Goal: Task Accomplishment & Management: Use online tool/utility

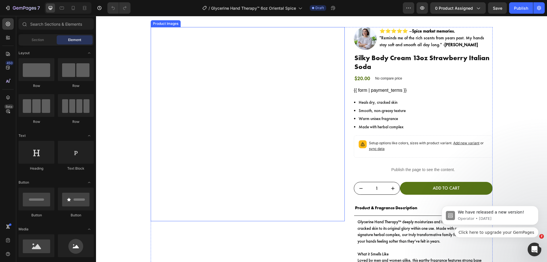
scroll to position [10, 0]
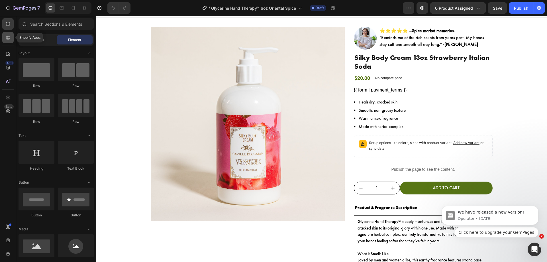
click at [5, 37] on icon at bounding box center [8, 38] width 6 height 6
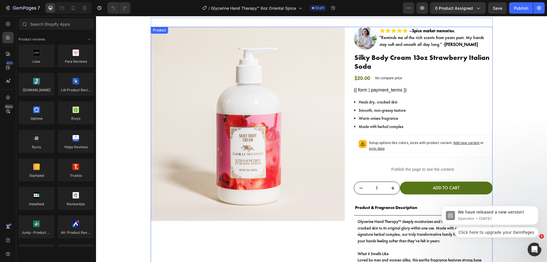
click at [349, 94] on div "Product Images Image ⭐⭐⭐⭐⭐ – Spice market memories. "Reminds me of the rich sce…" at bounding box center [322, 196] width 342 height 339
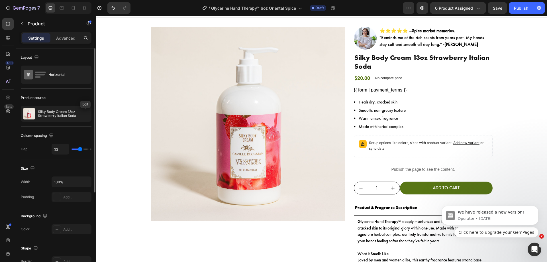
click at [0, 0] on icon "button" at bounding box center [0, 0] width 0 height 0
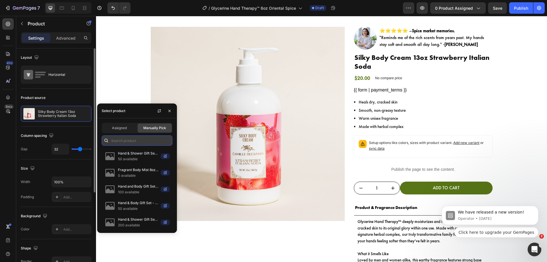
click at [126, 145] on input "text" at bounding box center [137, 140] width 71 height 10
paste input "Glycerine Hand Therapy™ 6oz Oriental Spice"
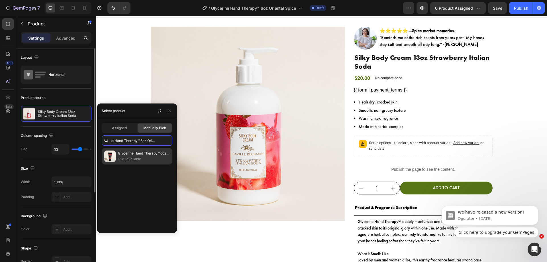
type input "Glycerine Hand Therapy™ 6oz Oriental Spice"
click at [127, 157] on p "1,281 available" at bounding box center [144, 159] width 52 height 6
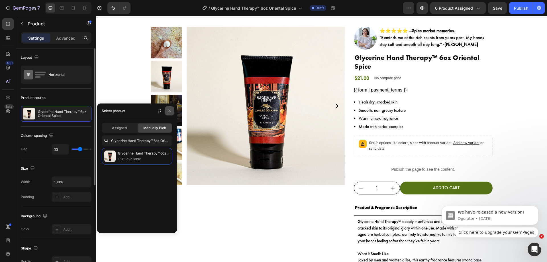
click at [169, 111] on icon "button" at bounding box center [169, 110] width 2 height 2
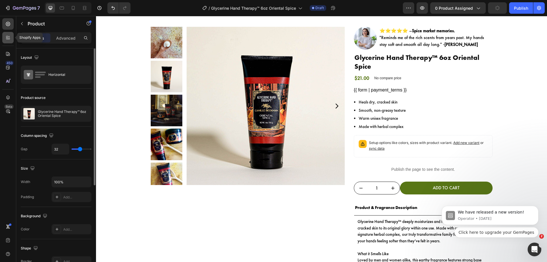
click at [9, 39] on icon at bounding box center [9, 39] width 2 height 2
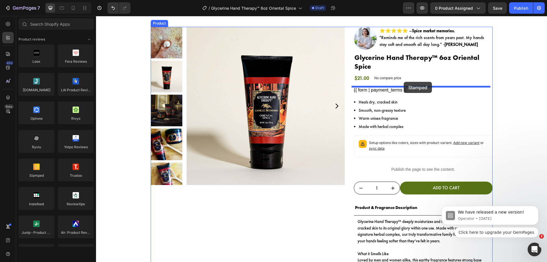
drag, startPoint x: 131, startPoint y: 187, endPoint x: 404, endPoint y: 82, distance: 292.9
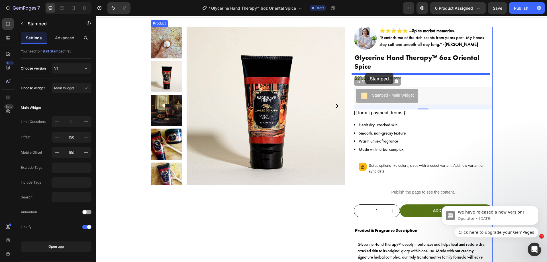
drag, startPoint x: 357, startPoint y: 81, endPoint x: 366, endPoint y: 73, distance: 11.9
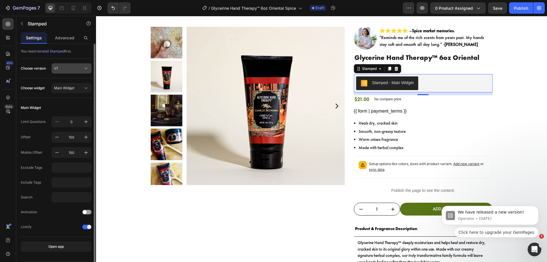
click at [62, 70] on div "V1" at bounding box center [68, 68] width 28 height 5
click at [62, 91] on div "V2" at bounding box center [70, 92] width 33 height 5
click at [68, 88] on span "Main Widget" at bounding box center [64, 88] width 20 height 5
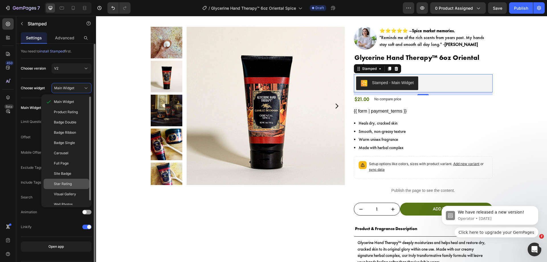
click at [70, 185] on span "Star Rating" at bounding box center [63, 183] width 18 height 5
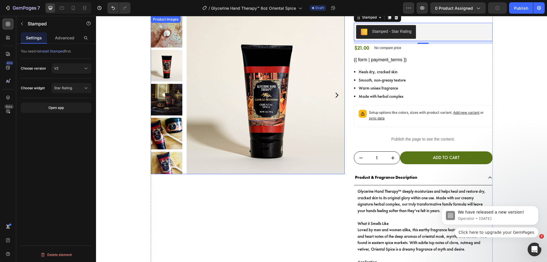
scroll to position [62, 0]
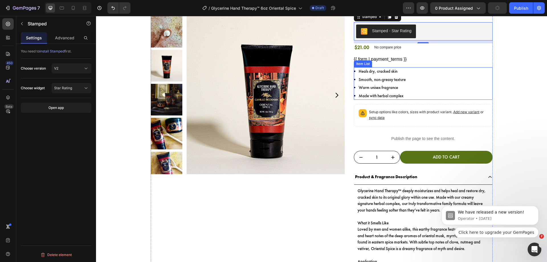
click at [453, 70] on div "Heals dry, cracked skin Smooth, non-greasy texture Warm unisex fragrance Made w…" at bounding box center [423, 83] width 139 height 33
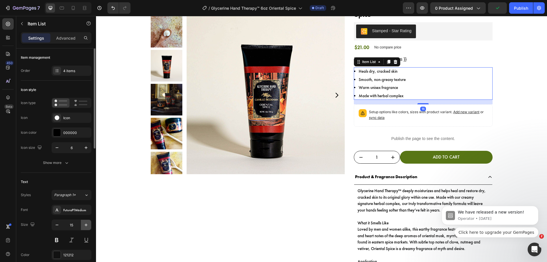
click at [84, 224] on icon "button" at bounding box center [86, 225] width 6 height 6
type input "16"
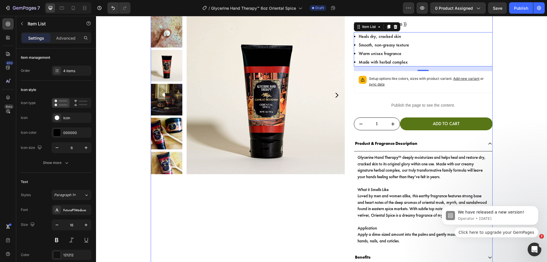
scroll to position [97, 0]
click at [400, 82] on p "Setup options like colors, sizes with product variant. Add new variant or sync …" at bounding box center [428, 81] width 119 height 11
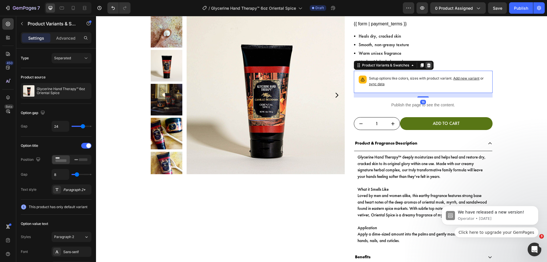
click at [427, 65] on icon at bounding box center [429, 65] width 5 height 5
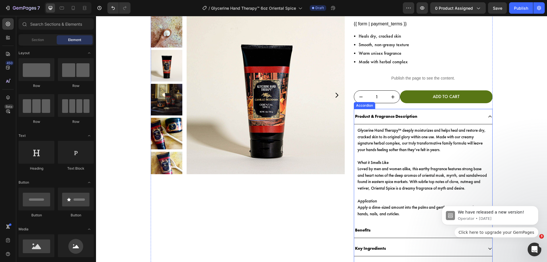
click at [354, 124] on div "Product & Fragrance Description" at bounding box center [423, 116] width 138 height 15
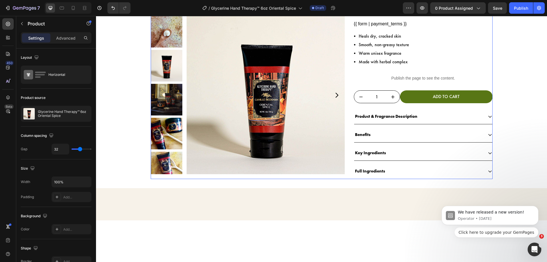
click at [347, 129] on div "Product Images Image ⭐⭐⭐⭐⭐ – Spice market memories. "Reminds me of the rich sce…" at bounding box center [322, 59] width 342 height 239
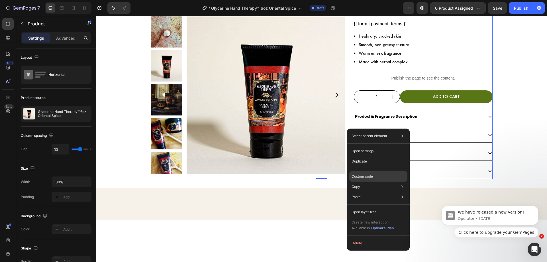
click at [361, 192] on div "Custom code" at bounding box center [379, 197] width 58 height 10
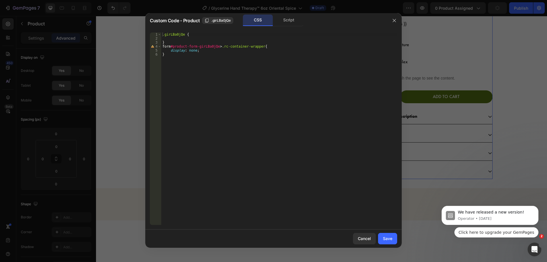
click at [306, 90] on div ".girLBa0jQe { } form #product-form-girLBa0jQe > .rc-container-wrapper { display…" at bounding box center [279, 133] width 236 height 200
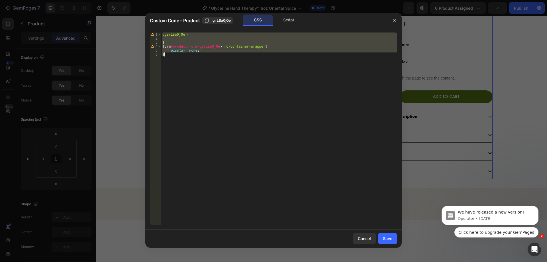
paste textarea
type textarea "}"
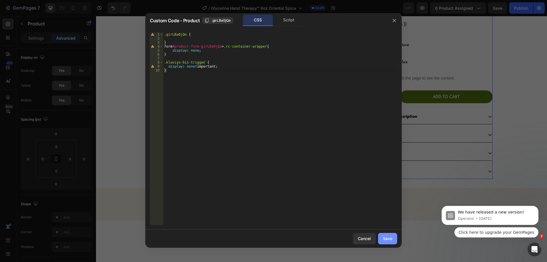
click at [386, 236] on div "Save" at bounding box center [387, 238] width 9 height 6
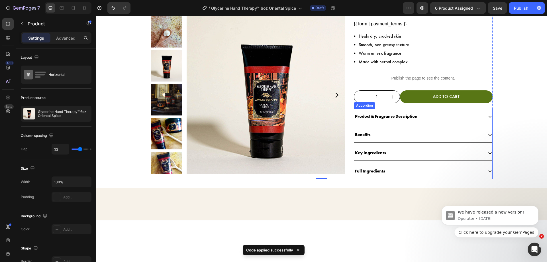
click at [398, 122] on div "Product & Fragrance Description" at bounding box center [423, 116] width 138 height 15
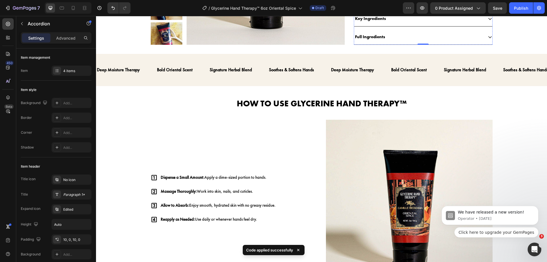
scroll to position [326, 0]
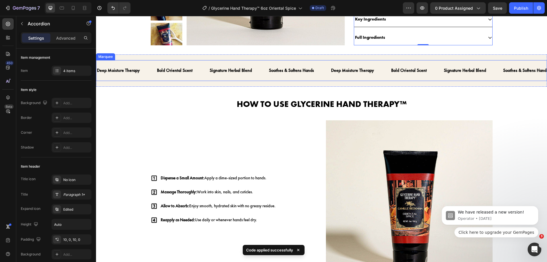
click at [323, 67] on div "Soothes & Softens Hands Text" at bounding box center [300, 71] width 62 height 14
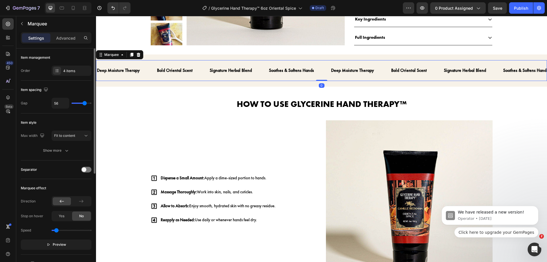
click at [81, 168] on div "Separator" at bounding box center [56, 169] width 71 height 9
click at [83, 170] on span at bounding box center [84, 169] width 5 height 5
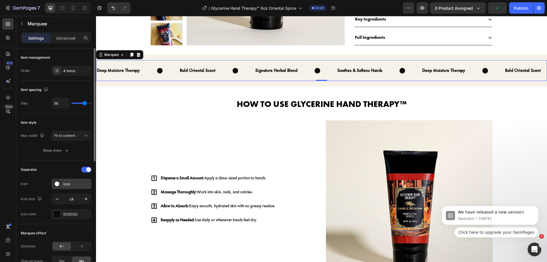
click at [71, 186] on div "Icon" at bounding box center [76, 184] width 27 height 5
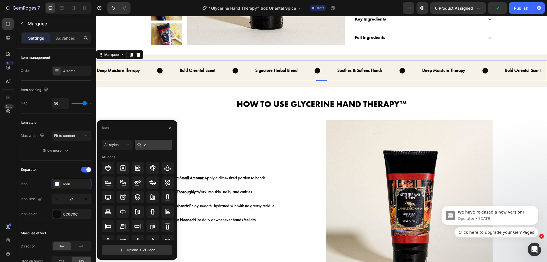
click at [150, 148] on input "c" at bounding box center [154, 145] width 38 height 10
type input "check"
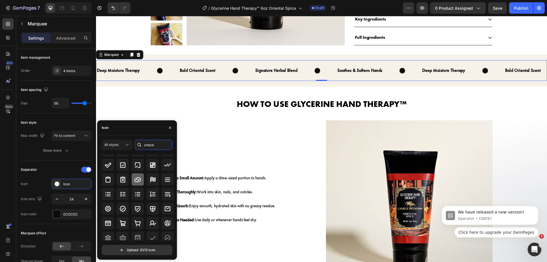
scroll to position [18, 0]
click at [122, 212] on div at bounding box center [123, 208] width 12 height 12
click at [170, 123] on button "button" at bounding box center [170, 127] width 9 height 9
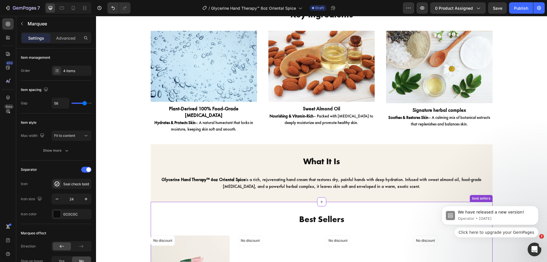
scroll to position [657, 0]
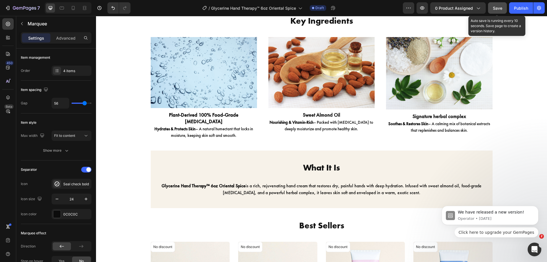
click at [500, 8] on span "Save" at bounding box center [497, 8] width 9 height 5
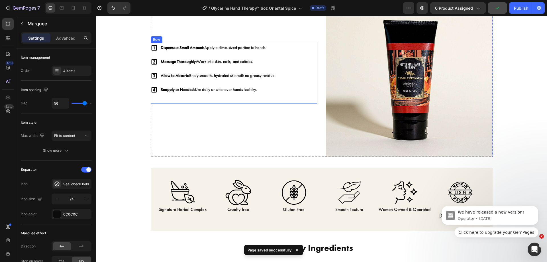
scroll to position [444, 0]
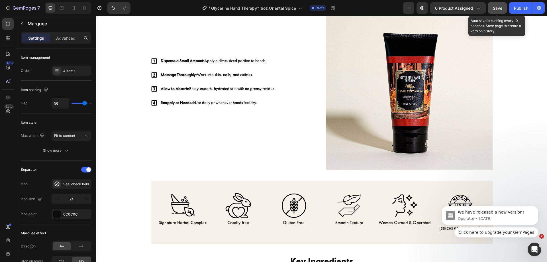
click at [504, 4] on button "Save" at bounding box center [497, 7] width 19 height 11
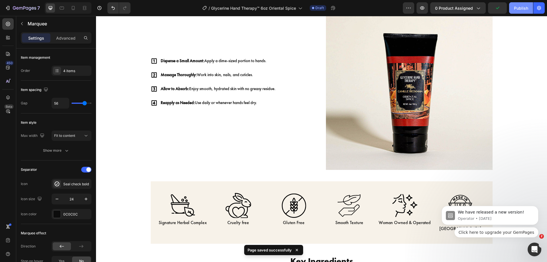
click at [519, 6] on div "Publish" at bounding box center [521, 8] width 14 height 6
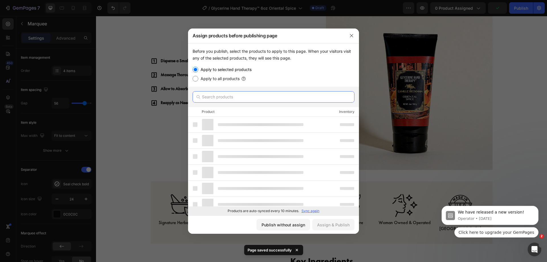
click at [254, 97] on input "text" at bounding box center [274, 96] width 162 height 11
paste input "Glycerine Hand Therapy™ 6oz Oriental Spice"
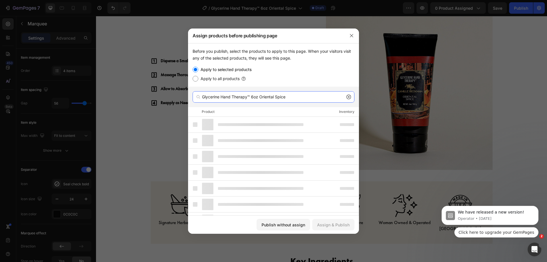
click at [254, 97] on input "Glycerine Hand Therapy™ 6oz Oriental Spice" at bounding box center [274, 96] width 162 height 11
type input "Glycerine Hand Therapy™ 6oz Oriental Spice"
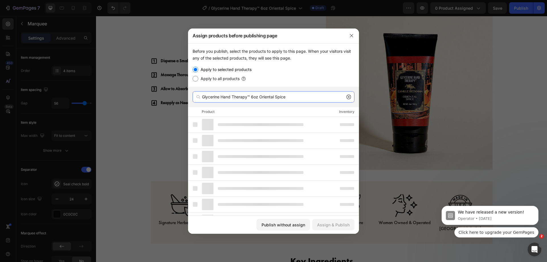
click at [310, 97] on input "Glycerine Hand Therapy™ 6oz Oriental Spice" at bounding box center [274, 96] width 162 height 11
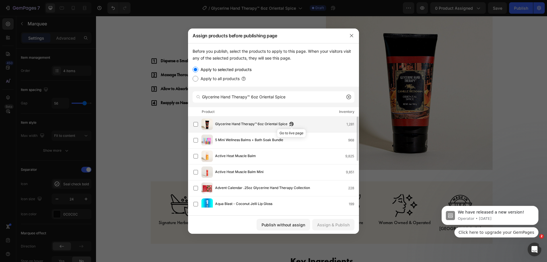
click at [291, 124] on icon "button" at bounding box center [291, 124] width 5 height 5
click at [242, 128] on div "Glycerine Hand Therapy™ 6oz Oriental Spice 1,281" at bounding box center [276, 124] width 165 height 11
click at [342, 227] on div "Assign & Publish" at bounding box center [333, 225] width 33 height 6
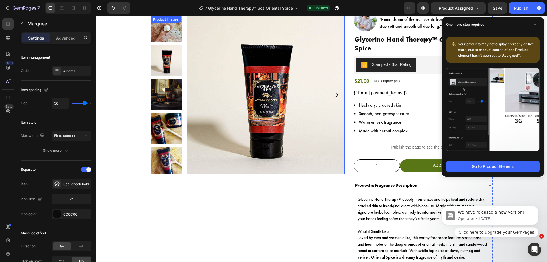
scroll to position [0, 0]
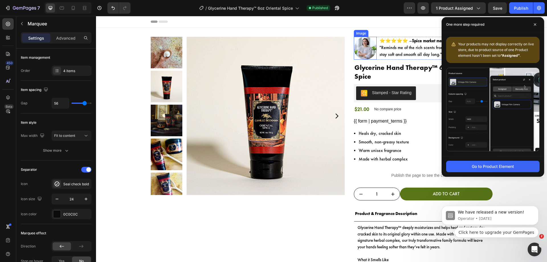
click at [364, 48] on img at bounding box center [365, 48] width 23 height 23
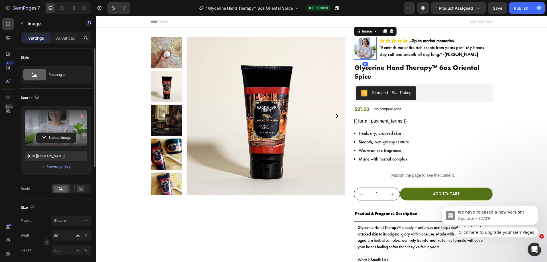
click at [43, 117] on label at bounding box center [56, 128] width 62 height 36
click at [43, 133] on input "file" at bounding box center [55, 138] width 39 height 10
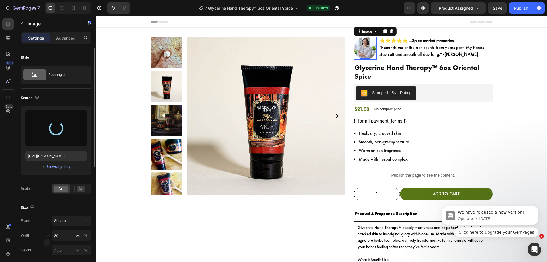
type input "https://cdn.shopify.com/s/files/1/0992/4434/files/gempages_556391292674769698-2…"
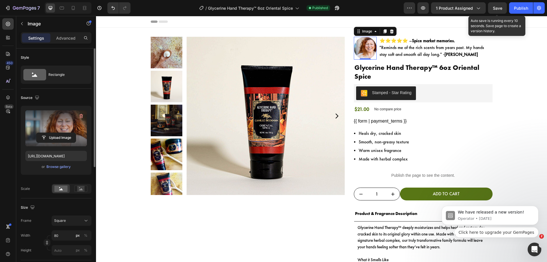
click at [501, 7] on span "Save" at bounding box center [497, 8] width 9 height 5
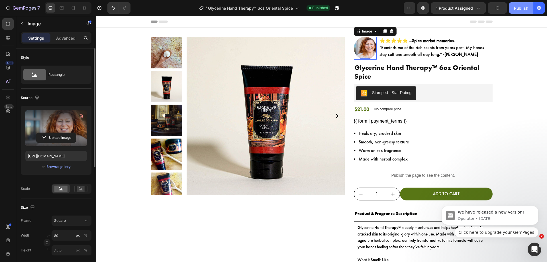
click at [517, 7] on div "Publish" at bounding box center [521, 8] width 14 height 6
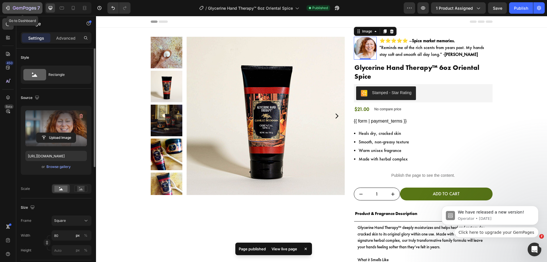
click at [6, 6] on icon "button" at bounding box center [8, 8] width 6 height 6
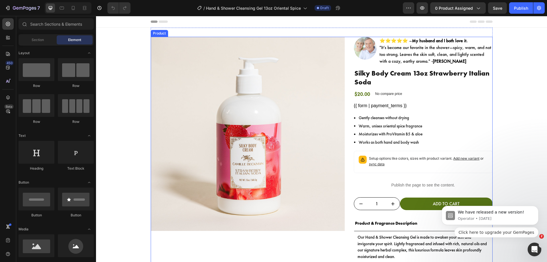
click at [348, 62] on div "Product Images Image ⭐⭐⭐⭐⭐ – My husband and I both love it. "It’s become our fa…" at bounding box center [322, 203] width 342 height 333
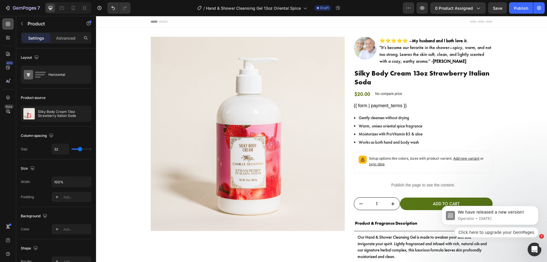
click at [9, 23] on icon at bounding box center [8, 24] width 4 height 4
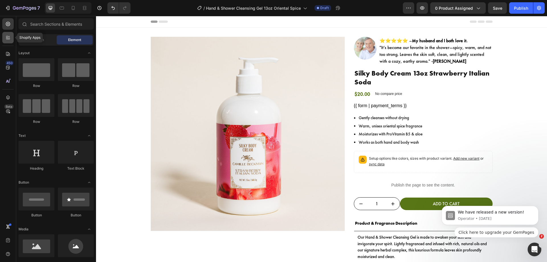
click at [7, 38] on icon at bounding box center [7, 39] width 2 height 2
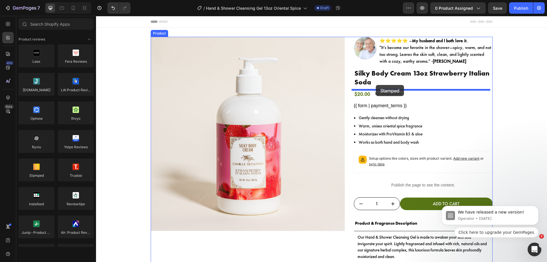
drag, startPoint x: 137, startPoint y: 182, endPoint x: 376, endPoint y: 85, distance: 258.5
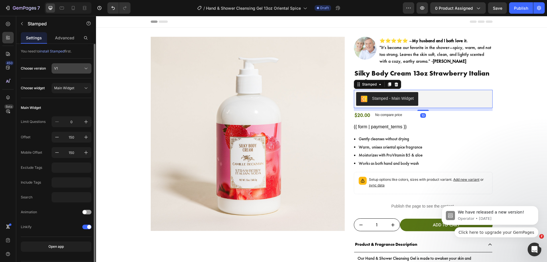
click at [66, 69] on div "V1" at bounding box center [68, 68] width 28 height 5
click at [65, 89] on div "V2" at bounding box center [67, 92] width 46 height 10
click at [68, 86] on span "Main Widget" at bounding box center [64, 88] width 20 height 5
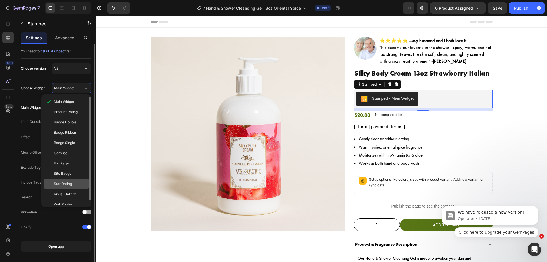
click at [74, 182] on div "Star Rating" at bounding box center [70, 183] width 33 height 5
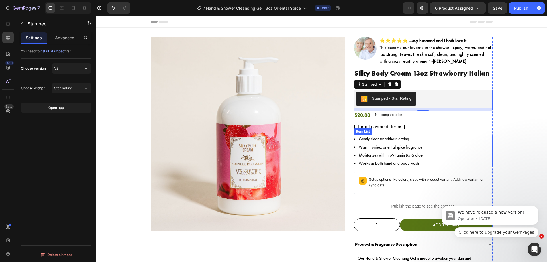
click at [454, 163] on div "Gently cleanses without drying Warm, unisex oriental spice fragrance Moisturize…" at bounding box center [423, 151] width 139 height 33
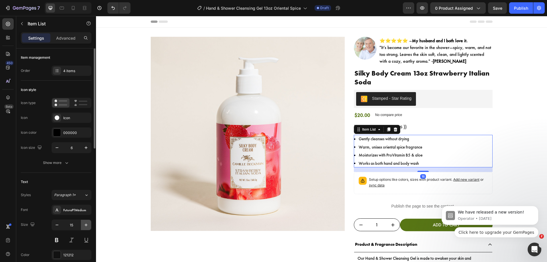
click at [87, 225] on icon "button" at bounding box center [86, 225] width 6 height 6
type input "16"
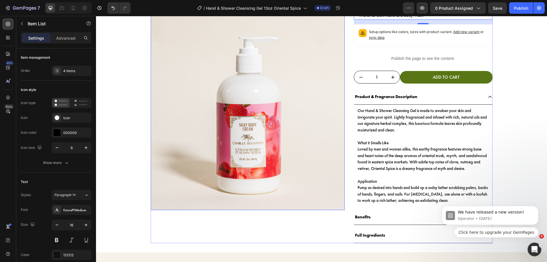
scroll to position [150, 0]
click at [369, 41] on div "Setup options like colors, sizes with product variant. Add new variant or sync …" at bounding box center [428, 35] width 119 height 13
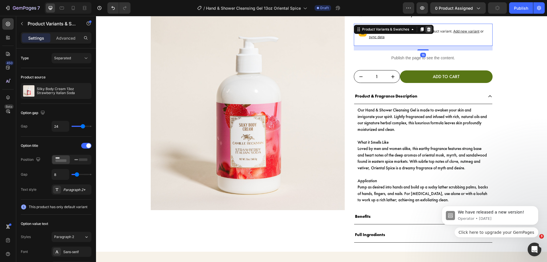
click at [427, 30] on icon at bounding box center [429, 29] width 5 height 5
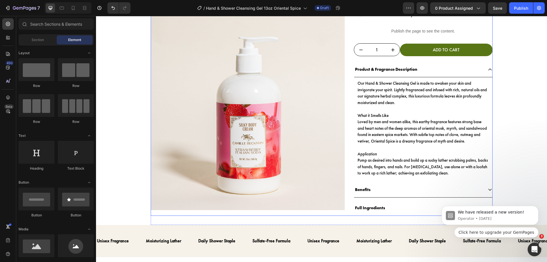
click at [348, 73] on div "Product Images Image ⭐⭐⭐⭐⭐ – My husband and I both love it. "It’s become our fa…" at bounding box center [322, 51] width 342 height 329
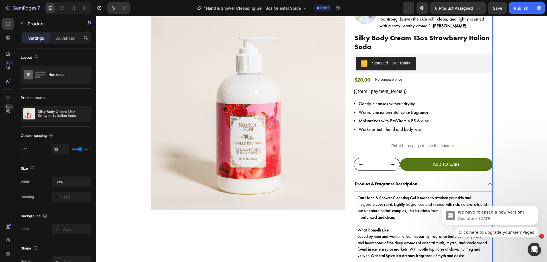
scroll to position [35, 0]
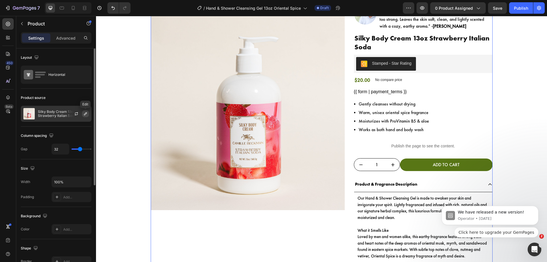
click at [85, 116] on icon "button" at bounding box center [85, 113] width 5 height 5
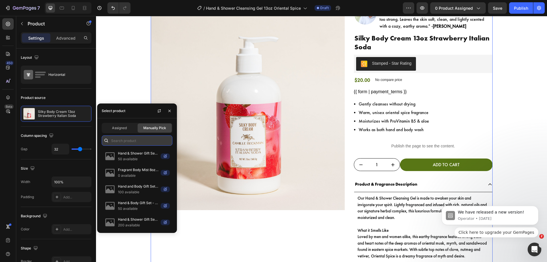
click at [135, 141] on input "text" at bounding box center [137, 140] width 71 height 10
paste input "Hand & Shower Cleansing Gel 13oz Oriental Spice"
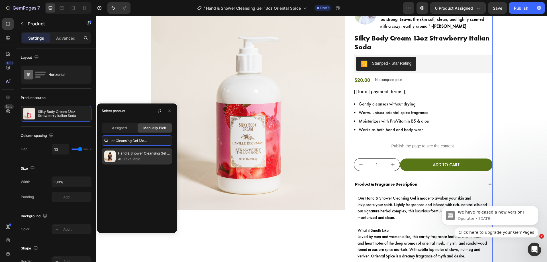
type input "Hand & Shower Cleansing Gel 13oz Oriental Spice"
click at [134, 158] on p "400 available" at bounding box center [144, 159] width 52 height 6
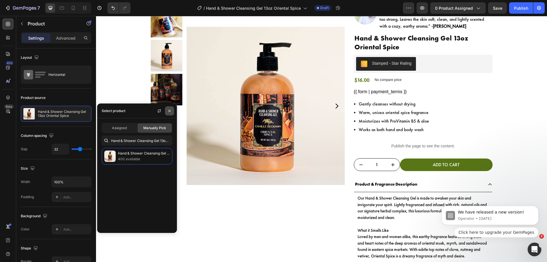
click at [168, 109] on icon "button" at bounding box center [169, 111] width 5 height 5
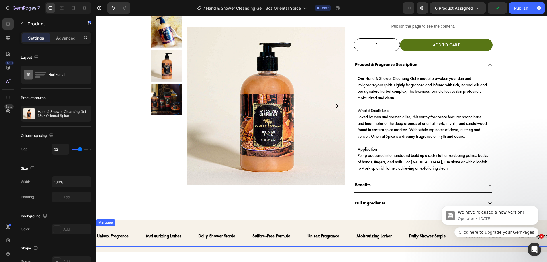
scroll to position [153, 0]
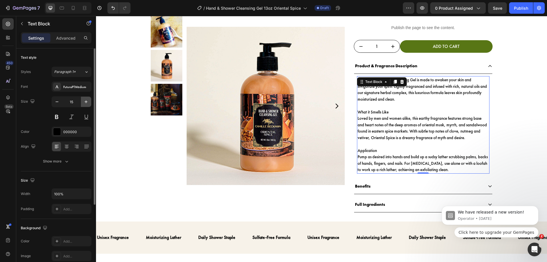
click at [87, 102] on icon "button" at bounding box center [86, 101] width 3 height 3
type input "16"
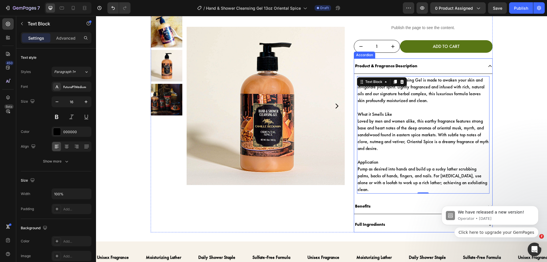
click at [354, 148] on div "Our Hand & Shower Cleansing Gel is made to awaken your skin and invigorate your…" at bounding box center [423, 135] width 138 height 122
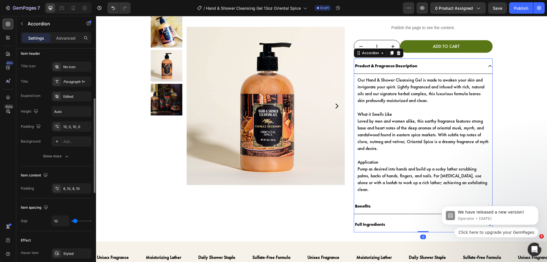
scroll to position [119, 0]
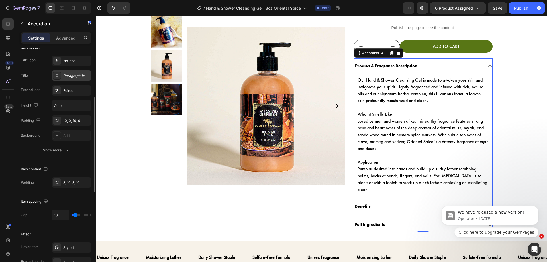
click at [74, 77] on div "Paragraph 1*" at bounding box center [76, 75] width 27 height 5
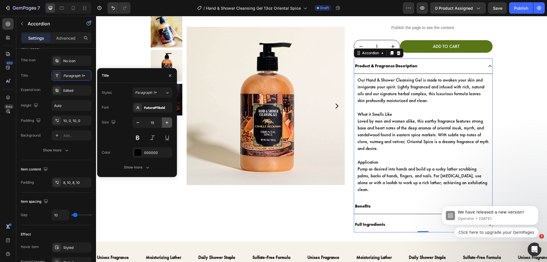
click at [167, 121] on icon "button" at bounding box center [167, 123] width 6 height 6
type input "16"
click at [172, 75] on icon "button" at bounding box center [170, 75] width 5 height 5
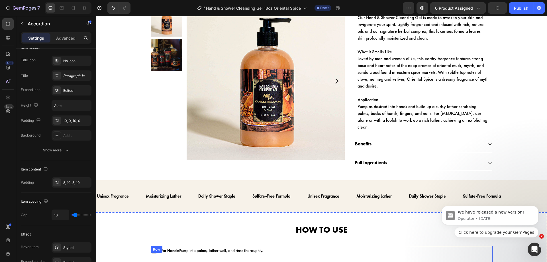
scroll to position [216, 0]
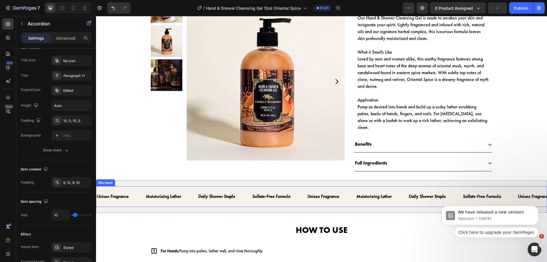
click at [297, 190] on div "Sulfate-Free Formula Text" at bounding box center [279, 197] width 55 height 14
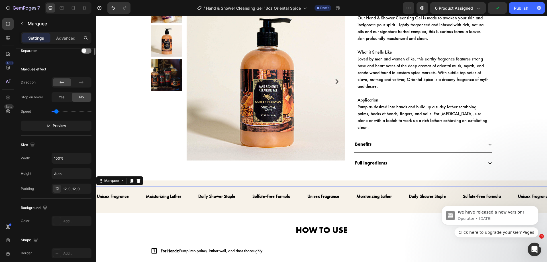
scroll to position [0, 0]
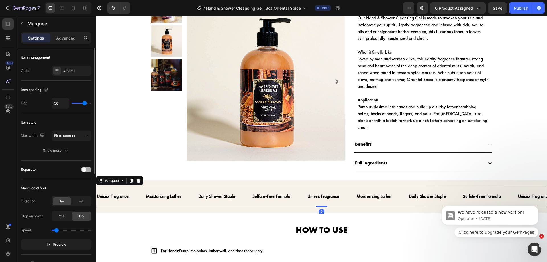
click at [83, 169] on span at bounding box center [84, 169] width 5 height 5
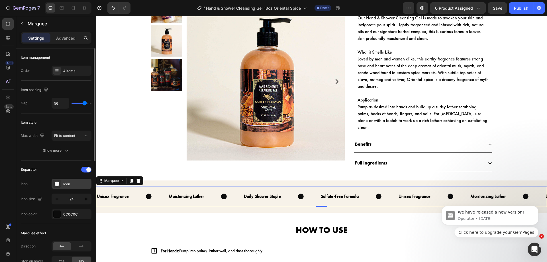
click at [68, 183] on div "Icon" at bounding box center [76, 184] width 27 height 5
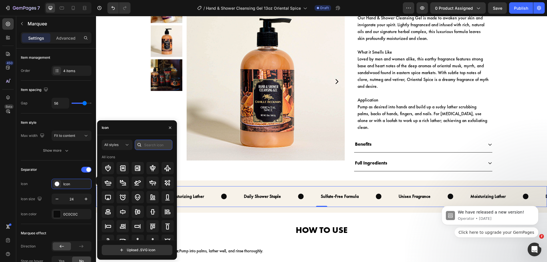
click at [149, 144] on input "text" at bounding box center [154, 145] width 38 height 10
type input "check"
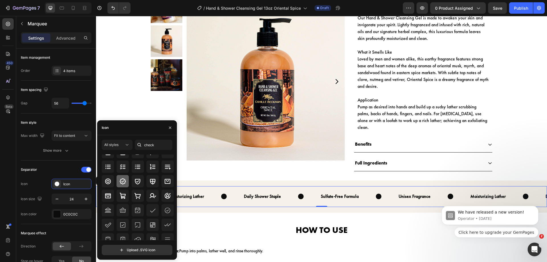
click at [123, 182] on icon at bounding box center [122, 181] width 7 height 7
click at [172, 127] on icon "button" at bounding box center [170, 127] width 5 height 5
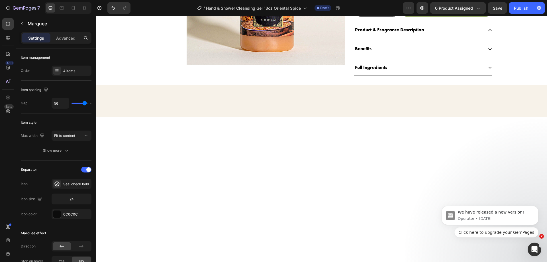
scroll to position [0, 0]
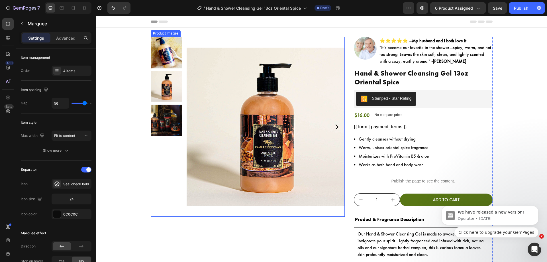
click at [312, 136] on img at bounding box center [266, 127] width 158 height 180
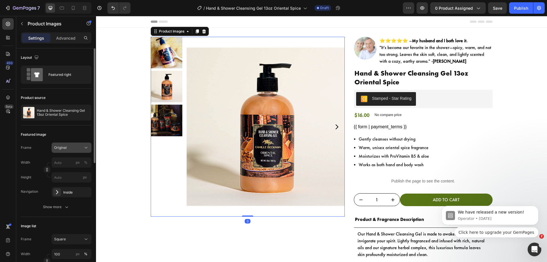
click at [70, 151] on button "Original" at bounding box center [72, 148] width 40 height 10
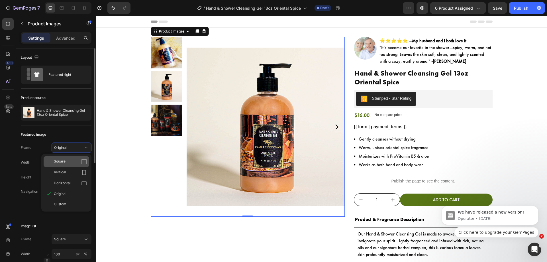
click at [76, 164] on div "Square" at bounding box center [70, 162] width 33 height 6
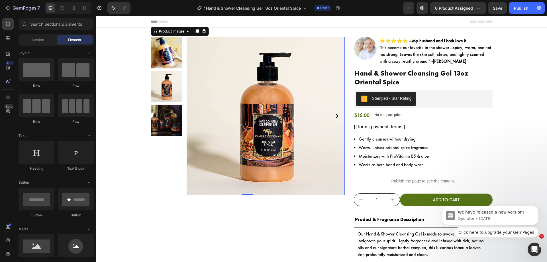
click at [348, 173] on div "Product Images Image ⭐⭐⭐⭐⭐ – My husband and I both love it. "It’s become our fa…" at bounding box center [322, 212] width 342 height 351
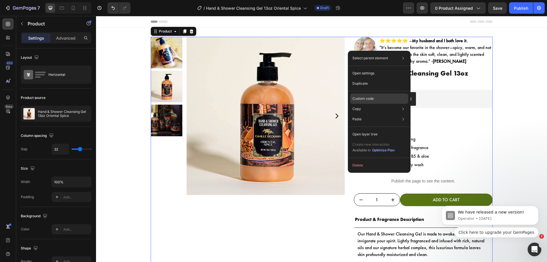
click at [374, 114] on div "Custom code" at bounding box center [379, 119] width 58 height 10
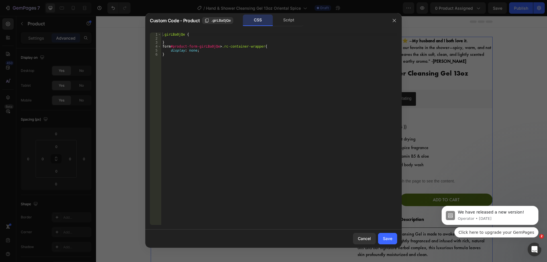
click at [288, 116] on div ".girLBa0jQe { } form #product-form-girLBa0jQe > .rc-container-wrapper { display…" at bounding box center [279, 133] width 236 height 200
click at [353, 139] on div ".girLBa0jQe { } form #product-form-girLBa0jQe > .rc-container-wrapper { display…" at bounding box center [279, 133] width 236 height 200
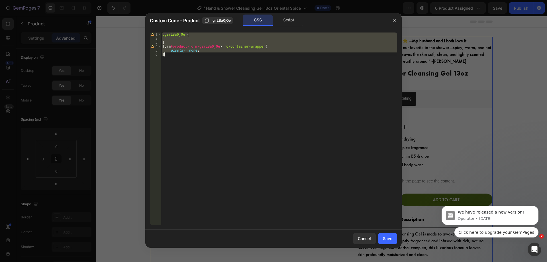
paste textarea
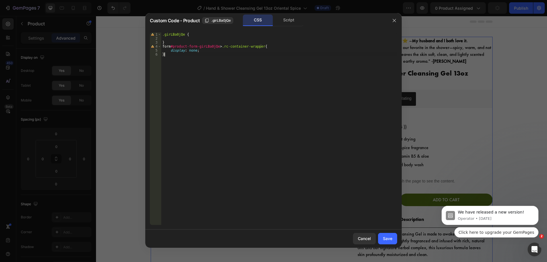
click at [320, 154] on div ".girLBa0jQe { } form #product-form-girLBa0jQe > .rc-container-wrapper { display…" at bounding box center [279, 133] width 236 height 200
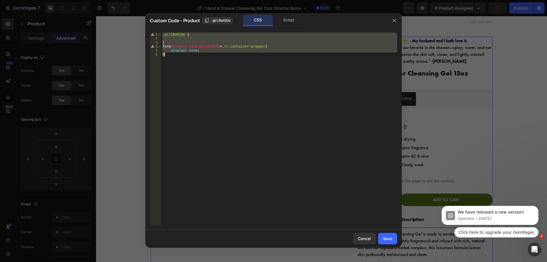
paste textarea
type textarea "}"
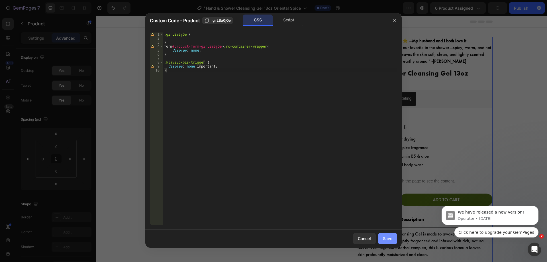
click at [389, 237] on div "Save" at bounding box center [387, 238] width 9 height 6
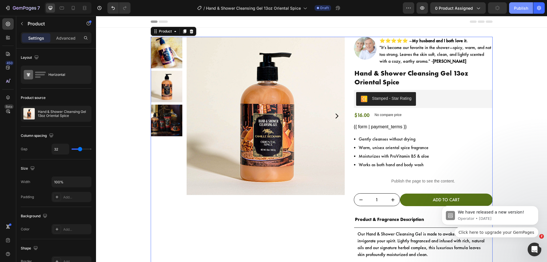
click at [518, 10] on div "Publish" at bounding box center [521, 8] width 14 height 6
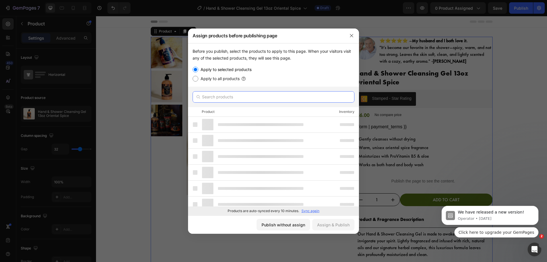
click at [270, 98] on input "text" at bounding box center [274, 96] width 162 height 11
paste input "Hand & Shower Cleansing Gel 13oz Oriental Spice"
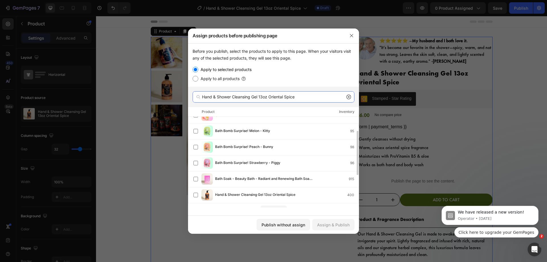
scroll to position [96, 0]
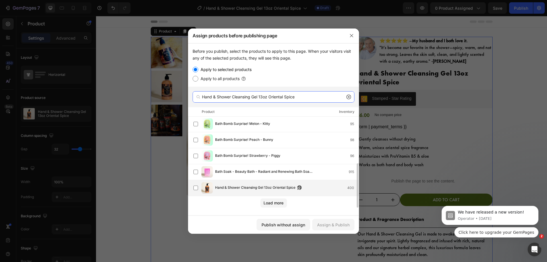
type input "Hand & Shower Cleansing Gel 13oz Oriental Spice"
click at [249, 193] on div "Hand & Shower Cleansing Gel 13oz Oriental Spice 400" at bounding box center [276, 187] width 165 height 11
click at [330, 229] on button "Assign & Publish" at bounding box center [333, 224] width 42 height 11
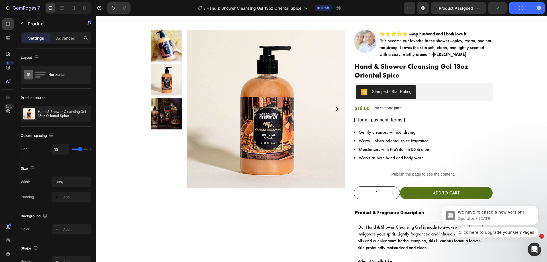
scroll to position [0, 0]
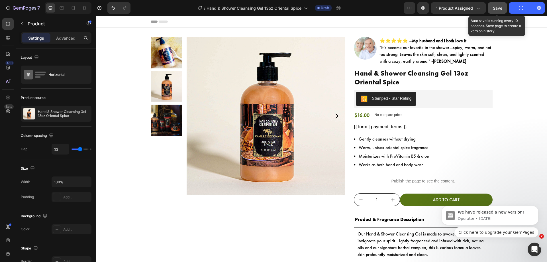
click at [501, 9] on span "Save" at bounding box center [497, 8] width 9 height 5
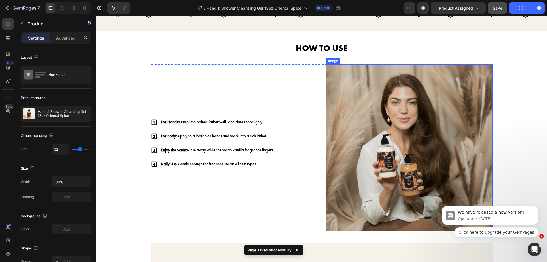
scroll to position [148, 0]
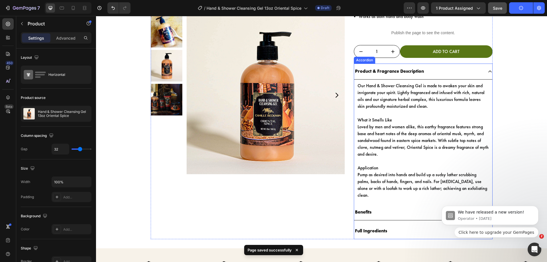
click at [401, 207] on div "Benefits" at bounding box center [418, 212] width 129 height 10
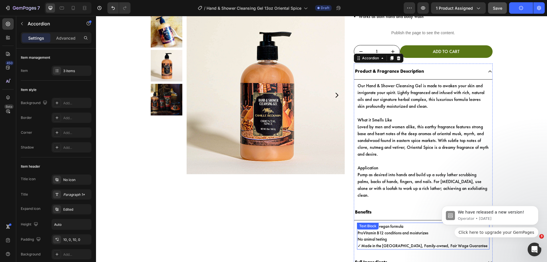
click at [387, 230] on p "ProVitamin B12 conditions and moisturizes" at bounding box center [423, 233] width 131 height 7
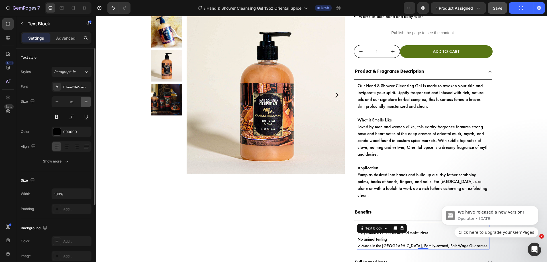
click at [89, 102] on button "button" at bounding box center [86, 102] width 10 height 10
type input "16"
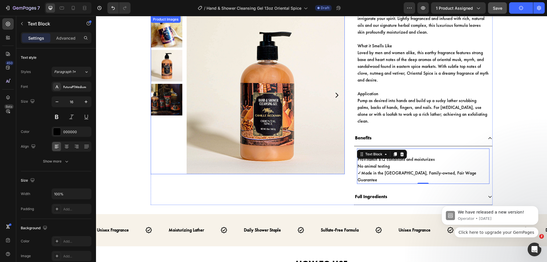
scroll to position [224, 0]
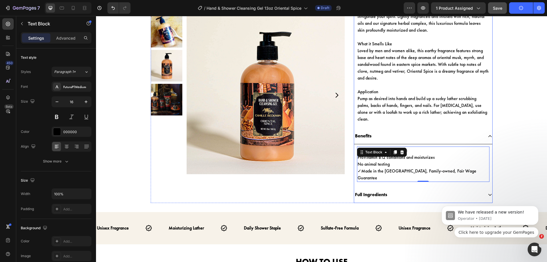
click at [388, 190] on div "Full Ingredients" at bounding box center [418, 195] width 129 height 10
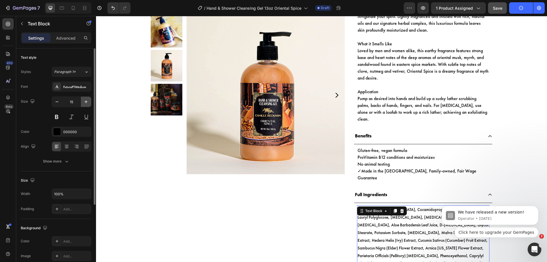
click at [89, 103] on button "button" at bounding box center [86, 102] width 10 height 10
type input "16"
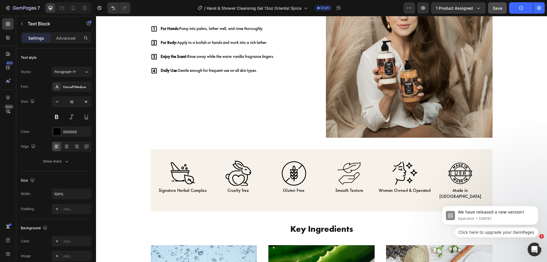
scroll to position [620, 0]
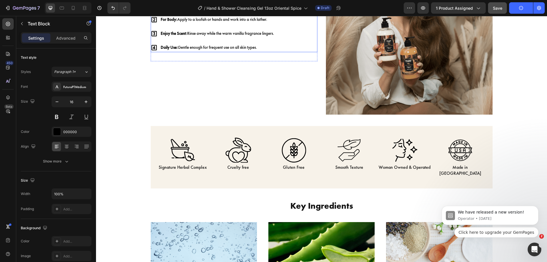
click at [283, 50] on div "For Hands: Pump into palms, lather well, and rinse thoroughly. For Body: Apply …" at bounding box center [234, 26] width 167 height 51
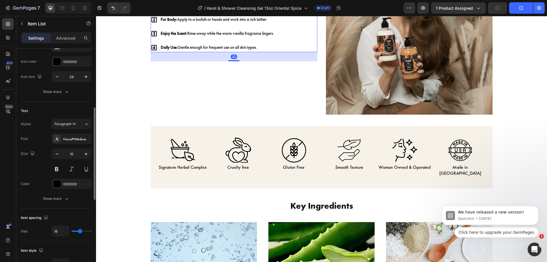
scroll to position [126, 0]
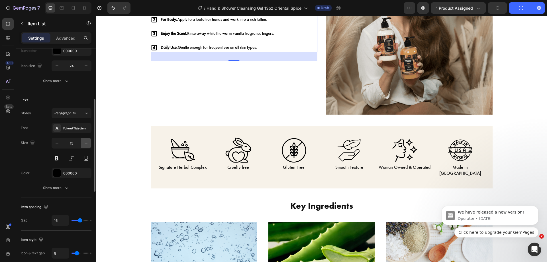
click at [90, 144] on button "button" at bounding box center [86, 143] width 10 height 10
type input "16"
click at [214, 113] on div "For Hands: Pump into palms, lather well, and rinse thoroughly. For Body: Apply …" at bounding box center [234, 31] width 167 height 167
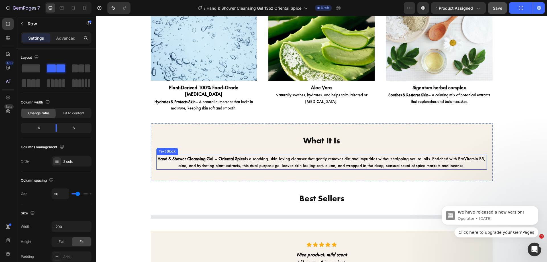
scroll to position [888, 0]
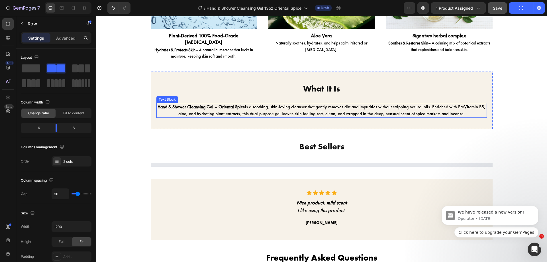
click at [245, 103] on p "Hand & Shower Cleansing Gel – Oriental Spice is a soothing, skin-loving cleanse…" at bounding box center [322, 110] width 330 height 14
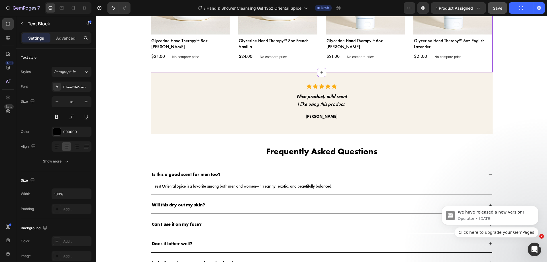
scroll to position [1091, 0]
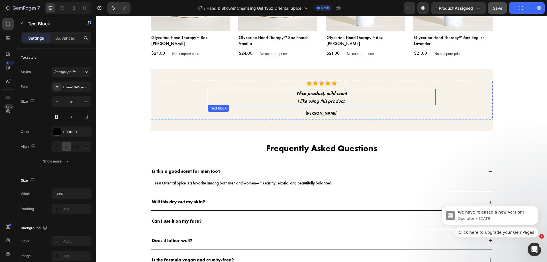
click at [296, 104] on p "I like using this product." at bounding box center [321, 101] width 227 height 8
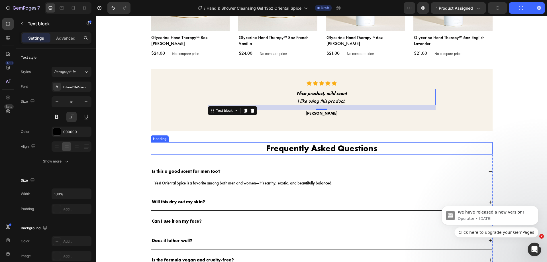
click at [294, 105] on div "16" at bounding box center [322, 107] width 228 height 5
click at [296, 103] on p "I like using this product." at bounding box center [321, 101] width 227 height 8
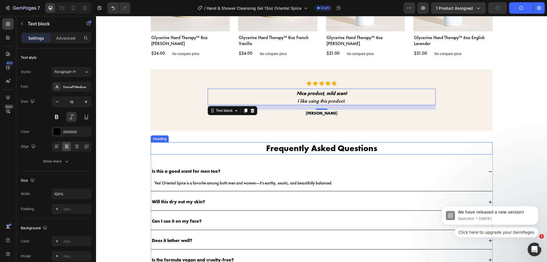
click at [308, 95] on div "Nice product, mild scent I like using this product." at bounding box center [322, 97] width 228 height 17
click at [308, 95] on strong "Nice product, mild scent" at bounding box center [322, 93] width 50 height 7
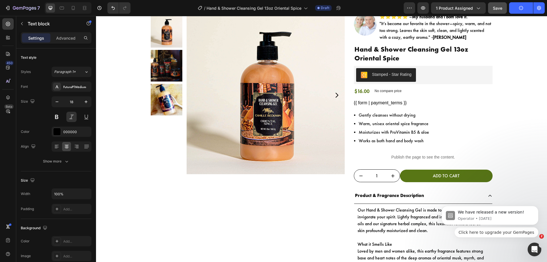
scroll to position [0, 0]
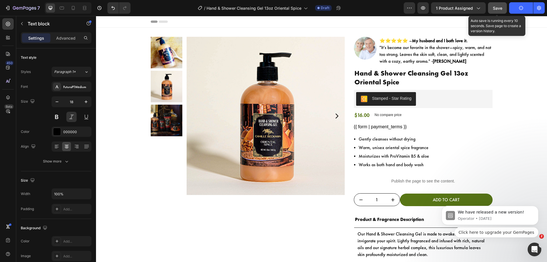
click at [501, 7] on span "Save" at bounding box center [497, 8] width 9 height 5
click at [493, 12] on button "Save" at bounding box center [497, 7] width 19 height 11
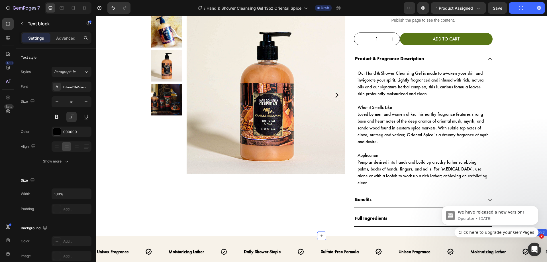
scroll to position [286, 0]
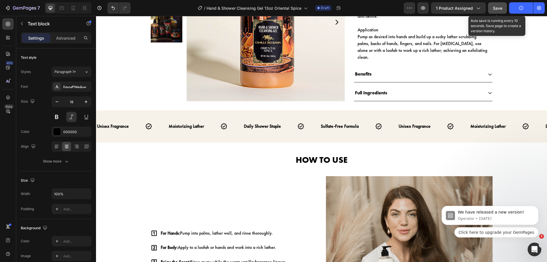
click at [492, 6] on button "Save" at bounding box center [497, 7] width 19 height 11
click at [493, 5] on button "Save" at bounding box center [497, 7] width 19 height 11
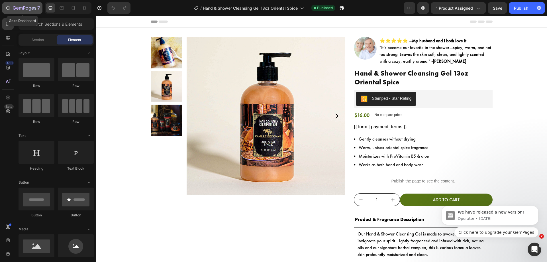
click at [6, 5] on div "7" at bounding box center [22, 8] width 35 height 7
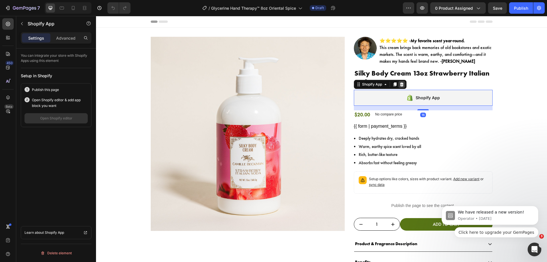
click at [400, 83] on icon at bounding box center [402, 84] width 5 height 5
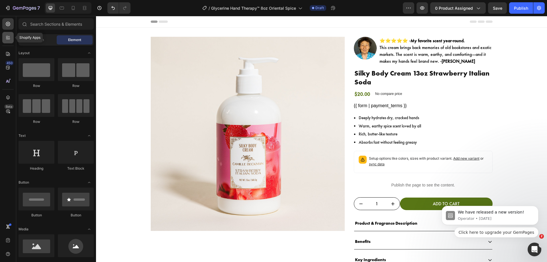
click at [10, 35] on icon at bounding box center [8, 38] width 6 height 6
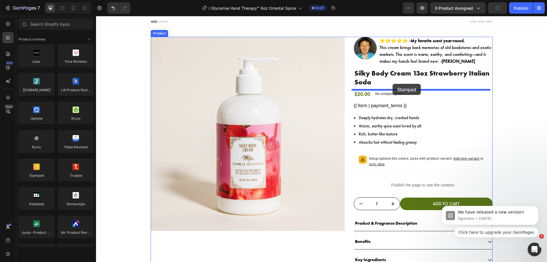
drag, startPoint x: 134, startPoint y: 179, endPoint x: 393, endPoint y: 84, distance: 276.1
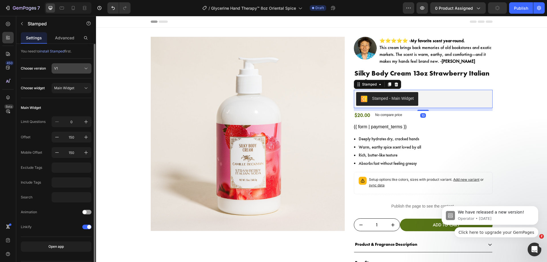
click at [66, 70] on div "V1" at bounding box center [68, 68] width 28 height 5
click at [69, 96] on div "V2" at bounding box center [67, 92] width 46 height 10
click at [77, 87] on div "Main Widget" at bounding box center [68, 88] width 28 height 5
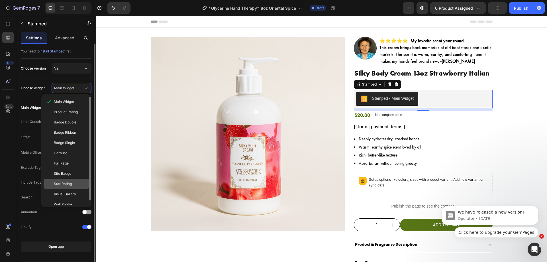
click at [68, 184] on span "Star Rating" at bounding box center [63, 183] width 18 height 5
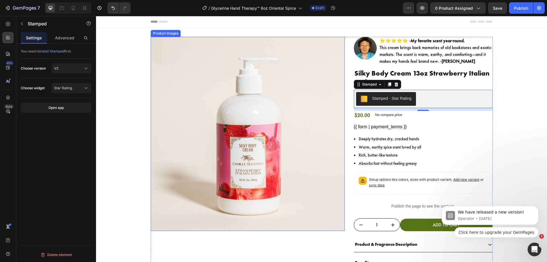
scroll to position [37, 0]
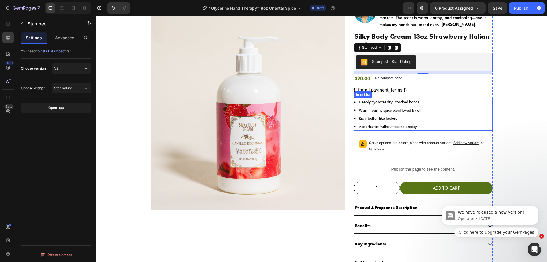
click at [439, 109] on div "Deeply hydrates dry, cracked hands Warm, earthy spice scent loved by all Rich, …" at bounding box center [423, 114] width 139 height 33
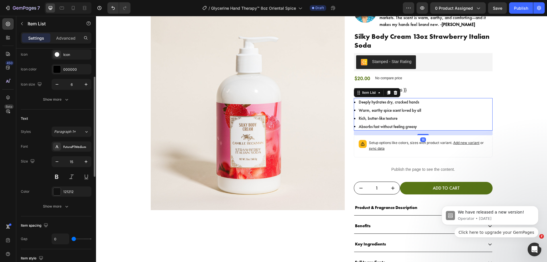
scroll to position [64, 0]
click at [85, 162] on icon "button" at bounding box center [86, 161] width 6 height 6
type input "16"
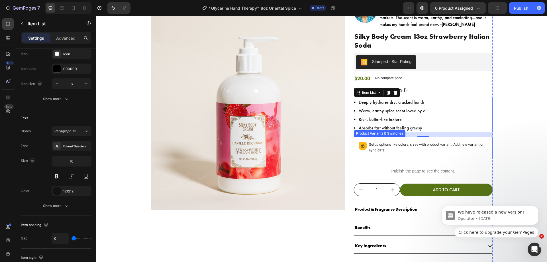
click at [365, 150] on div "Setup options like colors, sizes with product variant. Add new variant or sync …" at bounding box center [424, 147] width 134 height 17
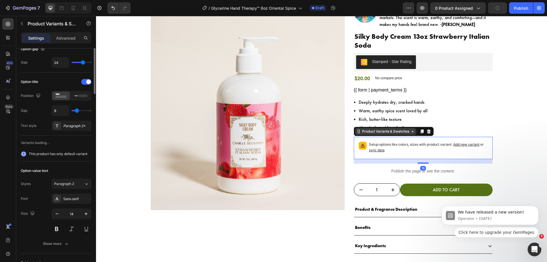
scroll to position [0, 0]
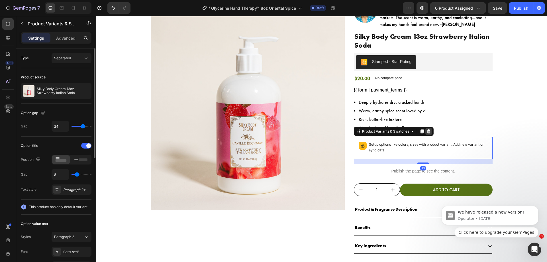
click at [427, 130] on icon at bounding box center [429, 131] width 5 height 5
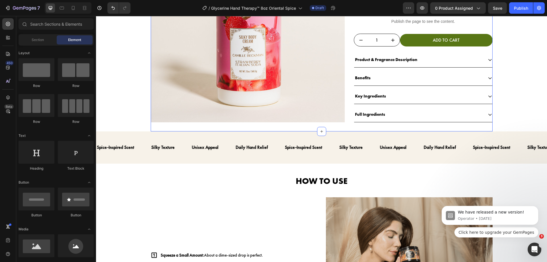
scroll to position [173, 0]
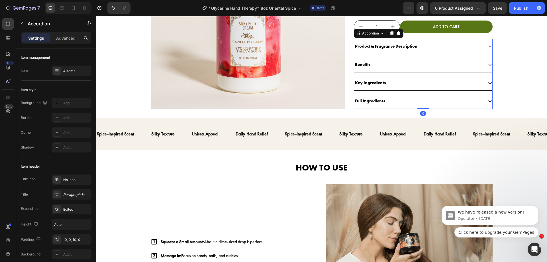
click at [414, 47] on p "Product & Fragrance Description" at bounding box center [386, 46] width 62 height 8
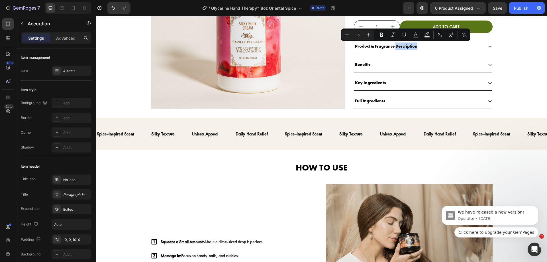
click at [421, 44] on div "Product & Fragrance Description" at bounding box center [418, 46] width 129 height 9
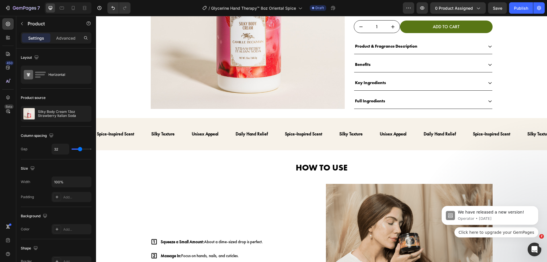
click at [0, 0] on div at bounding box center [0, 0] width 0 height 0
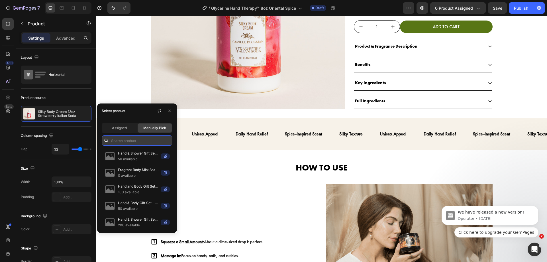
click at [131, 139] on input "text" at bounding box center [137, 140] width 71 height 10
paste input "Glycerine Hand Therapy™ 8oz Oriental Spice"
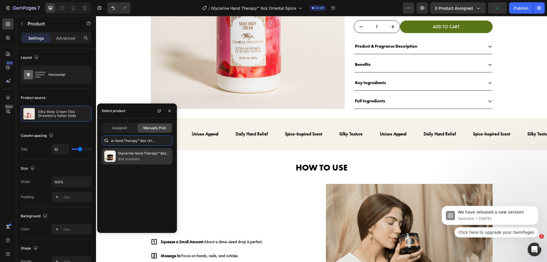
type input "Glycerine Hand Therapy™ 8oz Oriental Spice"
click at [132, 154] on p "Glycerine Hand Therapy™ 8oz Oriental Spice" at bounding box center [144, 154] width 52 height 6
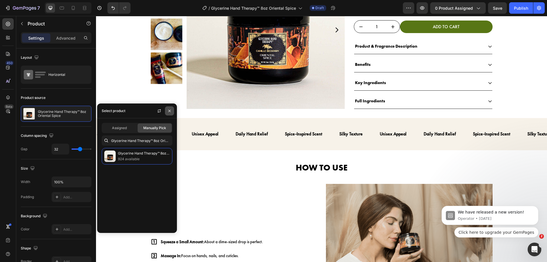
click at [168, 111] on icon "button" at bounding box center [169, 111] width 5 height 5
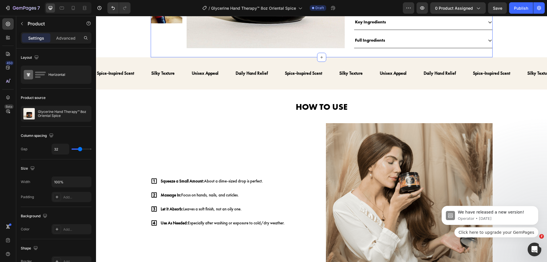
scroll to position [235, 0]
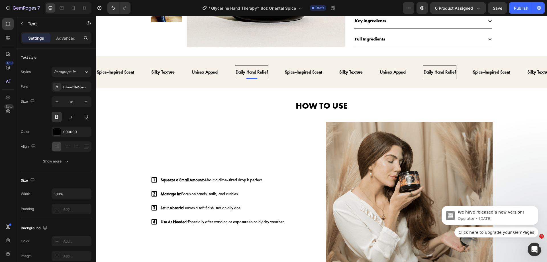
click at [249, 77] on div "Daily Hand Relief Text 0" at bounding box center [251, 72] width 33 height 14
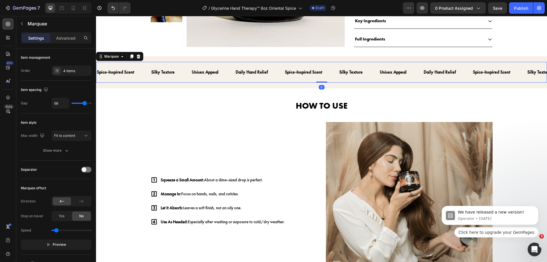
click at [272, 76] on div "Daily Hand Relief Text" at bounding box center [259, 72] width 49 height 14
drag, startPoint x: 88, startPoint y: 174, endPoint x: 85, endPoint y: 168, distance: 6.4
click at [85, 168] on div "Separator" at bounding box center [56, 170] width 71 height 19
click at [85, 168] on span at bounding box center [84, 169] width 5 height 5
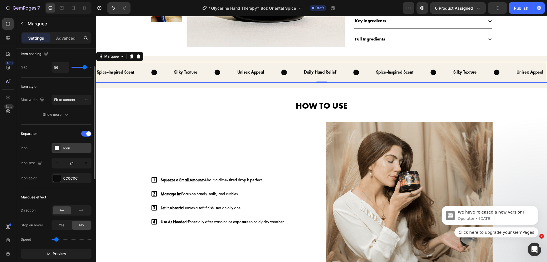
scroll to position [36, 0]
click at [71, 149] on div "Icon" at bounding box center [76, 147] width 27 height 5
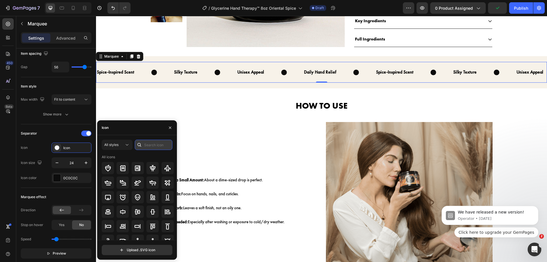
click at [148, 145] on input "text" at bounding box center [154, 145] width 38 height 10
type input "check"
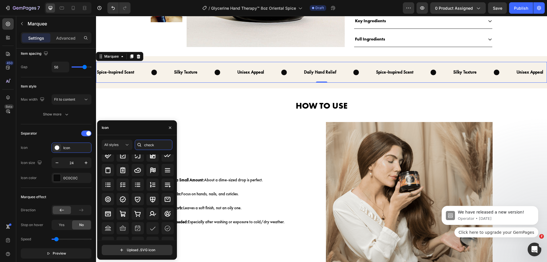
scroll to position [27, 0]
click at [128, 196] on div at bounding box center [123, 199] width 12 height 12
click at [170, 131] on button "button" at bounding box center [170, 127] width 9 height 9
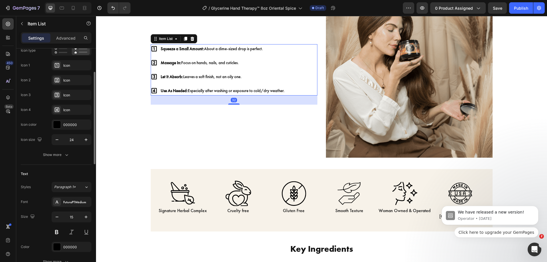
scroll to position [54, 0]
click at [85, 216] on icon "button" at bounding box center [86, 215] width 6 height 6
type input "16"
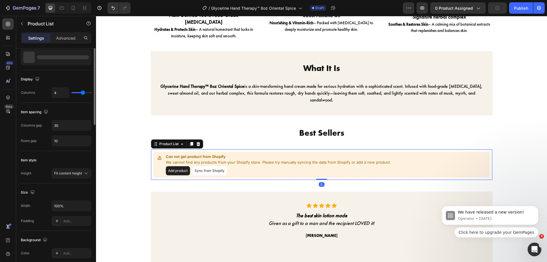
scroll to position [0, 0]
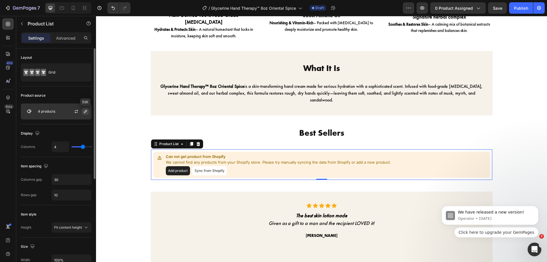
click at [88, 112] on icon "button" at bounding box center [85, 111] width 5 height 5
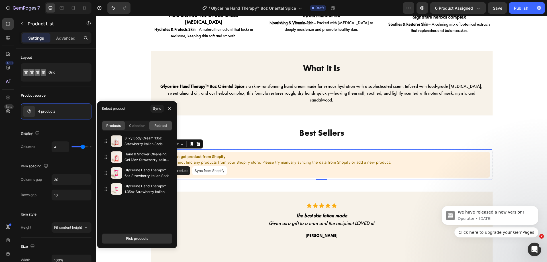
click at [157, 126] on span "Related" at bounding box center [161, 125] width 12 height 5
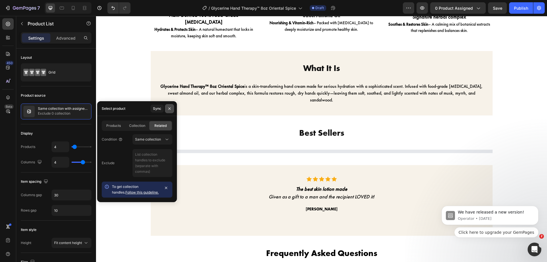
click at [170, 107] on icon "button" at bounding box center [169, 108] width 5 height 5
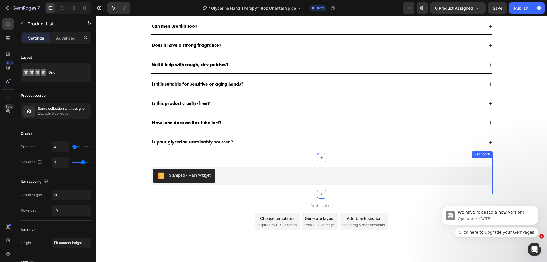
scroll to position [1058, 0]
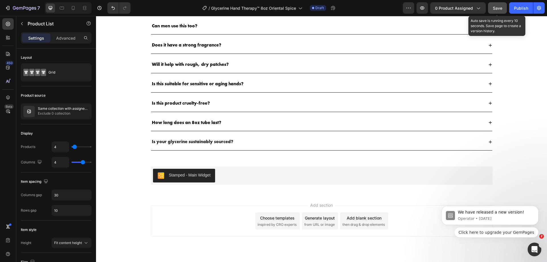
click at [502, 5] on div "Save" at bounding box center [497, 8] width 9 height 6
click at [498, 10] on span "Save" at bounding box center [497, 8] width 9 height 5
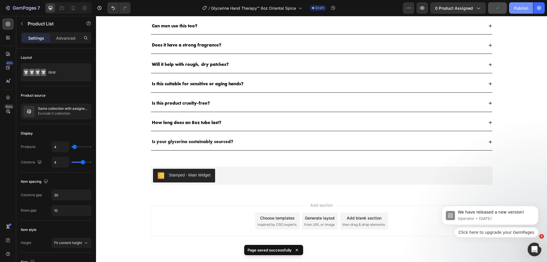
click at [513, 6] on button "Publish" at bounding box center [521, 7] width 24 height 11
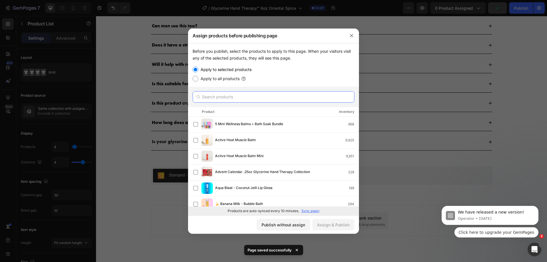
click at [299, 94] on input "text" at bounding box center [274, 96] width 162 height 11
paste input "Glycerine Hand Therapy™ 8oz Oriental Spice"
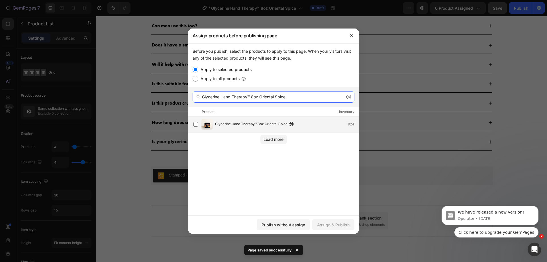
type input "Glycerine Hand Therapy™ 8oz Oriental Spice"
click at [266, 123] on span "Glycerine Hand Therapy™ 8oz Oriental Spice" at bounding box center [251, 124] width 72 height 6
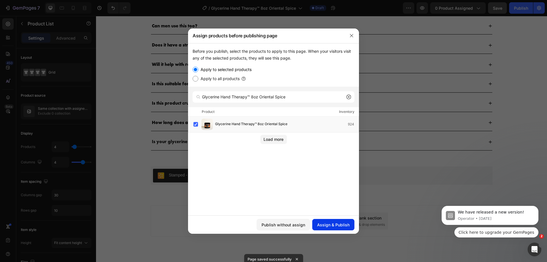
click at [330, 222] on div "Assign & Publish" at bounding box center [333, 225] width 33 height 6
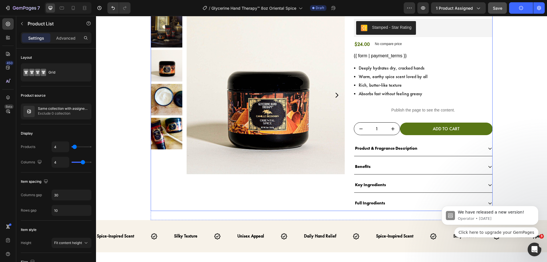
scroll to position [0, 0]
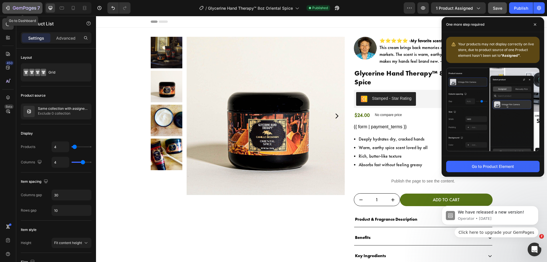
click at [7, 10] on icon "button" at bounding box center [8, 8] width 6 height 6
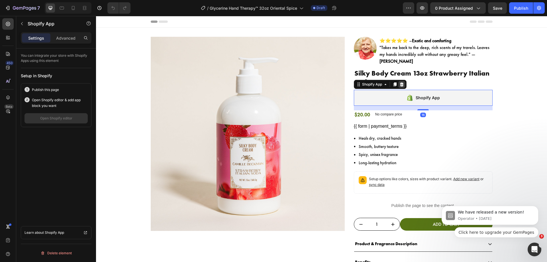
click at [402, 81] on div at bounding box center [402, 84] width 7 height 7
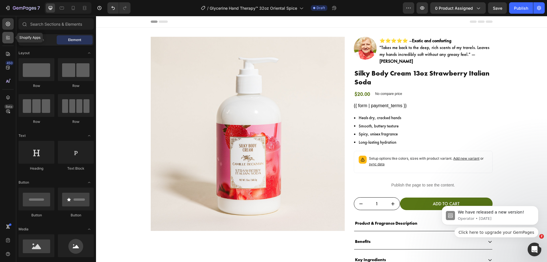
click at [7, 39] on icon at bounding box center [7, 39] width 2 height 2
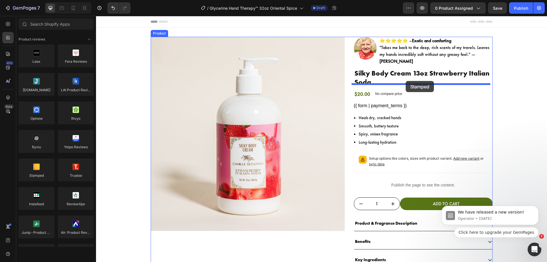
drag, startPoint x: 135, startPoint y: 183, endPoint x: 406, endPoint y: 81, distance: 289.9
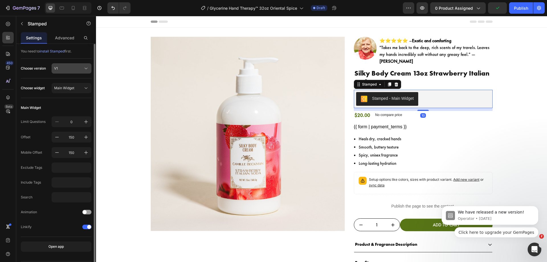
click at [66, 69] on div "V1" at bounding box center [68, 68] width 28 height 5
click at [71, 94] on div "V2" at bounding box center [70, 92] width 33 height 5
click at [75, 85] on div "Main Widget" at bounding box center [71, 88] width 35 height 6
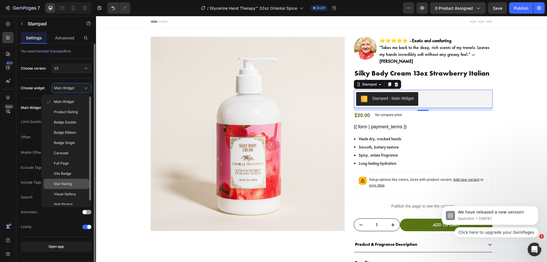
click at [72, 182] on div "Star Rating" at bounding box center [70, 183] width 33 height 5
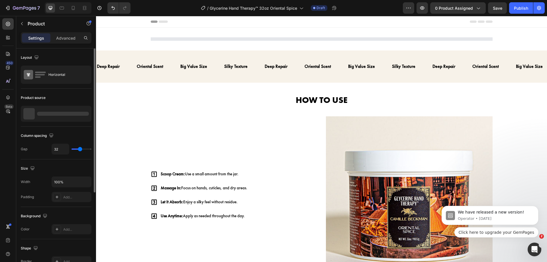
click at [85, 109] on div at bounding box center [56, 114] width 71 height 16
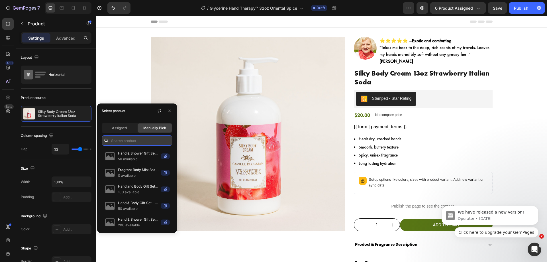
click at [139, 138] on input "text" at bounding box center [137, 140] width 71 height 10
paste input "Glycerine Hand Therapy™ 32oz Oriental Spice"
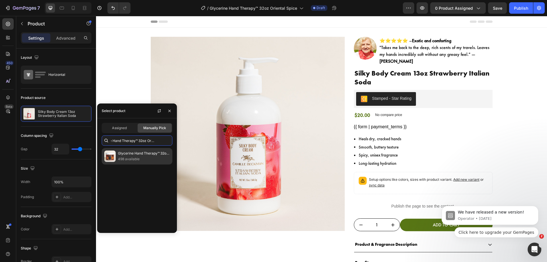
type input "Glycerine Hand Therapy™ 32oz Oriental Spice"
click at [142, 154] on p "Glycerine Hand Therapy™ 32oz Oriental Spice" at bounding box center [144, 154] width 52 height 6
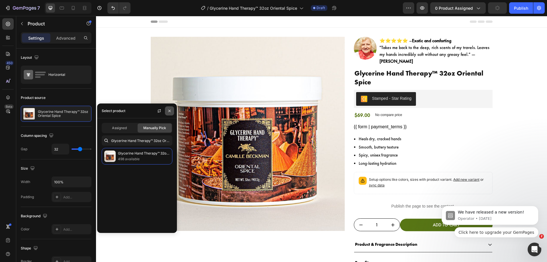
click at [170, 113] on icon "button" at bounding box center [169, 111] width 5 height 5
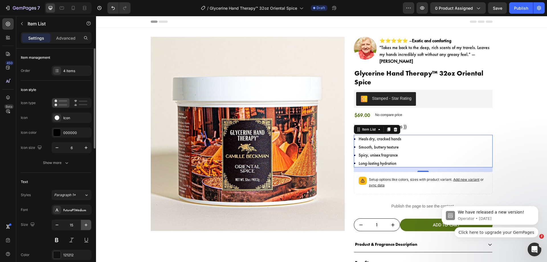
click at [85, 225] on icon "button" at bounding box center [86, 225] width 6 height 6
type input "16"
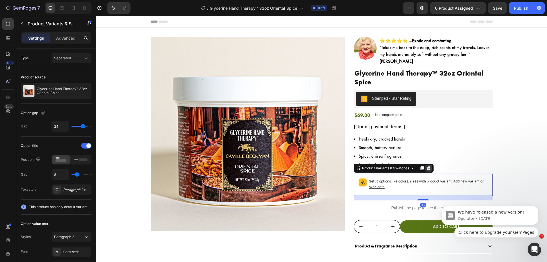
click at [427, 166] on icon at bounding box center [429, 168] width 4 height 4
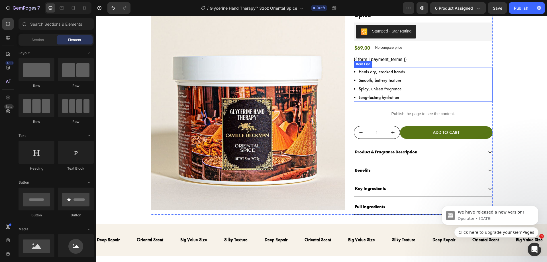
scroll to position [72, 0]
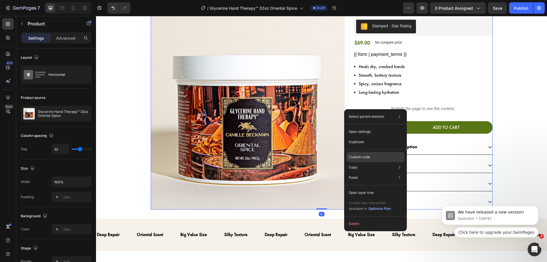
click at [360, 172] on div "Custom code" at bounding box center [376, 177] width 58 height 10
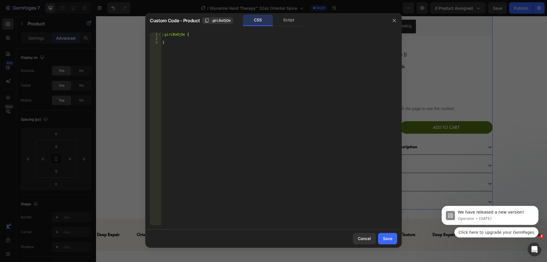
click at [264, 190] on div ".girLBa0jQe { }" at bounding box center [279, 133] width 236 height 200
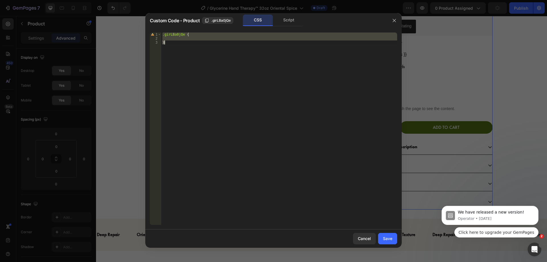
paste textarea
type textarea "}"
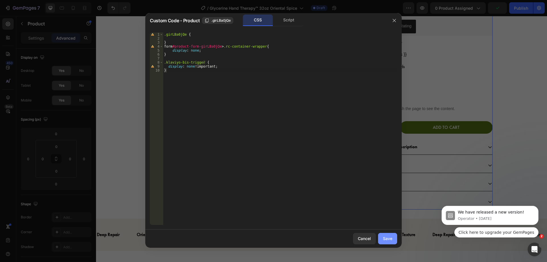
click at [393, 241] on button "Save" at bounding box center [387, 238] width 19 height 11
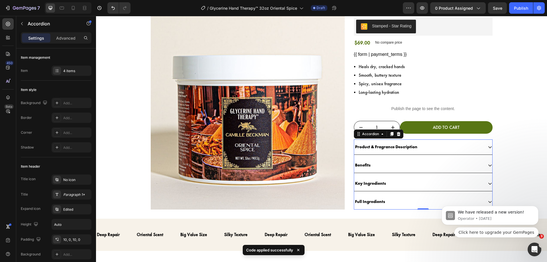
click at [434, 139] on div "Product & Fragrance Description" at bounding box center [423, 146] width 138 height 15
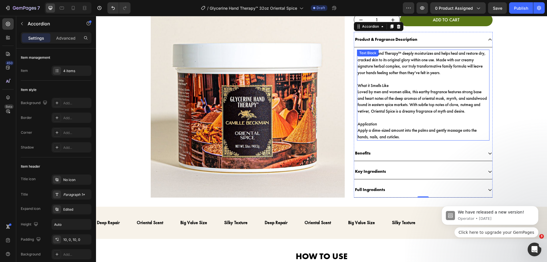
scroll to position [180, 0]
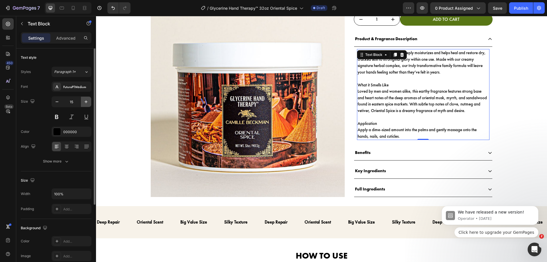
click at [90, 102] on button "button" at bounding box center [86, 102] width 10 height 10
type input "16"
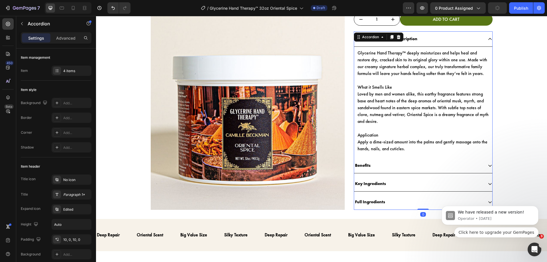
click at [365, 162] on p "Benefits" at bounding box center [363, 166] width 16 height 8
click at [377, 161] on div "Benefits" at bounding box center [418, 165] width 129 height 9
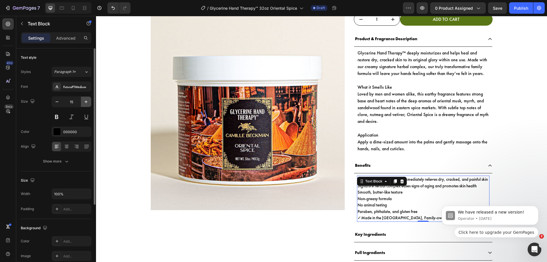
click at [86, 102] on icon "button" at bounding box center [86, 101] width 3 height 3
type input "16"
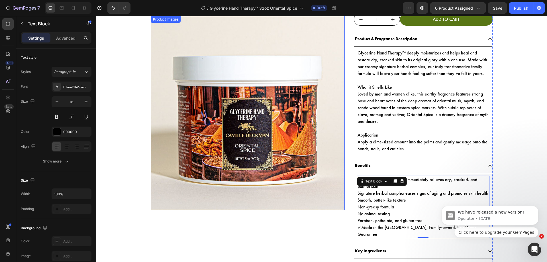
scroll to position [216, 0]
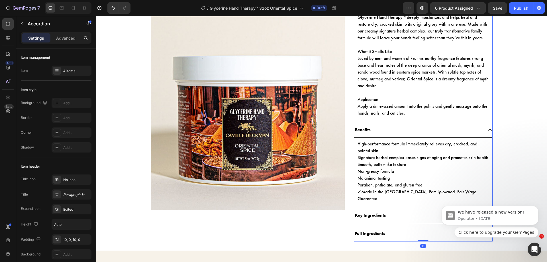
click at [392, 211] on div "Key Ingredients" at bounding box center [418, 215] width 129 height 9
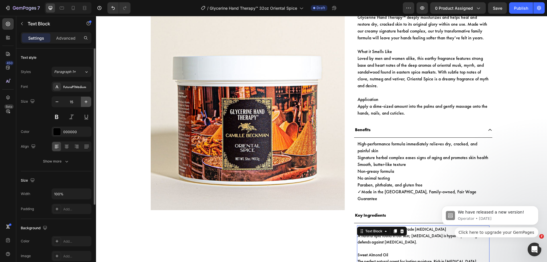
click at [83, 100] on icon "button" at bounding box center [86, 102] width 6 height 6
type input "16"
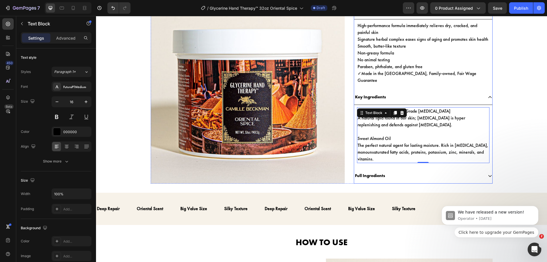
scroll to position [335, 0]
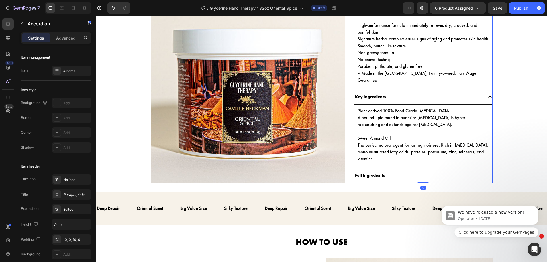
click at [377, 172] on p "Full Ingredients" at bounding box center [370, 176] width 30 height 8
click at [393, 171] on div "Full Ingredients" at bounding box center [418, 175] width 129 height 9
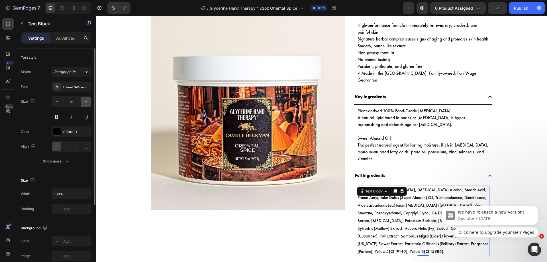
click at [87, 102] on icon "button" at bounding box center [86, 102] width 6 height 6
type input "16"
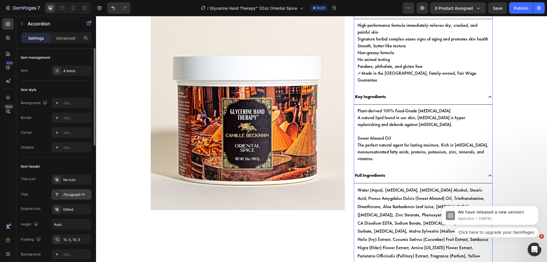
click at [79, 197] on div "Paragraph 1*" at bounding box center [76, 194] width 27 height 5
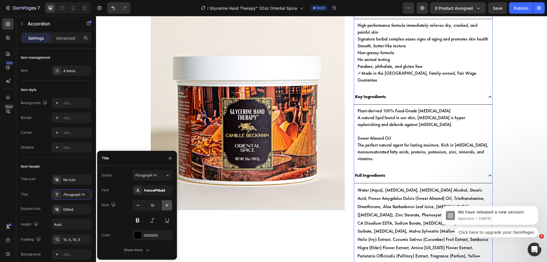
click at [164, 206] on button "button" at bounding box center [167, 205] width 10 height 10
type input "16"
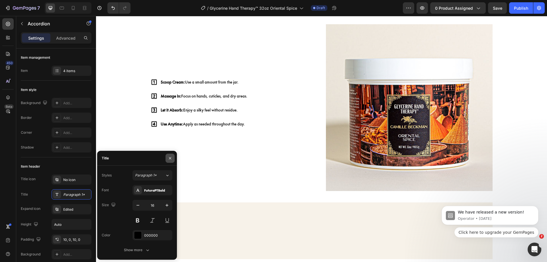
click at [170, 160] on icon "button" at bounding box center [170, 158] width 5 height 5
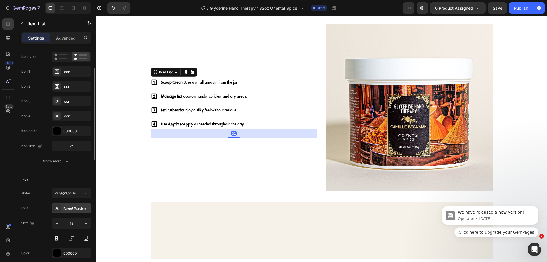
scroll to position [47, 0]
click at [86, 227] on button "button" at bounding box center [86, 223] width 10 height 10
type input "16"
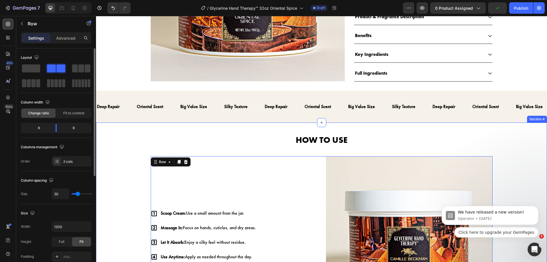
scroll to position [212, 0]
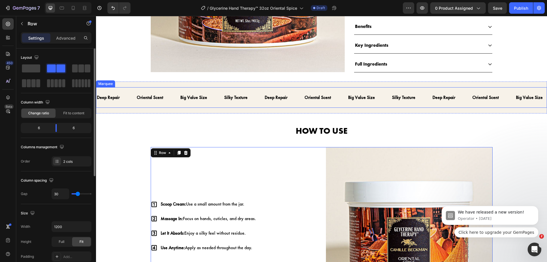
click at [217, 98] on div "Big Value Size Text" at bounding box center [202, 98] width 44 height 14
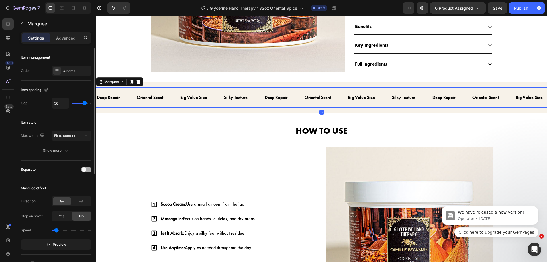
click at [83, 168] on span at bounding box center [84, 169] width 5 height 5
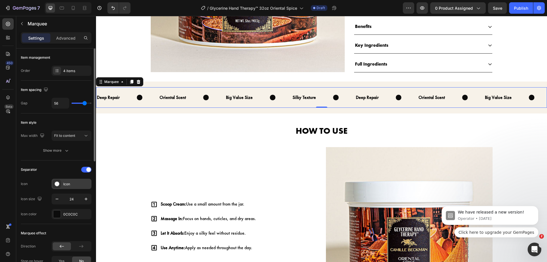
click at [72, 188] on div "Icon" at bounding box center [72, 184] width 40 height 10
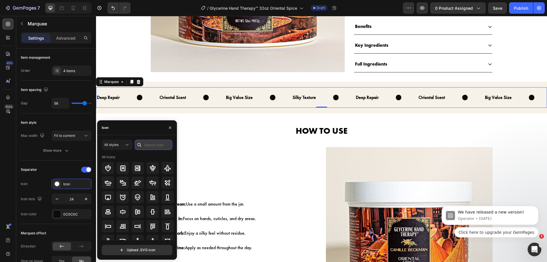
click at [155, 148] on input "text" at bounding box center [154, 145] width 38 height 10
type input "check"
click at [124, 227] on icon at bounding box center [122, 226] width 7 height 7
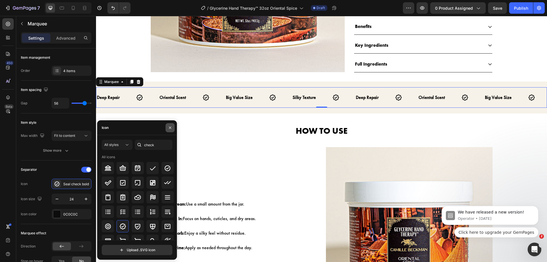
click at [169, 126] on icon "button" at bounding box center [170, 127] width 5 height 5
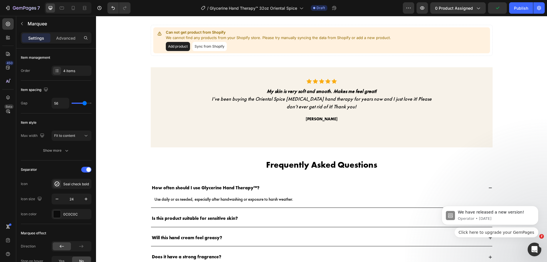
scroll to position [798, 0]
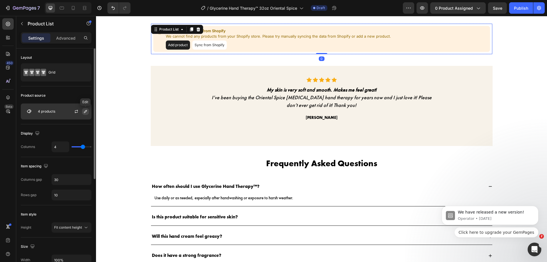
click at [88, 110] on button "button" at bounding box center [85, 111] width 7 height 7
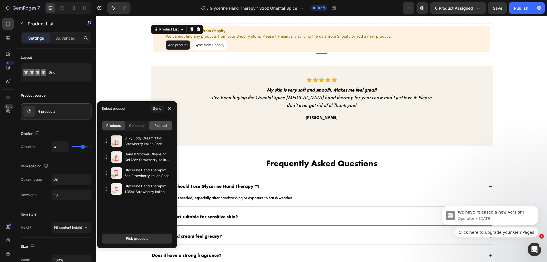
click at [150, 125] on div "Related" at bounding box center [160, 125] width 23 height 9
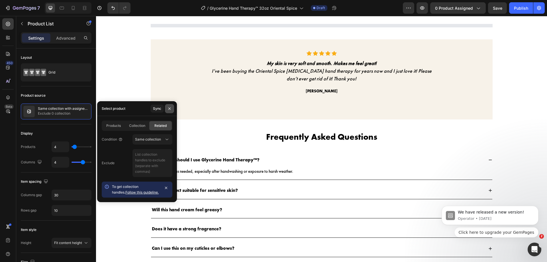
click at [169, 107] on icon "button" at bounding box center [169, 108] width 5 height 5
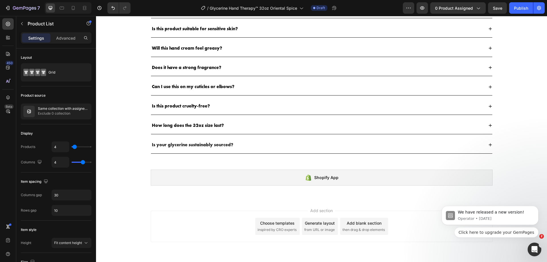
scroll to position [1080, 0]
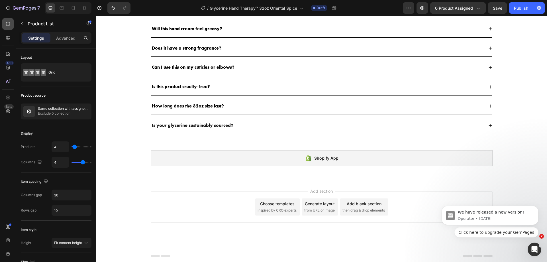
click at [3, 20] on div at bounding box center [7, 23] width 11 height 11
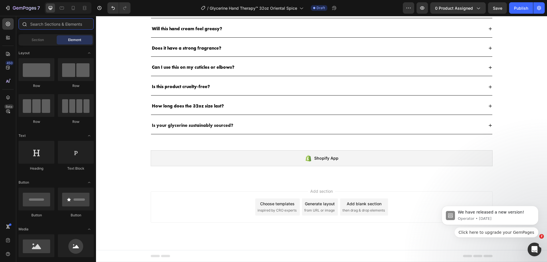
click at [47, 20] on input "text" at bounding box center [56, 23] width 75 height 11
click at [8, 38] on icon at bounding box center [8, 38] width 6 height 6
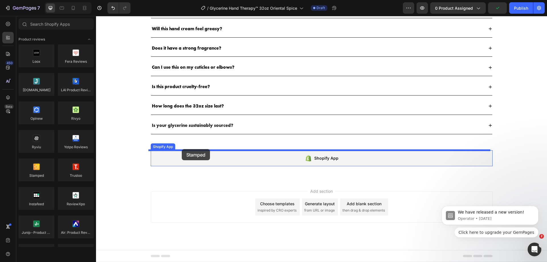
drag, startPoint x: 130, startPoint y: 189, endPoint x: 182, endPoint y: 149, distance: 65.5
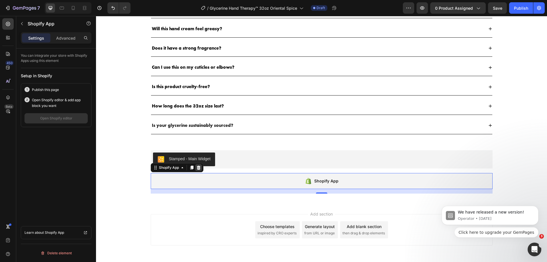
click at [197, 167] on icon at bounding box center [198, 167] width 5 height 5
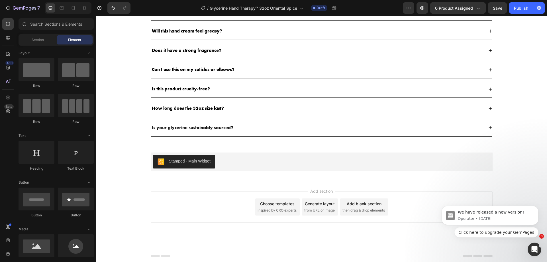
scroll to position [1078, 0]
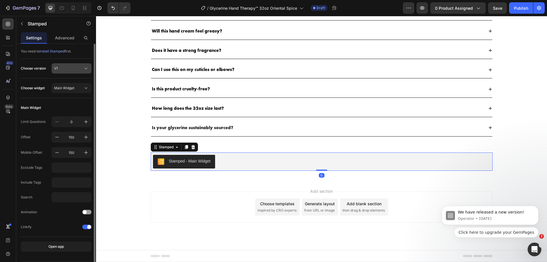
click at [72, 67] on div "V1" at bounding box center [68, 68] width 28 height 5
click at [68, 92] on div "V2" at bounding box center [70, 92] width 33 height 5
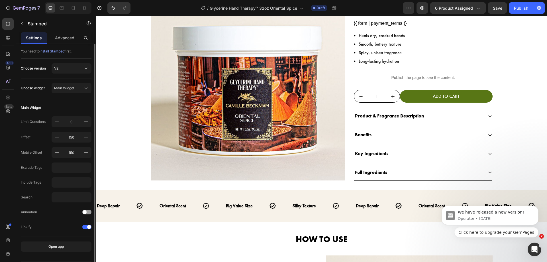
scroll to position [0, 0]
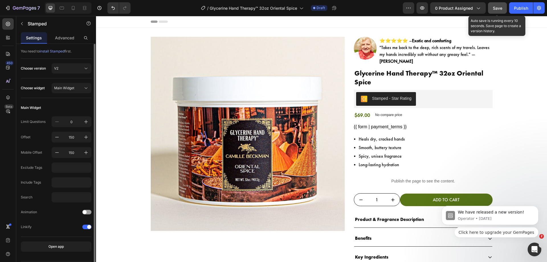
click at [505, 7] on button "Save" at bounding box center [497, 7] width 19 height 11
click at [498, 9] on span "Save" at bounding box center [497, 8] width 9 height 5
click at [499, 9] on span "Save" at bounding box center [497, 8] width 9 height 5
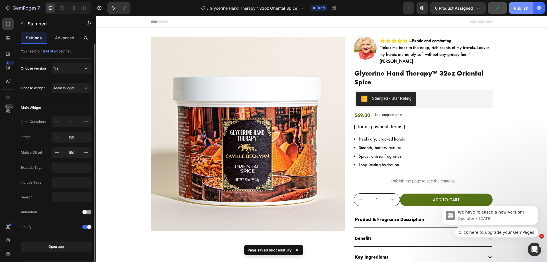
click at [511, 4] on button "Publish" at bounding box center [521, 7] width 24 height 11
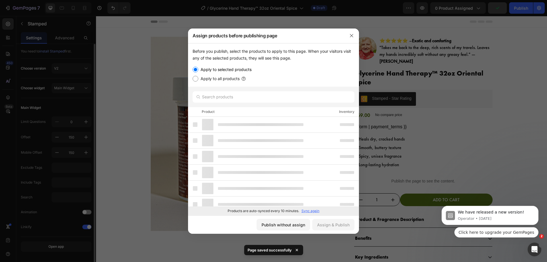
click at [309, 91] on div at bounding box center [273, 97] width 171 height 21
click at [308, 96] on input "text" at bounding box center [274, 96] width 162 height 11
paste input "Glycerine Hand Therapy™ 32oz Oriental Spice"
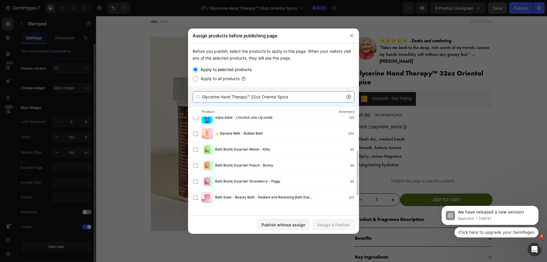
scroll to position [96, 0]
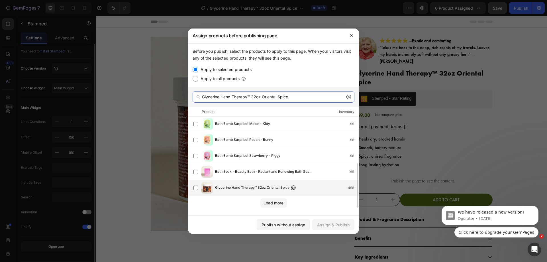
type input "Glycerine Hand Therapy™ 32oz Oriental Spice"
click at [250, 185] on span "Glycerine Hand Therapy™ 32oz Oriental Spice" at bounding box center [252, 188] width 74 height 6
click at [332, 225] on div "Assign & Publish" at bounding box center [333, 225] width 33 height 6
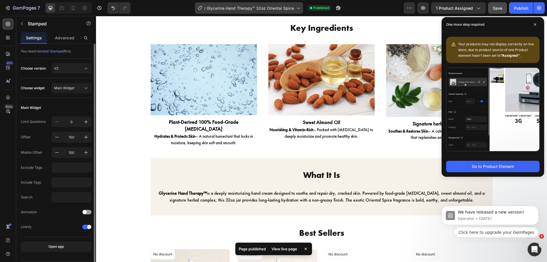
scroll to position [576, 0]
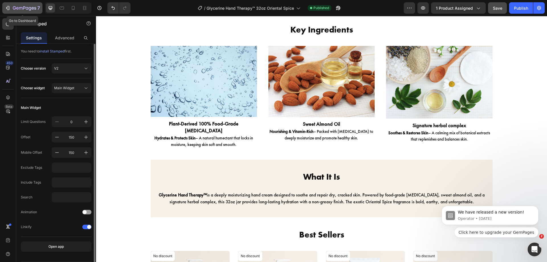
click at [8, 7] on icon "button" at bounding box center [8, 8] width 6 height 6
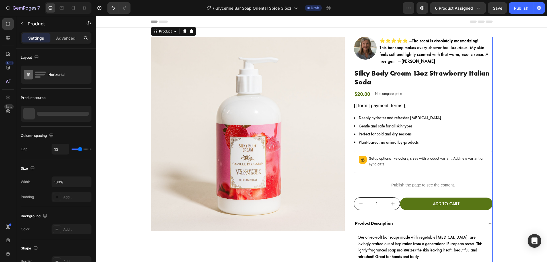
click at [346, 64] on div "Product Images Image ⭐⭐⭐⭐⭐ – The scent is absolutely mesmerizing! This bar soap…" at bounding box center [322, 187] width 342 height 301
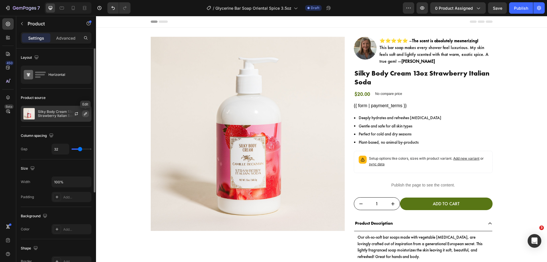
click at [84, 115] on icon "button" at bounding box center [85, 113] width 3 height 3
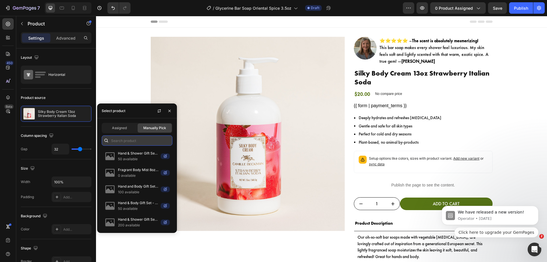
click at [138, 138] on input "text" at bounding box center [137, 140] width 71 height 10
paste input "Glycerine Bar Soap Oriental Spice 3.5oz"
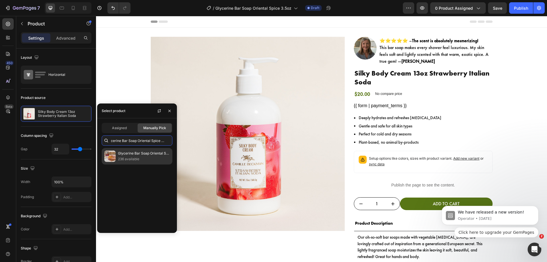
type input "Glycerine Bar Soap Oriental Spice 3.5oz"
click at [133, 156] on p "236 available" at bounding box center [144, 159] width 52 height 6
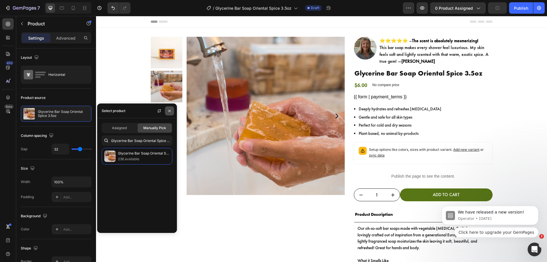
click at [170, 114] on button "button" at bounding box center [169, 110] width 9 height 9
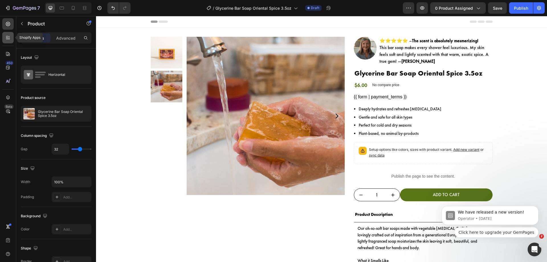
click at [9, 39] on icon at bounding box center [9, 39] width 2 height 2
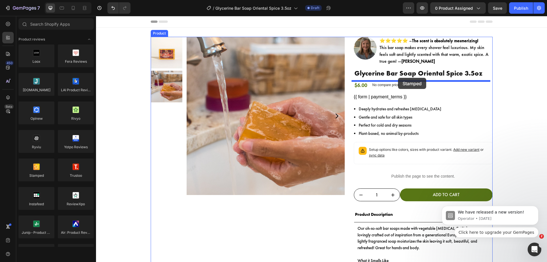
drag, startPoint x: 128, startPoint y: 178, endPoint x: 398, endPoint y: 78, distance: 288.1
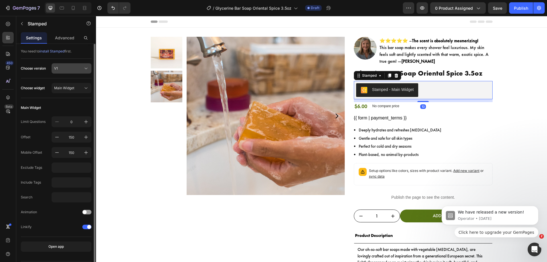
click at [68, 73] on button "V1" at bounding box center [72, 68] width 40 height 10
click at [67, 92] on div "V2" at bounding box center [70, 92] width 33 height 5
click at [67, 92] on button "Main Widget" at bounding box center [72, 88] width 40 height 10
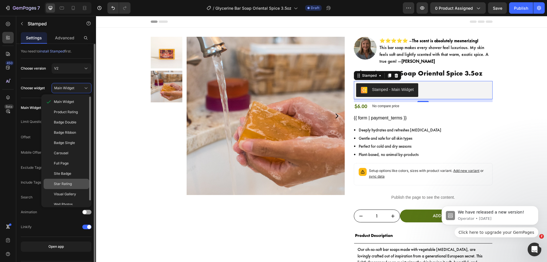
click at [66, 181] on div "Star Rating" at bounding box center [67, 184] width 46 height 10
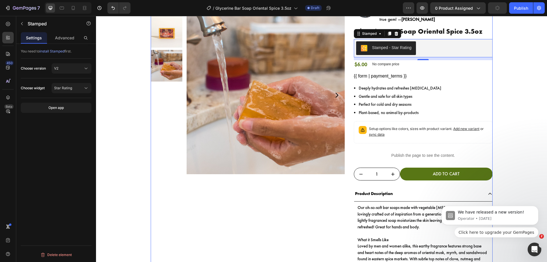
scroll to position [43, 0]
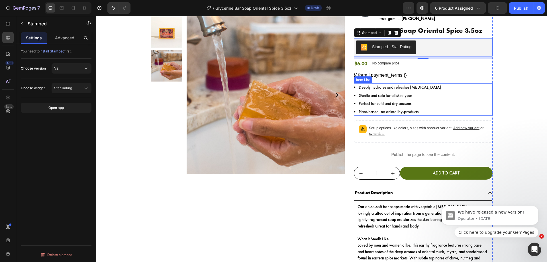
click at [433, 88] on div "Deeply hydrates and refreshes dry skin Gentle and safe for all skin types Perfe…" at bounding box center [423, 99] width 139 height 33
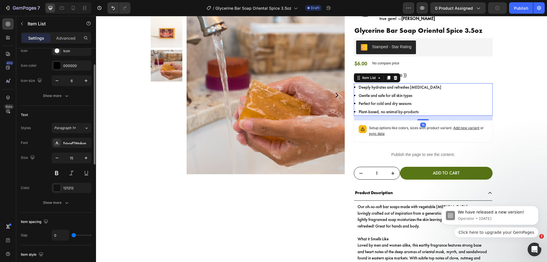
scroll to position [67, 0]
click at [87, 157] on icon "button" at bounding box center [86, 158] width 6 height 6
type input "16"
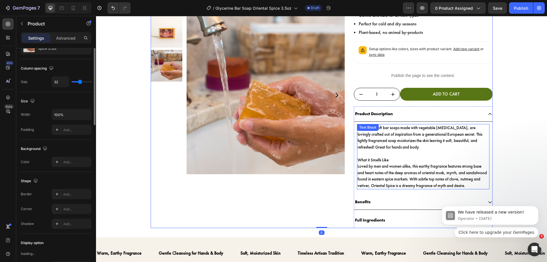
scroll to position [0, 0]
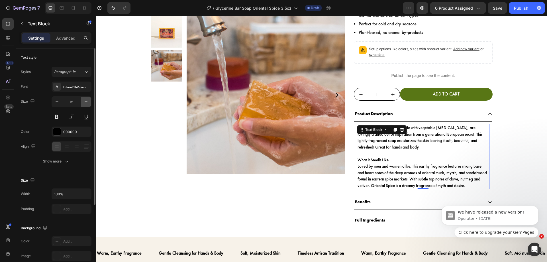
click at [82, 102] on button "button" at bounding box center [86, 102] width 10 height 10
type input "16"
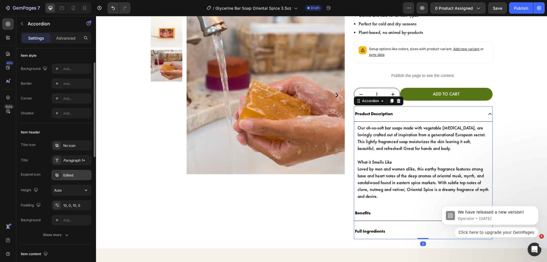
scroll to position [32, 0]
click at [69, 163] on div "Paragraph 1*" at bounding box center [76, 162] width 27 height 5
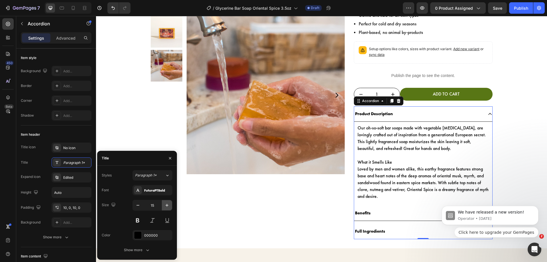
drag, startPoint x: 167, startPoint y: 205, endPoint x: 161, endPoint y: 159, distance: 46.0
click at [167, 205] on icon "button" at bounding box center [167, 205] width 6 height 6
type input "16"
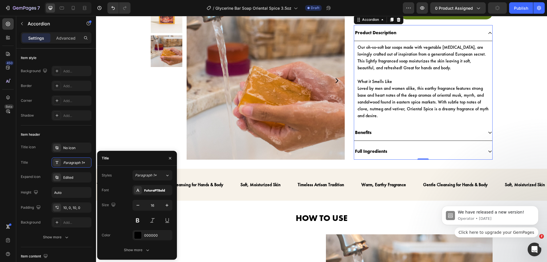
click at [363, 131] on p "Benefits" at bounding box center [363, 133] width 17 height 8
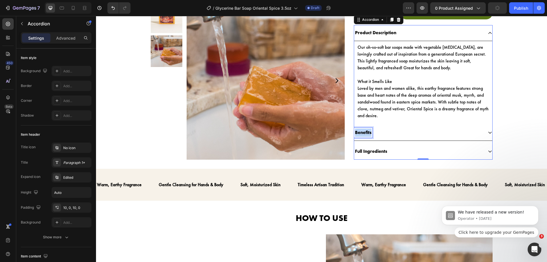
click at [363, 131] on p "Benefits" at bounding box center [363, 133] width 17 height 8
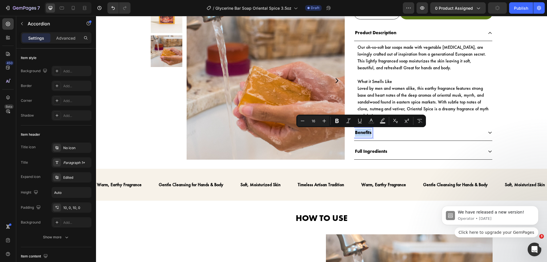
click at [363, 131] on p "Benefits" at bounding box center [363, 133] width 17 height 8
click at [391, 133] on div "Benefits" at bounding box center [418, 133] width 129 height 10
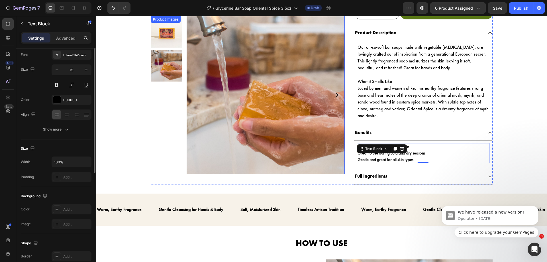
scroll to position [0, 0]
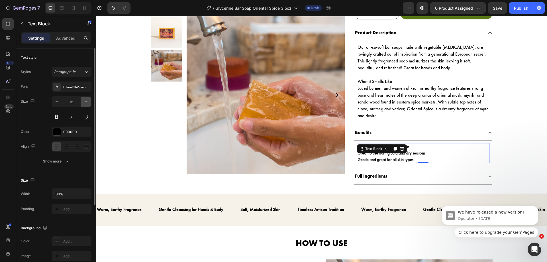
click at [84, 100] on icon "button" at bounding box center [86, 102] width 6 height 6
type input "16"
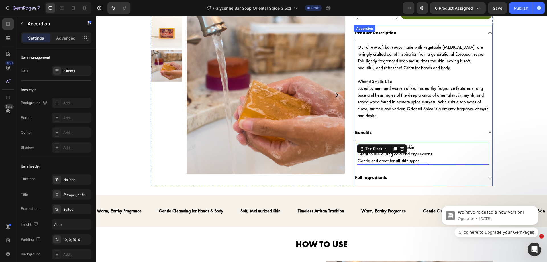
click at [381, 180] on p "Full Ingredients" at bounding box center [371, 178] width 32 height 8
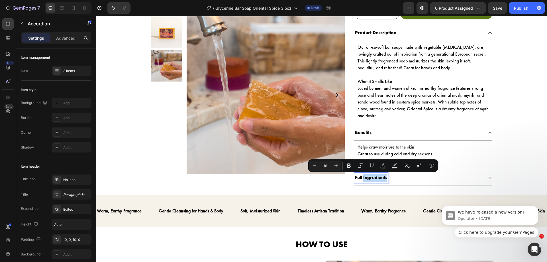
click at [400, 179] on div "Full Ingredients" at bounding box center [418, 178] width 129 height 10
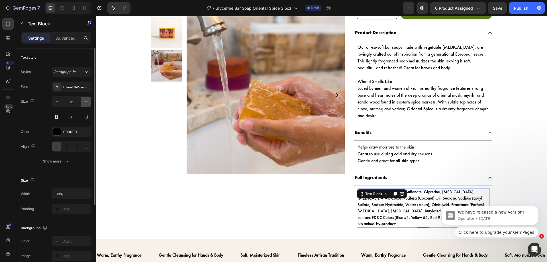
click at [88, 102] on icon "button" at bounding box center [86, 102] width 6 height 6
type input "16"
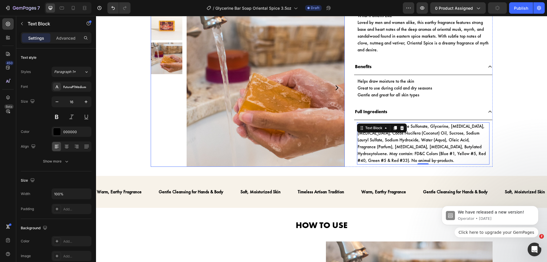
scroll to position [308, 0]
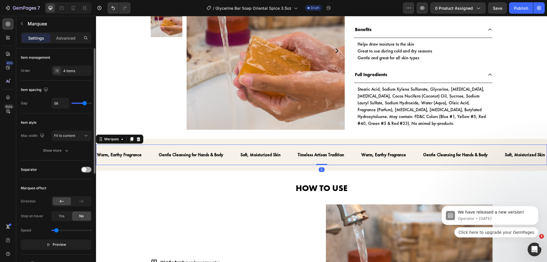
click at [87, 170] on div at bounding box center [86, 170] width 10 height 6
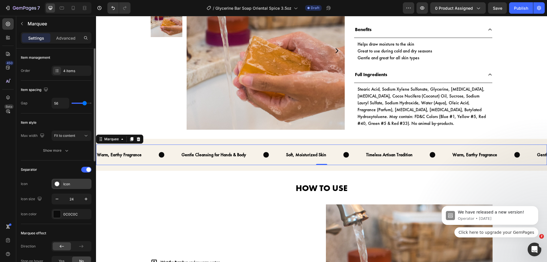
click at [71, 184] on div "Icon" at bounding box center [76, 184] width 27 height 5
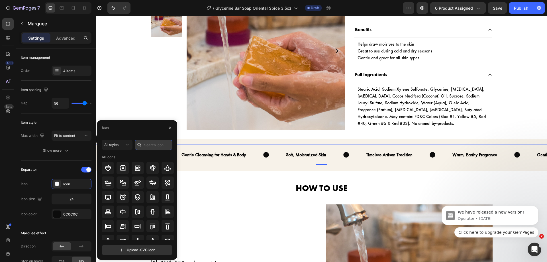
click at [146, 149] on input "text" at bounding box center [154, 145] width 38 height 10
type input "check"
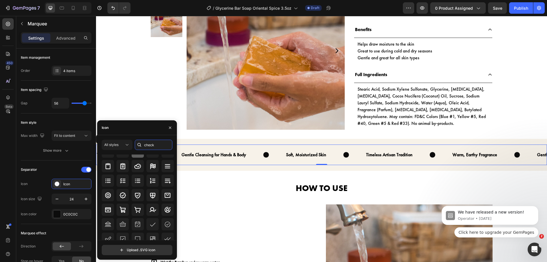
scroll to position [31, 0]
click at [126, 193] on icon at bounding box center [122, 195] width 7 height 7
click at [172, 128] on icon "button" at bounding box center [170, 127] width 5 height 5
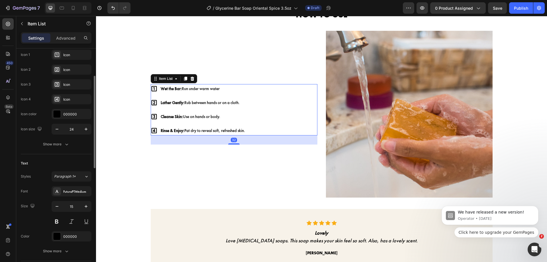
scroll to position [65, 0]
click at [84, 206] on icon "button" at bounding box center [86, 205] width 6 height 6
type input "16"
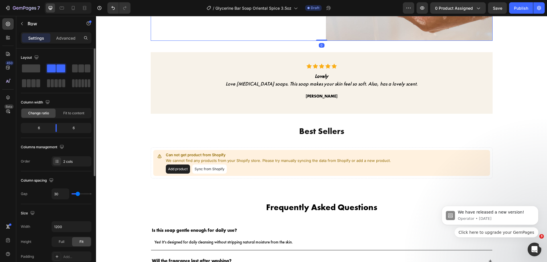
scroll to position [649, 0]
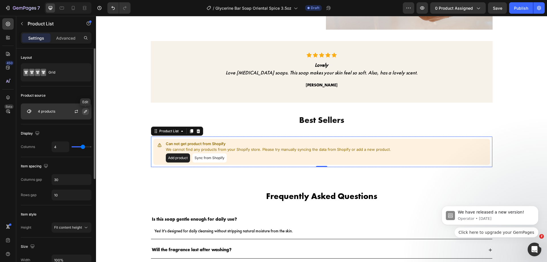
click at [86, 113] on icon "button" at bounding box center [85, 111] width 5 height 5
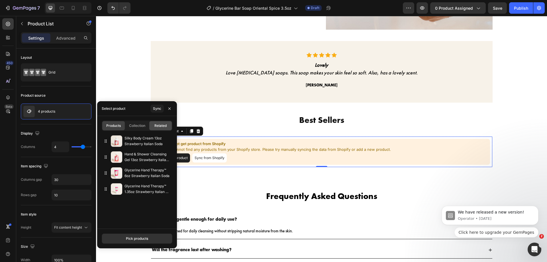
click at [161, 123] on span "Related" at bounding box center [161, 125] width 12 height 5
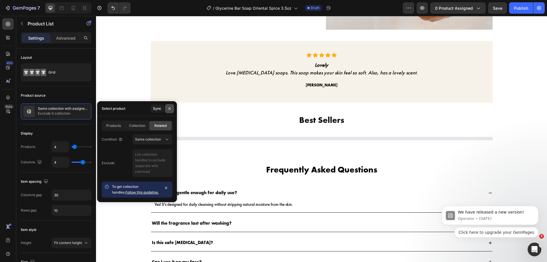
click at [168, 109] on icon "button" at bounding box center [169, 108] width 5 height 5
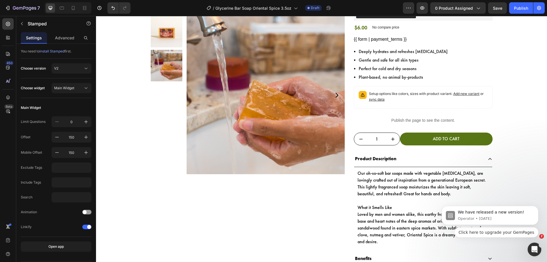
scroll to position [0, 0]
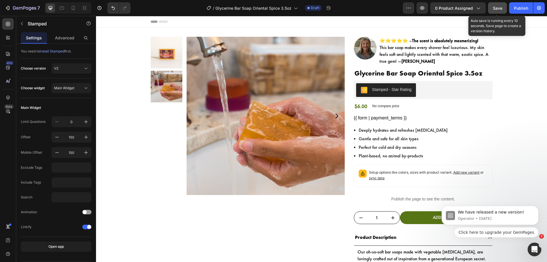
click at [498, 10] on span "Save" at bounding box center [497, 8] width 9 height 5
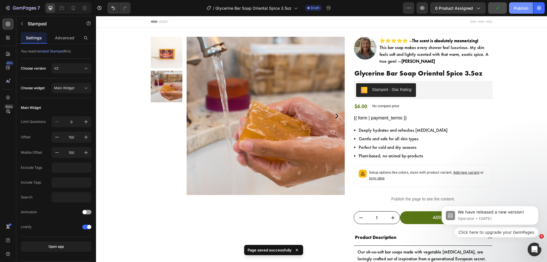
click at [519, 13] on button "Publish" at bounding box center [521, 7] width 24 height 11
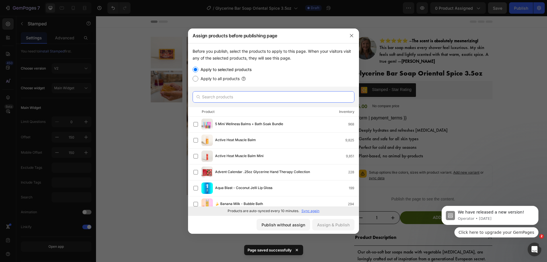
click at [295, 98] on input "text" at bounding box center [274, 96] width 162 height 11
paste input "Glycerine Bar Soap Oriental Spice 3.5oz"
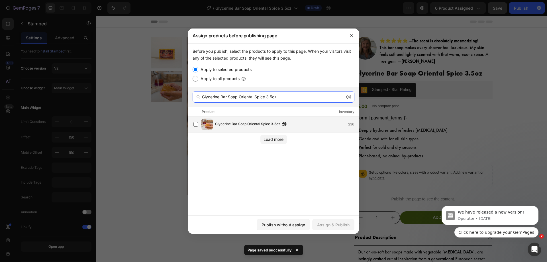
type input "Glycerine Bar Soap Oriental Spice 3.5oz"
click at [252, 121] on span "Glycerine Bar Soap Oriental Spice 3.5oz" at bounding box center [247, 124] width 65 height 6
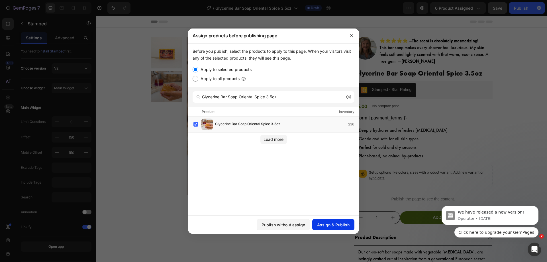
click at [337, 223] on div "Assign & Publish" at bounding box center [333, 225] width 33 height 6
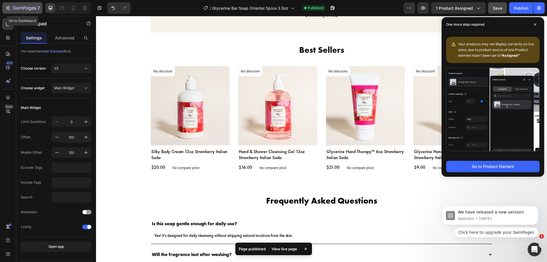
scroll to position [542, 0]
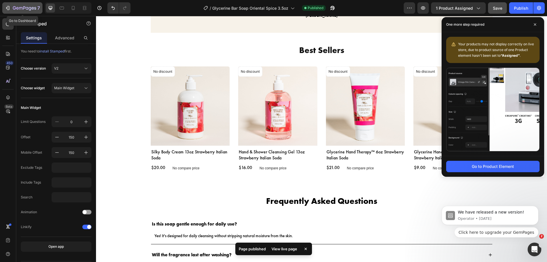
click at [6, 5] on div "7" at bounding box center [22, 8] width 35 height 7
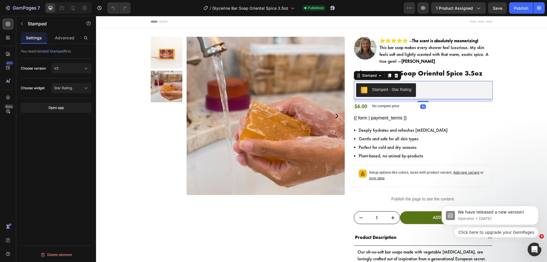
click at [439, 94] on div "Stamped - Star Rating" at bounding box center [423, 90] width 134 height 14
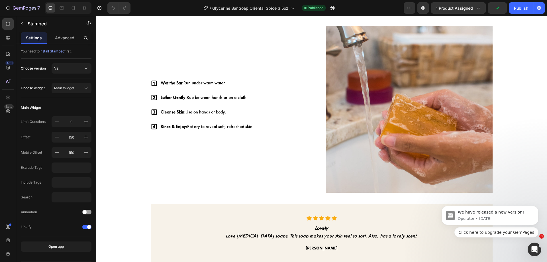
scroll to position [348, 0]
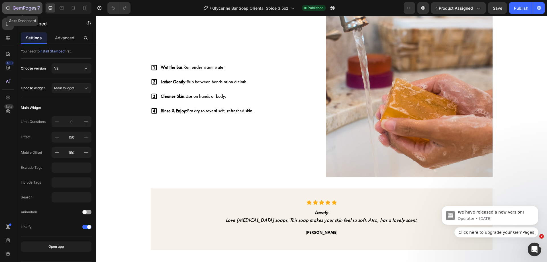
click at [5, 8] on icon "button" at bounding box center [8, 8] width 6 height 6
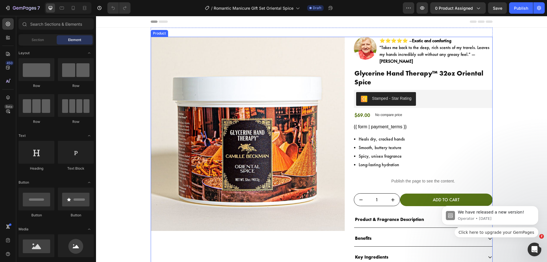
click at [345, 84] on div "Product Images Image ⭐⭐⭐⭐⭐ – Exotic and comforting "Takes me back to the deep, …" at bounding box center [322, 160] width 342 height 247
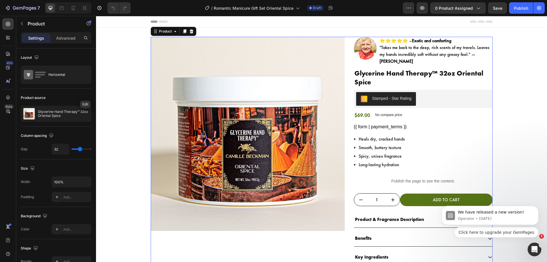
click at [0, 0] on icon "button" at bounding box center [0, 0] width 0 height 0
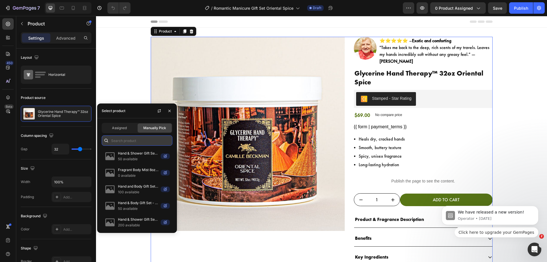
click at [126, 142] on input "text" at bounding box center [137, 140] width 71 height 10
paste input "Romantic Manicure Gift Set Oriental Spice"
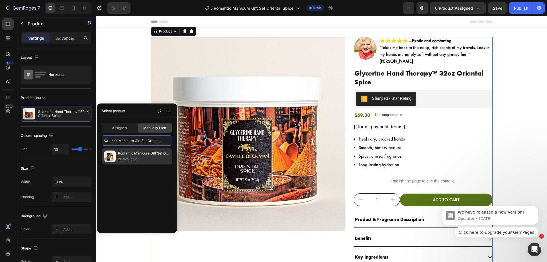
type input "Romantic Manicure Gift Set Oriental Spice"
click at [125, 152] on p "Romantic Manicure Gift Set Oriental Spice" at bounding box center [144, 154] width 52 height 6
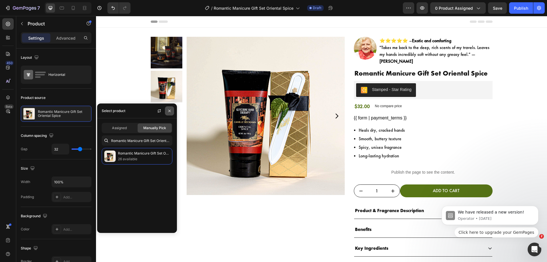
click at [168, 109] on icon "button" at bounding box center [169, 111] width 5 height 5
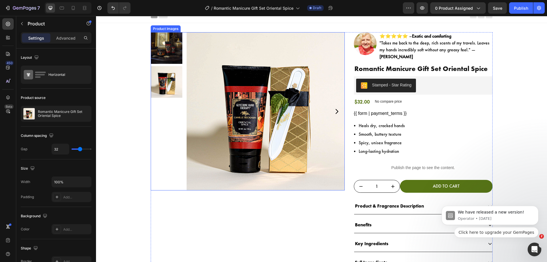
scroll to position [5, 0]
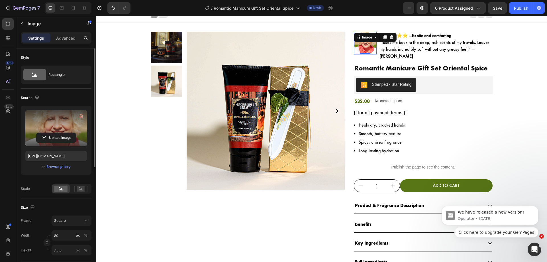
click at [51, 118] on label at bounding box center [56, 128] width 62 height 36
click at [51, 133] on input "file" at bounding box center [55, 138] width 39 height 10
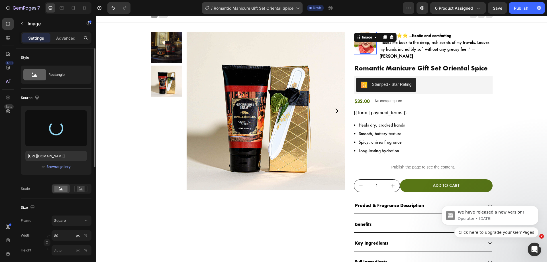
type input "[URL][DOMAIN_NAME]"
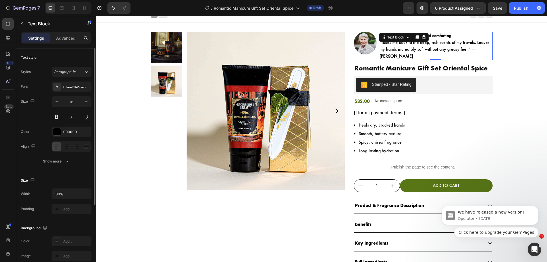
click at [419, 47] on p "⭐⭐⭐⭐⭐ – Exotic and comforting "Takes me back to the deep, rich scents of my tra…" at bounding box center [436, 45] width 113 height 27
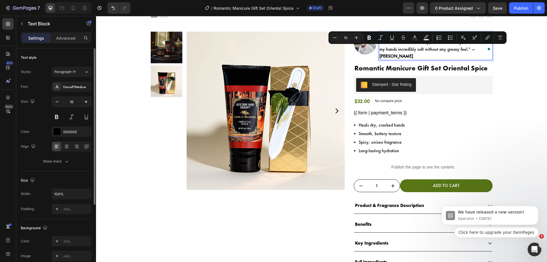
click at [388, 44] on p "⭐⭐⭐⭐⭐ – Exotic and comforting "Takes me back to the deep, rich scents of my tra…" at bounding box center [436, 45] width 113 height 27
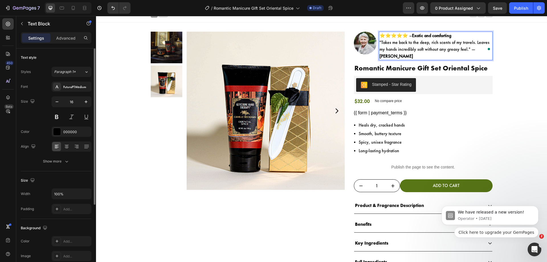
click at [380, 43] on p "⭐⭐⭐⭐⭐ – Exotic and comforting "Takes me back to the deep, rich scents of my tra…" at bounding box center [436, 45] width 113 height 27
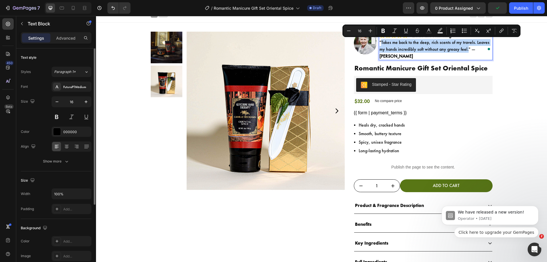
drag, startPoint x: 379, startPoint y: 42, endPoint x: 465, endPoint y: 52, distance: 86.4
click at [465, 52] on p "⭐⭐⭐⭐⭐ – Exotic and comforting "Takes me back to the deep, rich scents of my tra…" at bounding box center [436, 45] width 113 height 27
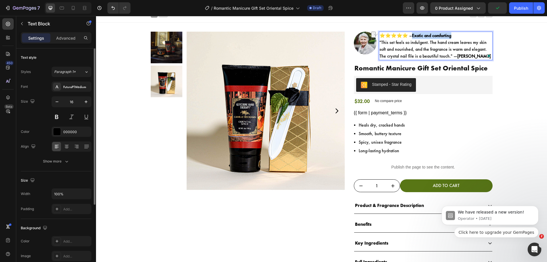
drag, startPoint x: 457, startPoint y: 36, endPoint x: 415, endPoint y: 35, distance: 42.8
click at [415, 35] on p "⭐⭐⭐⭐⭐ – Exotic and comforting "This set feels so indulgent. The hand cream leav…" at bounding box center [436, 45] width 113 height 27
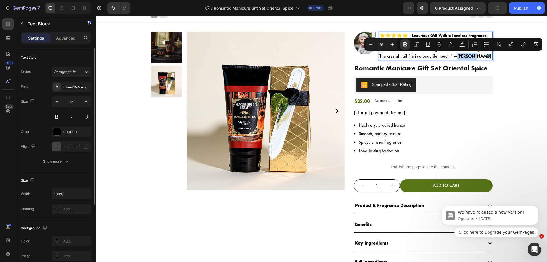
drag, startPoint x: 456, startPoint y: 56, endPoint x: 448, endPoint y: 57, distance: 9.0
click at [448, 57] on p "⭐⭐⭐⭐⭐ – Luxurious Gift With a Timeless Fragrance "This set feels so indulgent. …" at bounding box center [436, 45] width 113 height 27
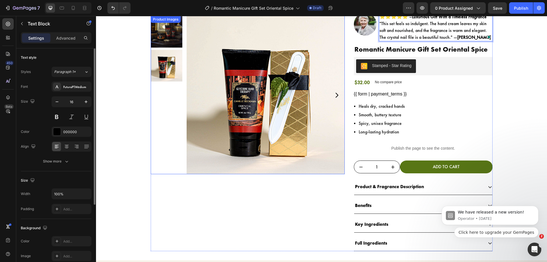
scroll to position [0, 0]
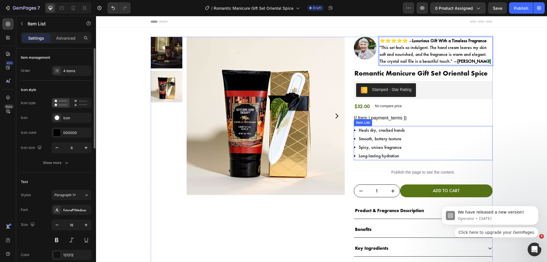
click at [363, 131] on p "Heals dry, cracked hands" at bounding box center [382, 130] width 46 height 7
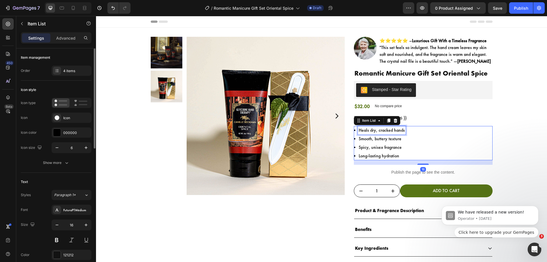
click at [363, 131] on p "Heals dry, cracked hands" at bounding box center [382, 130] width 46 height 7
click at [370, 138] on p "Smooth, buttery texture" at bounding box center [383, 138] width 49 height 7
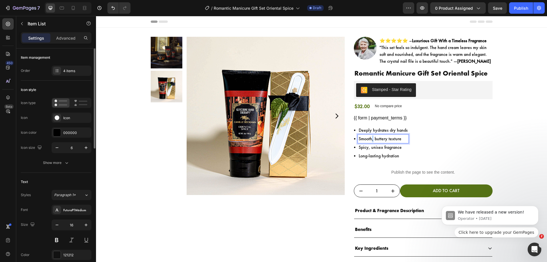
click at [370, 138] on p "Smooth, buttery texture" at bounding box center [383, 138] width 49 height 7
click at [363, 146] on p "Spicy, unisex fragrance" at bounding box center [388, 147] width 58 height 7
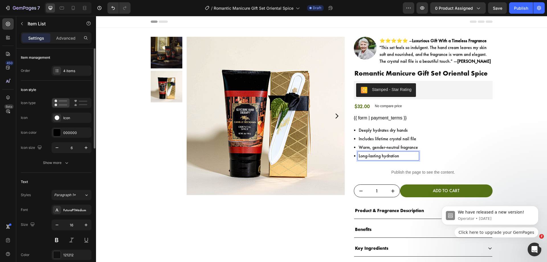
click at [364, 155] on p "Long-lasting hydration" at bounding box center [388, 156] width 59 height 7
click at [438, 157] on div "Deeply hydrates dry hands Includes lifetime crystal nail file Warm, gender-neut…" at bounding box center [423, 143] width 139 height 34
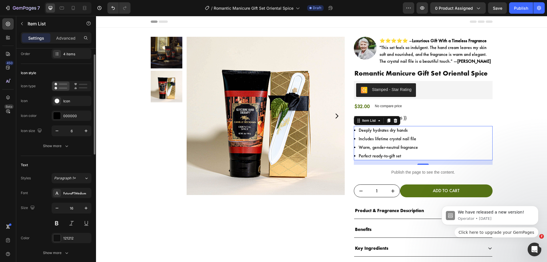
scroll to position [17, 0]
click at [86, 207] on icon "button" at bounding box center [86, 207] width 3 height 3
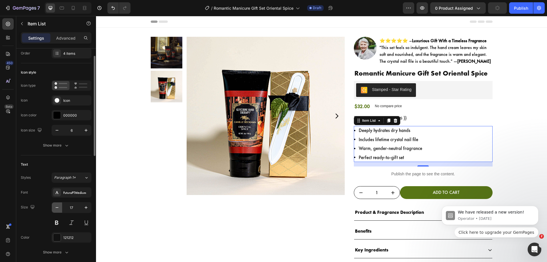
click at [59, 210] on icon "button" at bounding box center [57, 208] width 6 height 6
type input "16"
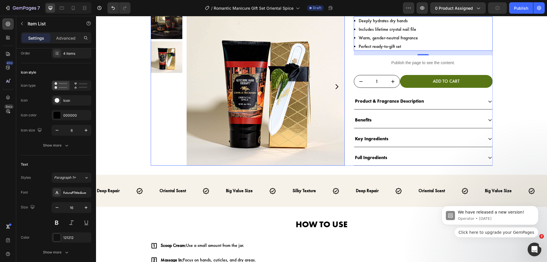
scroll to position [110, 0]
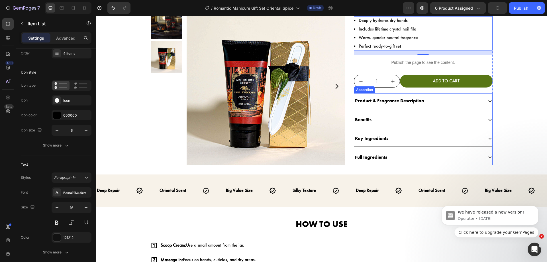
click at [374, 103] on p "Product & Fragrance Description" at bounding box center [389, 101] width 69 height 8
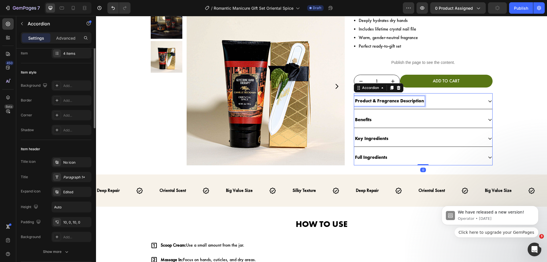
scroll to position [0, 0]
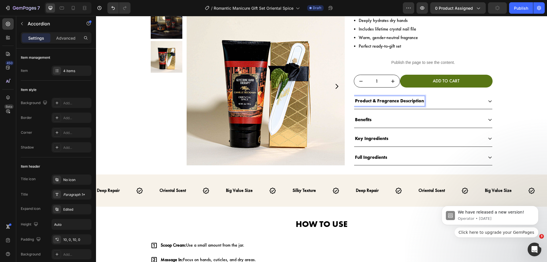
click at [426, 102] on div "Product & Fragrance Description" at bounding box center [418, 101] width 129 height 10
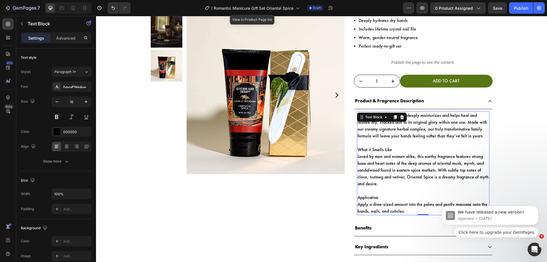
click at [411, 159] on p "Loved by men and women alike, this earthy fragrance features strong base and he…" at bounding box center [423, 170] width 131 height 34
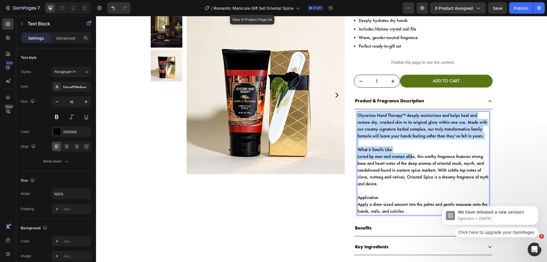
click at [411, 159] on p "Loved by men and women alike, this earthy fragrance features strong base and he…" at bounding box center [423, 170] width 131 height 34
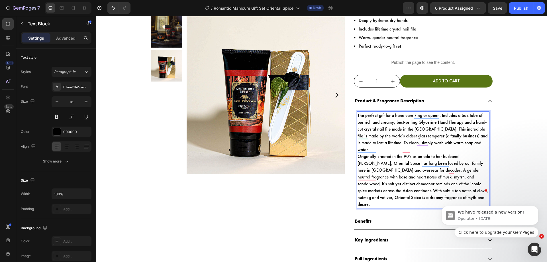
click at [486, 143] on p "The perfect gift for a hand care king or queen. Includes a 6oz tube of our rich…" at bounding box center [423, 132] width 131 height 41
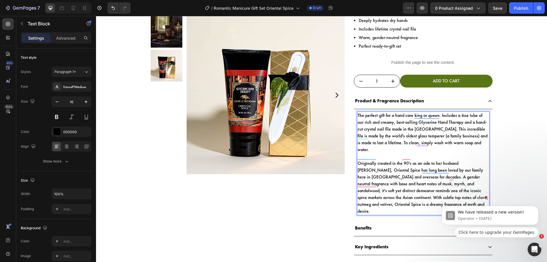
click at [441, 160] on p "Originally created in the 90's as an ode to her husband Foad Amir, Oriental Spi…" at bounding box center [423, 187] width 131 height 55
click at [397, 138] on p "The perfect gift for a hand care king or queen. Includes a 6oz tube of our rich…" at bounding box center [423, 132] width 131 height 41
click at [374, 160] on p "Originally created in the 90's as an ode to her husband Foad Amir, Oriental Spi…" at bounding box center [423, 187] width 131 height 55
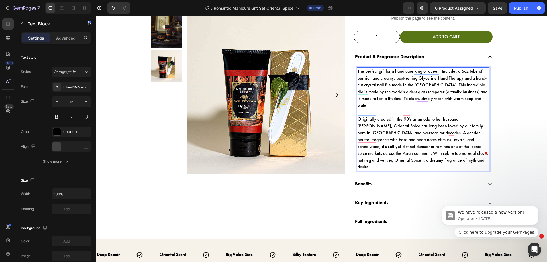
scroll to position [174, 0]
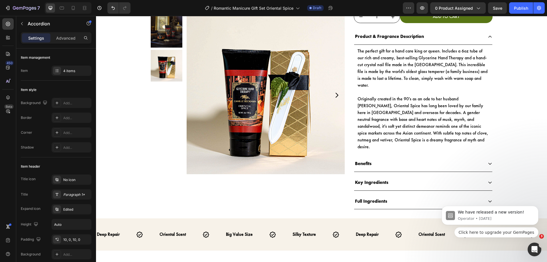
click at [375, 159] on div "Benefits" at bounding box center [418, 164] width 129 height 10
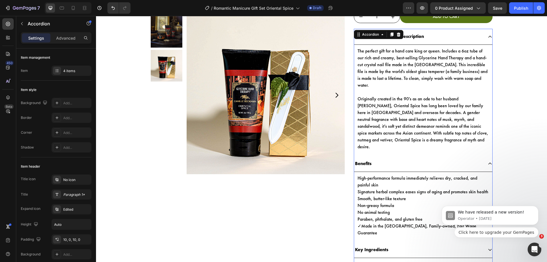
click at [377, 159] on div "Benefits" at bounding box center [418, 164] width 129 height 10
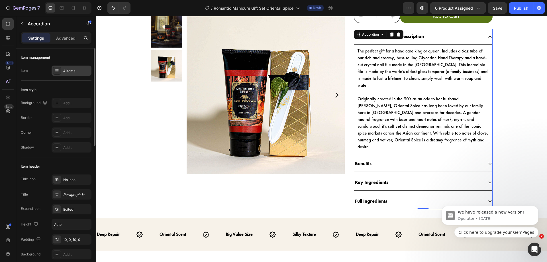
click at [64, 69] on div "4 items" at bounding box center [76, 70] width 27 height 5
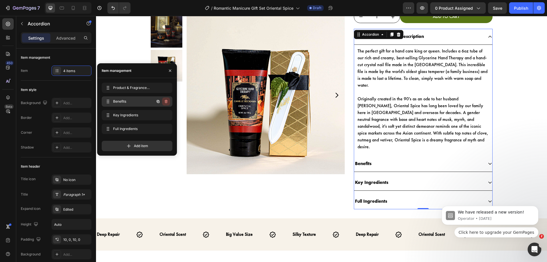
click at [163, 102] on button "button" at bounding box center [166, 102] width 8 height 8
click at [163, 102] on div "Delete" at bounding box center [162, 101] width 11 height 5
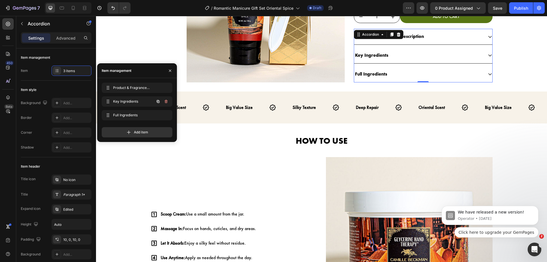
click at [163, 102] on button "button" at bounding box center [166, 102] width 8 height 8
click at [163, 102] on div "Delete" at bounding box center [162, 101] width 11 height 5
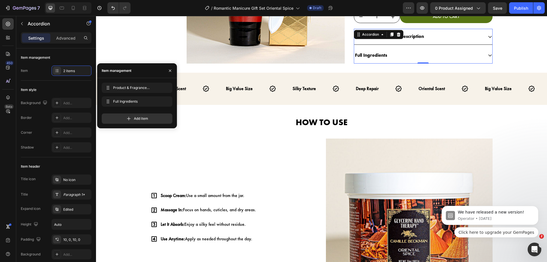
click at [383, 60] on div "Full Ingredients" at bounding box center [423, 56] width 138 height 16
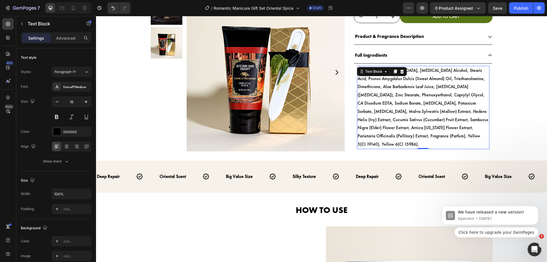
click at [369, 126] on p "Water (Aqua), Glycerin, Cetyl Alcohol, Stearic Acid, Prunus Amygdalus Dulcis (S…" at bounding box center [423, 107] width 131 height 82
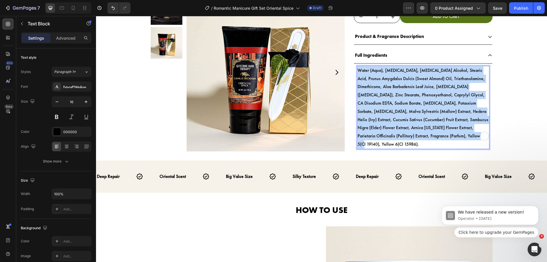
click at [369, 126] on p "Water (Aqua), Glycerin, Cetyl Alcohol, Stearic Acid, Prunus Amygdalus Dulcis (S…" at bounding box center [423, 107] width 131 height 82
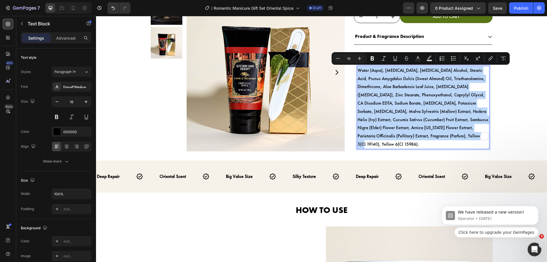
click at [369, 126] on p "Water (Aqua), Glycerin, Cetyl Alcohol, Stearic Acid, Prunus Amygdalus Dulcis (S…" at bounding box center [423, 107] width 131 height 82
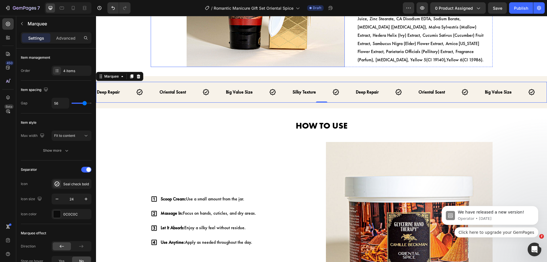
scroll to position [251, 0]
click at [110, 91] on strong "Deep Repair" at bounding box center [108, 92] width 23 height 6
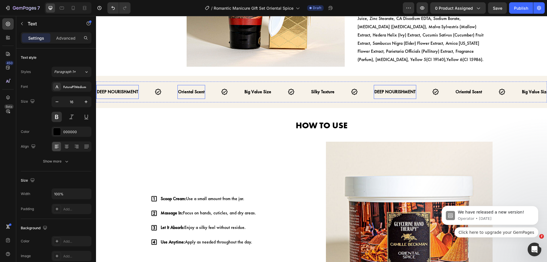
click at [201, 93] on strong "Oriental Scent" at bounding box center [191, 92] width 27 height 6
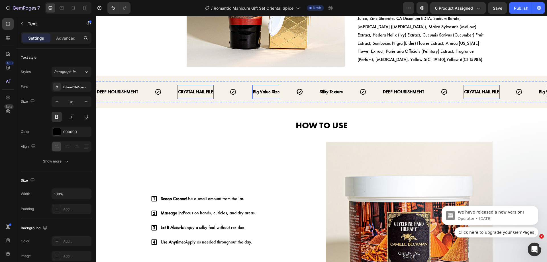
click at [276, 94] on strong "Big Value Size" at bounding box center [266, 92] width 27 height 6
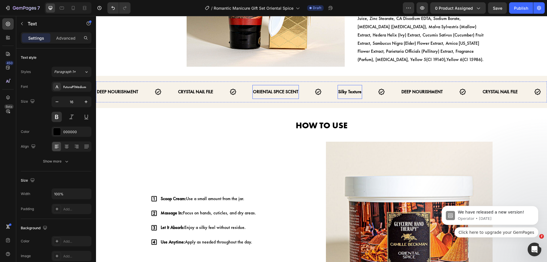
click at [342, 91] on strong "Silky Texture" at bounding box center [349, 92] width 23 height 6
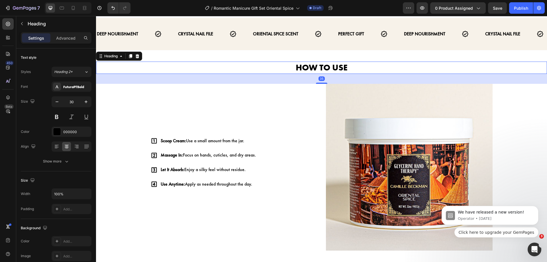
scroll to position [309, 0]
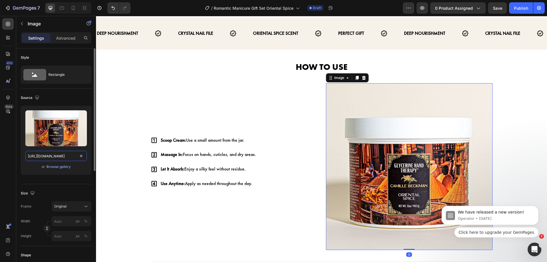
click at [36, 156] on input "[URL][DOMAIN_NAME]" at bounding box center [56, 156] width 62 height 10
paste input "files/romantic-manicure-gift-set-oriental-spice-531609_900x.png?v=1740914151"
type input "[URL][DOMAIN_NAME]"
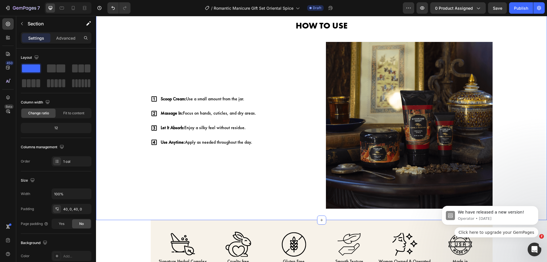
scroll to position [355, 0]
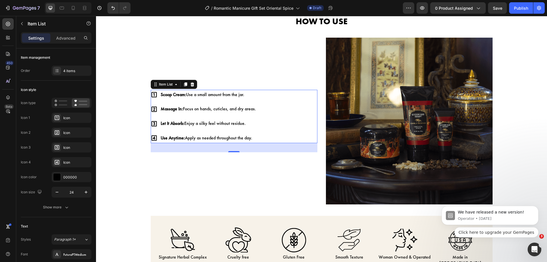
click at [190, 94] on p "Scoop Cream: Use a small amount from the jar." at bounding box center [208, 95] width 95 height 8
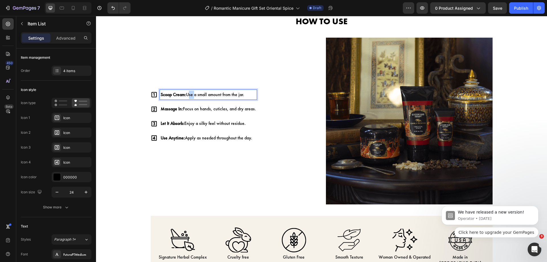
click at [190, 94] on p "Scoop Cream: Use a small amount from the jar." at bounding box center [208, 95] width 95 height 8
click at [204, 106] on p "Massage In: Focus on hands, cuticles, and dry areas." at bounding box center [218, 109] width 115 height 8
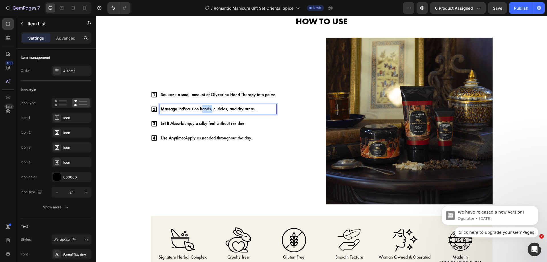
click at [204, 106] on p "Massage In: Focus on hands, cuticles, and dry areas." at bounding box center [218, 109] width 115 height 8
click at [202, 122] on p "Let It Absorb: Enjoy a silky feel without residue." at bounding box center [218, 123] width 115 height 8
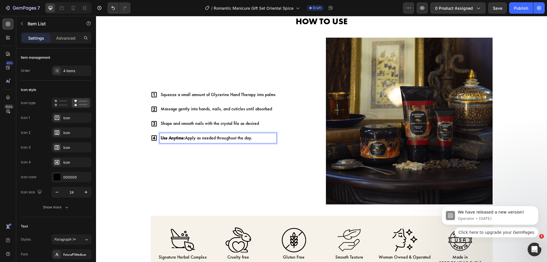
click at [199, 141] on p "Use Anytime: Apply as needed throughout the day." at bounding box center [218, 138] width 115 height 8
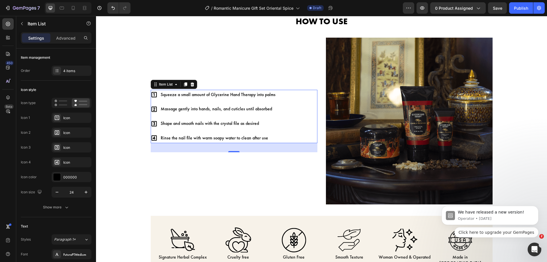
click at [283, 126] on div "Squeeze a small amount of Glycerine Hand Therapy into palms Massage gently into…" at bounding box center [234, 116] width 167 height 53
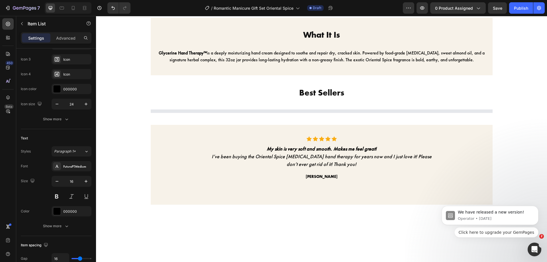
scroll to position [710, 0]
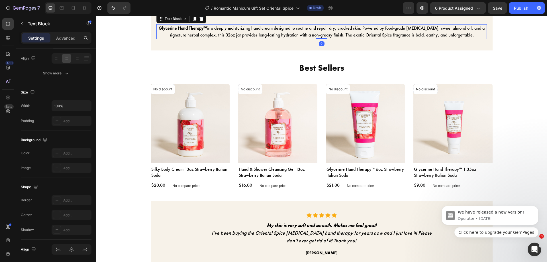
click at [288, 38] on p "Glycerine Hand Therapy™ is a deeply moisturizing hand cream designed to soothe …" at bounding box center [322, 32] width 330 height 14
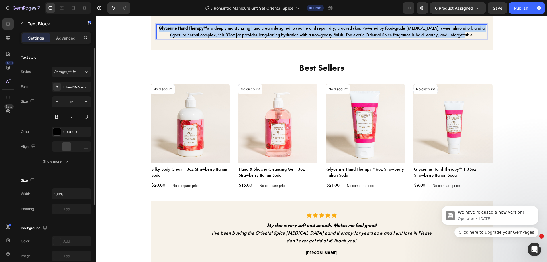
click at [288, 38] on p "Glycerine Hand Therapy™ is a deeply moisturizing hand cream designed to soothe …" at bounding box center [322, 32] width 330 height 14
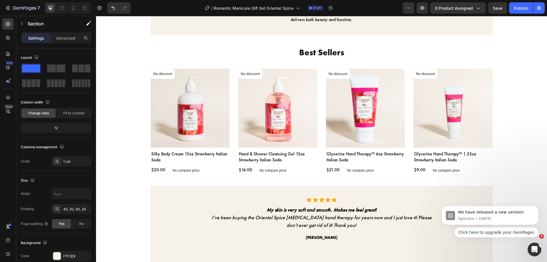
scroll to position [798, 0]
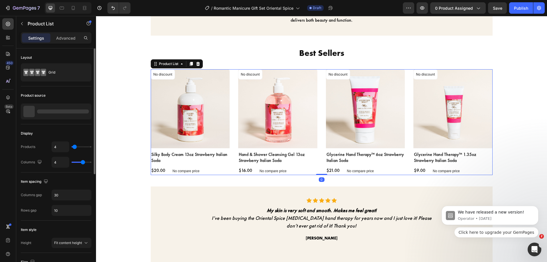
click at [88, 108] on div at bounding box center [56, 111] width 71 height 16
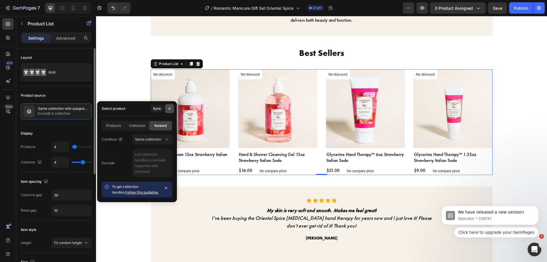
click at [169, 107] on icon "button" at bounding box center [169, 108] width 2 height 2
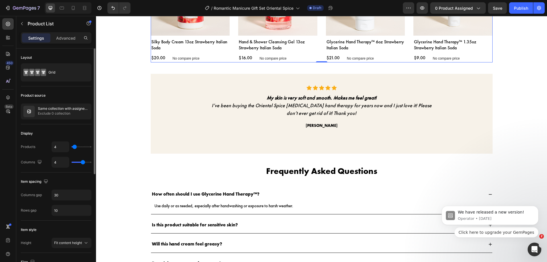
scroll to position [911, 0]
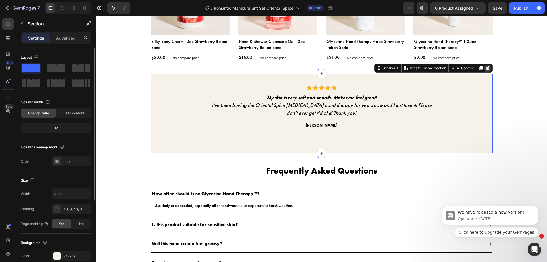
click at [488, 69] on div at bounding box center [488, 68] width 7 height 7
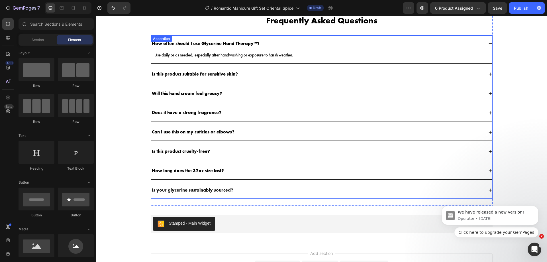
scroll to position [879, 0]
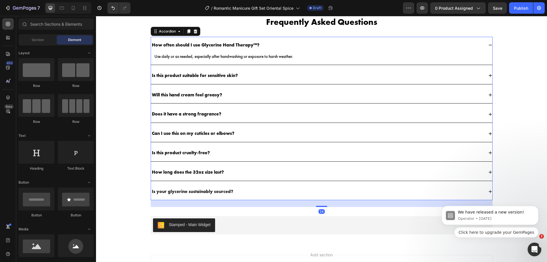
click at [235, 44] on strong "How often should I use Glycerine Hand Therapy™?" at bounding box center [206, 45] width 108 height 6
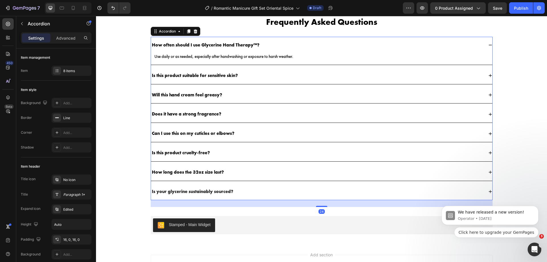
click at [235, 44] on strong "How often should I use Glycerine Hand Therapy™?" at bounding box center [206, 45] width 108 height 6
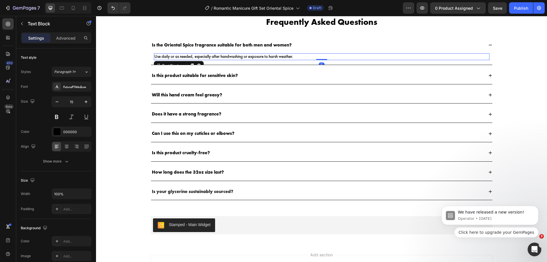
click at [255, 56] on p "Use daily or as needed, especially after handwashing or exposure to harsh weath…" at bounding box center [322, 57] width 335 height 6
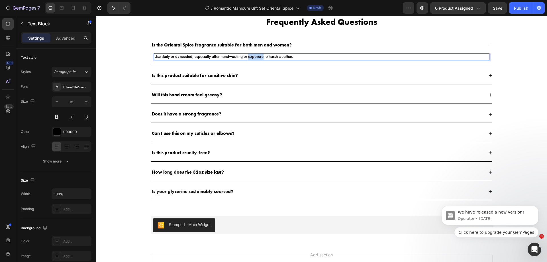
click at [255, 56] on p "Use daily or as needed, especially after handwashing or exposure to harsh weath…" at bounding box center [322, 57] width 335 height 6
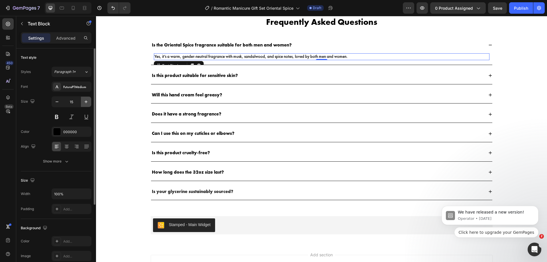
click at [85, 103] on icon "button" at bounding box center [86, 102] width 6 height 6
type input "16"
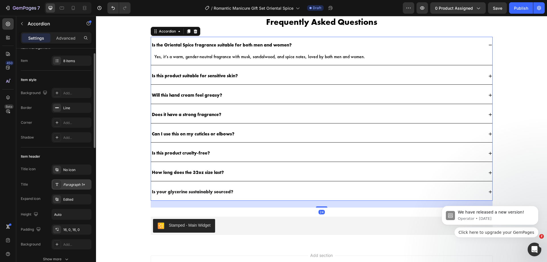
scroll to position [11, 0]
click at [74, 180] on div "Paragraph 1*" at bounding box center [72, 184] width 40 height 10
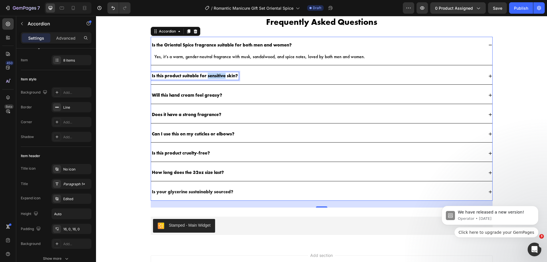
click at [219, 77] on strong "Is this product suitable for sensitive skin?" at bounding box center [195, 76] width 86 height 6
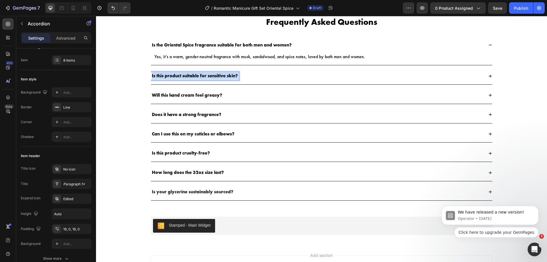
click at [219, 77] on strong "Is this product suitable for sensitive skin?" at bounding box center [195, 76] width 86 height 6
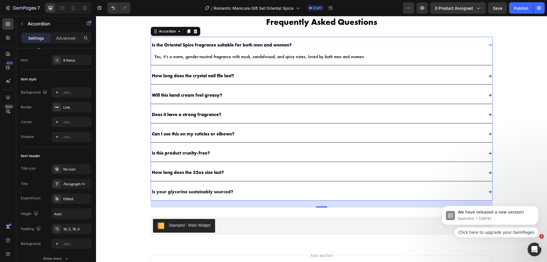
click at [243, 74] on div "How long does the crystal nail file last?" at bounding box center [317, 76] width 333 height 8
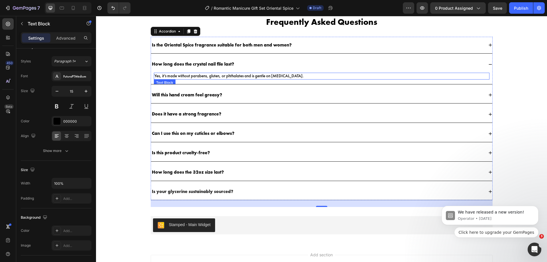
click at [249, 77] on p "Yes, it’s made without parabens, gluten, or phthalates and is gentle on sensiti…" at bounding box center [322, 76] width 335 height 6
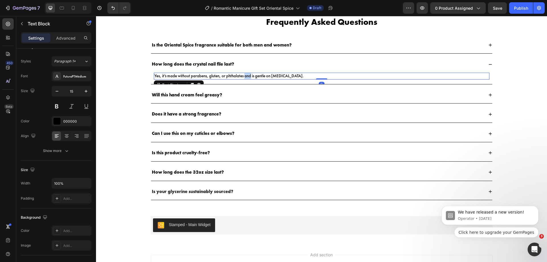
scroll to position [0, 0]
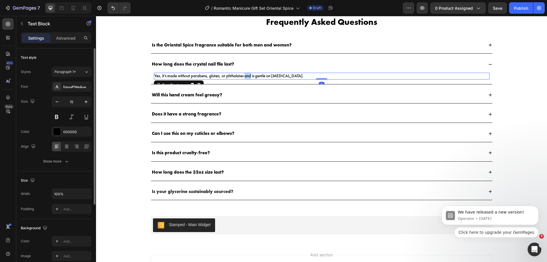
click at [249, 77] on p "Yes, it’s made without parabens, gluten, or phthalates and is gentle on sensiti…" at bounding box center [322, 76] width 335 height 6
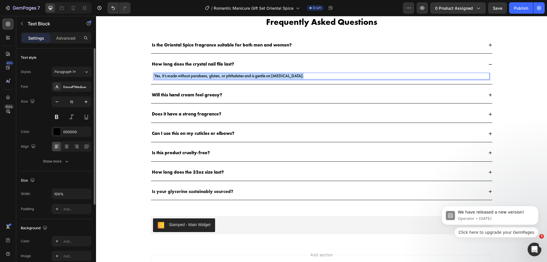
click at [249, 77] on p "Yes, it’s made without parabens, gluten, or phthalates and is gentle on sensiti…" at bounding box center [322, 76] width 335 height 6
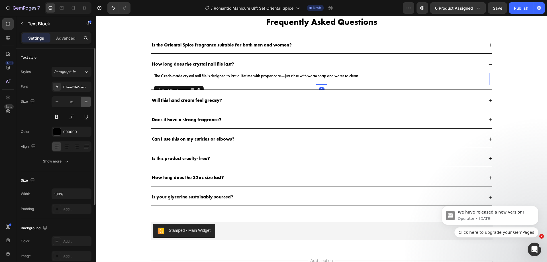
click at [86, 102] on icon "button" at bounding box center [86, 101] width 3 height 3
type input "16"
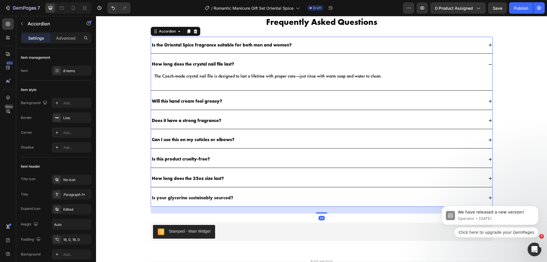
click at [213, 101] on strong "Will this hand cream feel greasy?" at bounding box center [187, 101] width 70 height 6
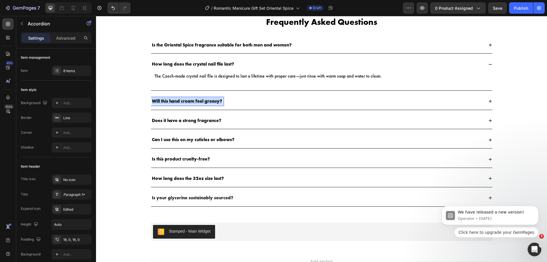
click at [213, 101] on strong "Will this hand cream feel greasy?" at bounding box center [187, 101] width 70 height 6
click at [277, 96] on div "Can this hand cream help with very dry, cracked hands?" at bounding box center [322, 101] width 342 height 17
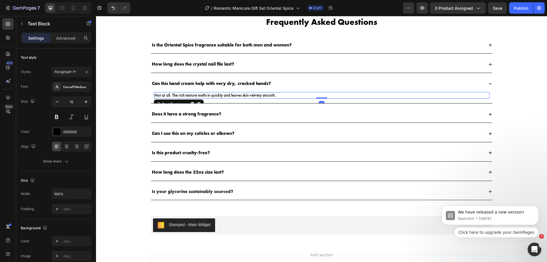
click at [275, 98] on p "Not at all. The rich texture melts in quickly and leaves skin velvety smooth." at bounding box center [322, 96] width 335 height 6
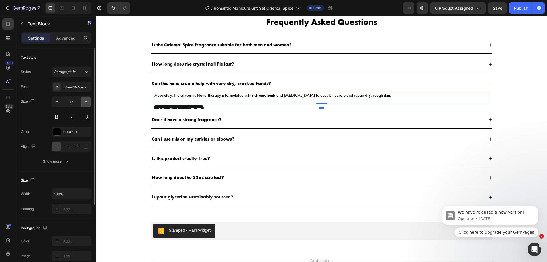
click at [88, 97] on button "button" at bounding box center [86, 102] width 10 height 10
type input "16"
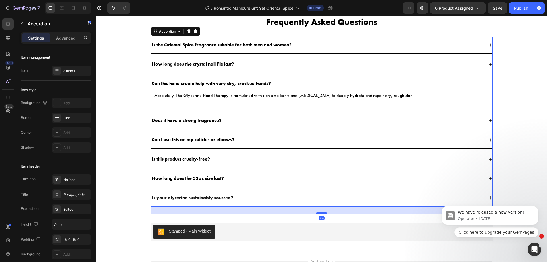
click at [212, 118] on p "Does it have a strong fragrance?" at bounding box center [187, 121] width 70 height 6
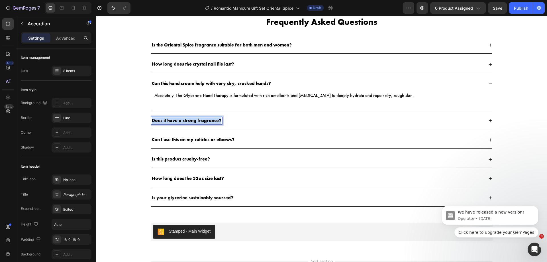
click at [212, 118] on p "Does it have a strong fragrance?" at bounding box center [187, 121] width 70 height 6
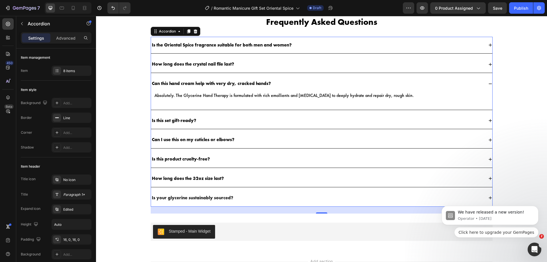
click at [232, 122] on div "Is this set gift-ready?" at bounding box center [317, 121] width 333 height 8
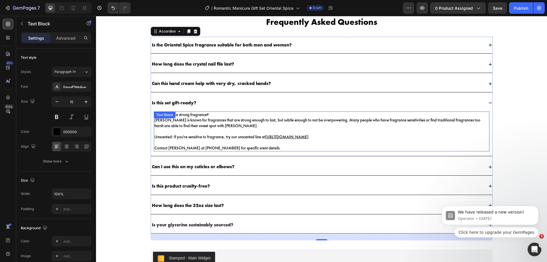
click at [232, 121] on p "Does it have a strong fragrance? Camille Beckman is known for fragrances that a…" at bounding box center [322, 120] width 335 height 17
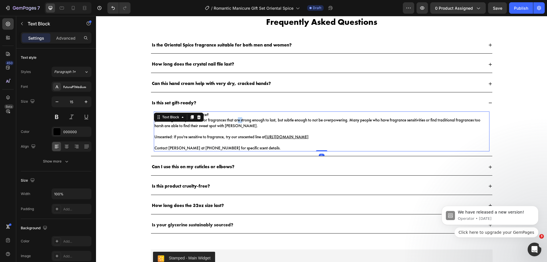
click at [232, 121] on p "Does it have a strong fragrance? Camille Beckman is known for fragrances that a…" at bounding box center [322, 120] width 335 height 17
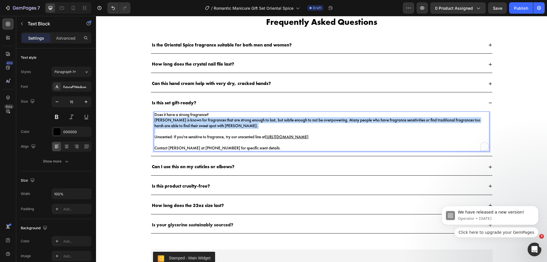
click at [232, 121] on p "Does it have a strong fragrance? Camille Beckman is known for fragrances that a…" at bounding box center [322, 120] width 335 height 17
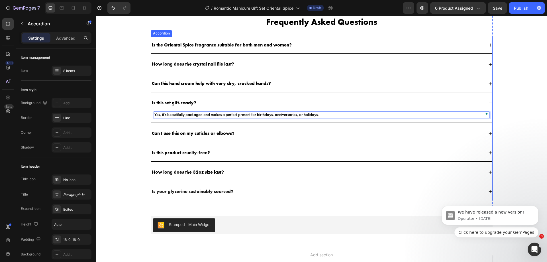
click at [221, 134] on strong "Can I use this on my cuticles or elbows?" at bounding box center [193, 133] width 83 height 6
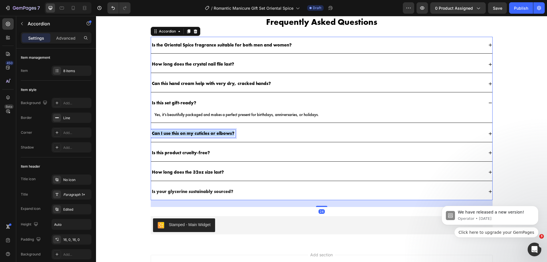
click at [221, 134] on strong "Can I use this on my cuticles or elbows?" at bounding box center [193, 133] width 83 height 6
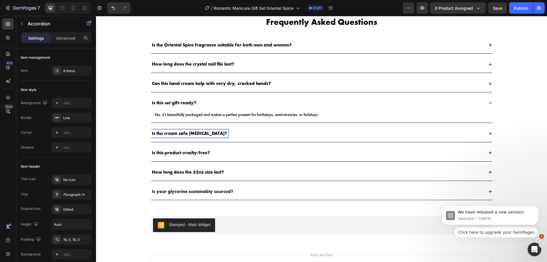
click at [234, 134] on div "Is the cream safe for sensitive skin?" at bounding box center [317, 134] width 333 height 8
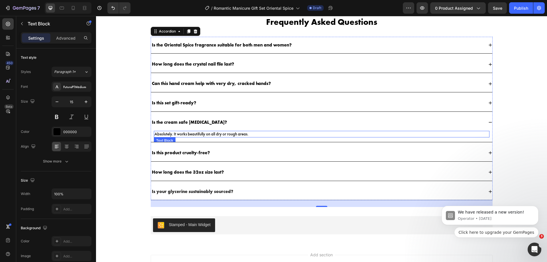
click at [242, 135] on p "Absolutely. It works beautifully on all dry or rough areas." at bounding box center [322, 134] width 335 height 6
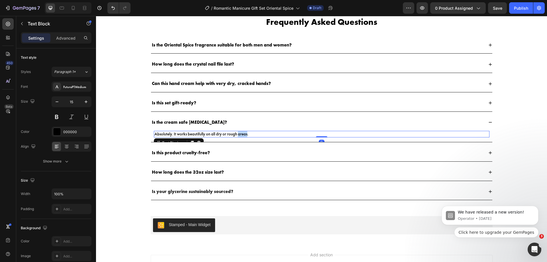
click at [242, 135] on p "Absolutely. It works beautifully on all dry or rough areas." at bounding box center [322, 134] width 335 height 6
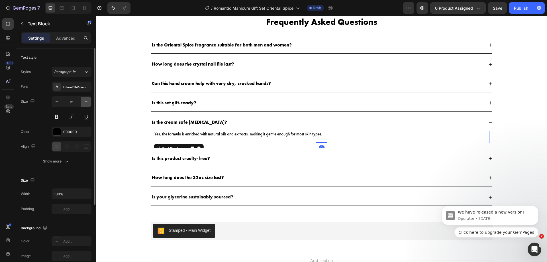
drag, startPoint x: 86, startPoint y: 101, endPoint x: 54, endPoint y: 85, distance: 35.1
click at [86, 101] on icon "button" at bounding box center [86, 102] width 6 height 6
type input "16"
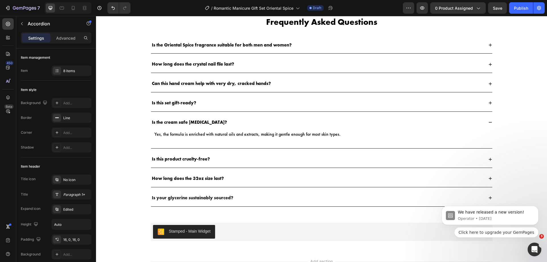
click at [202, 102] on div "Is this set gift-ready?" at bounding box center [317, 103] width 333 height 8
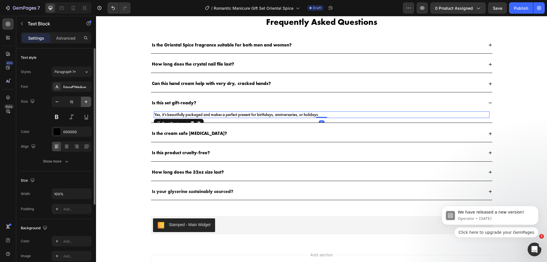
click at [88, 104] on icon "button" at bounding box center [86, 102] width 6 height 6
type input "16"
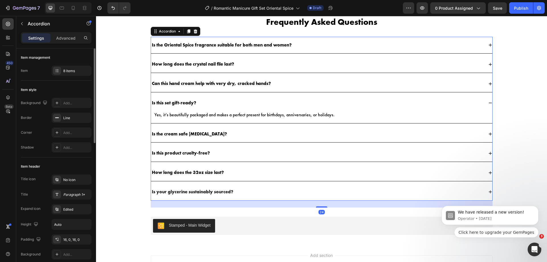
click at [191, 82] on strong "Can this hand cream help with very dry, cracked hands?" at bounding box center [211, 83] width 119 height 6
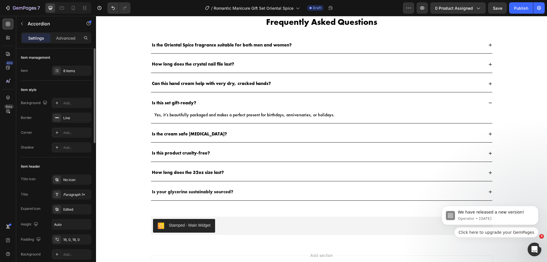
click at [272, 86] on div "Can this hand cream help with very dry, cracked hands?" at bounding box center [317, 84] width 333 height 8
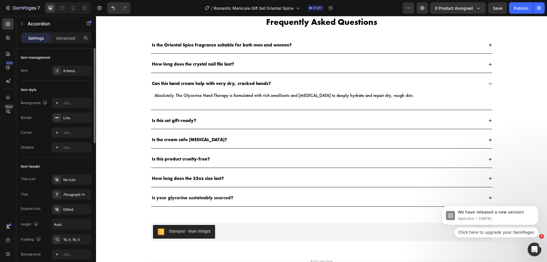
click at [229, 138] on div "Is the cream safe for sensitive skin?" at bounding box center [317, 140] width 333 height 8
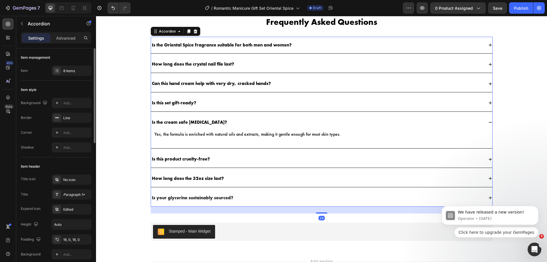
click at [195, 158] on p "Is this product cruelty-free?" at bounding box center [181, 159] width 58 height 6
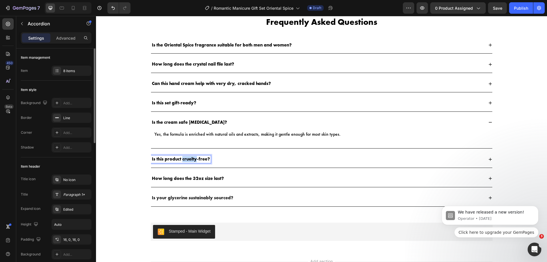
click at [188, 159] on p "Is this product cruelty-free?" at bounding box center [181, 159] width 58 height 6
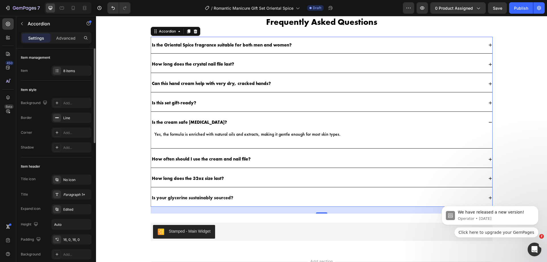
click at [259, 157] on div "How often should I use the cream and nail file?" at bounding box center [317, 159] width 333 height 8
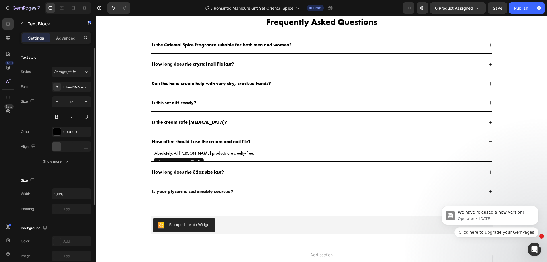
click at [236, 155] on p "Absolutely. All Camille Beckman products are cruelty-free." at bounding box center [322, 154] width 335 height 6
click at [89, 100] on button "button" at bounding box center [86, 102] width 10 height 10
type input "16"
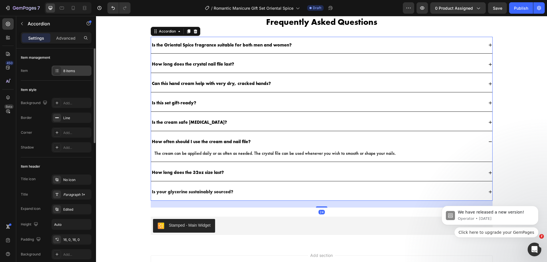
click at [66, 69] on div "8 items" at bounding box center [76, 70] width 27 height 5
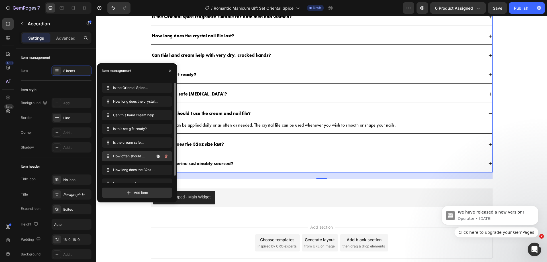
scroll to position [8, 0]
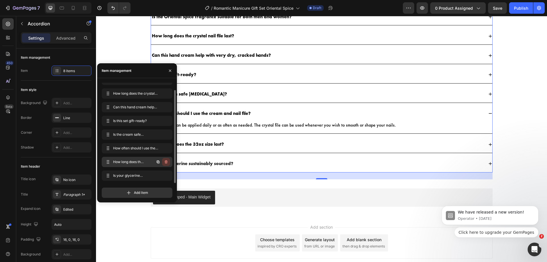
click at [168, 162] on icon "button" at bounding box center [166, 162] width 5 height 5
click at [168, 162] on button "Delete" at bounding box center [163, 162] width 16 height 8
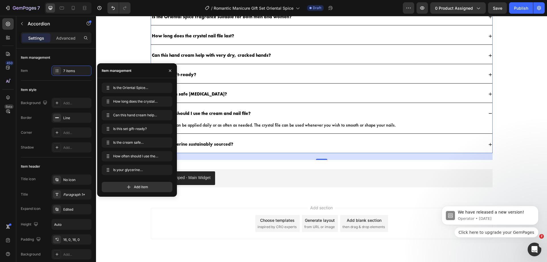
scroll to position [0, 0]
click at [164, 170] on icon "button" at bounding box center [166, 170] width 5 height 5
click at [164, 170] on div "Delete" at bounding box center [162, 169] width 11 height 5
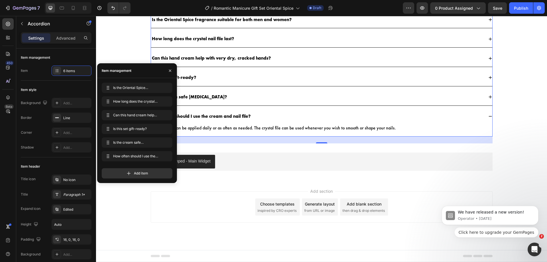
scroll to position [904, 0]
click at [168, 72] on icon "button" at bounding box center [170, 70] width 5 height 5
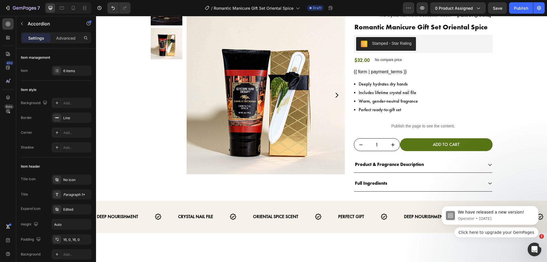
scroll to position [0, 0]
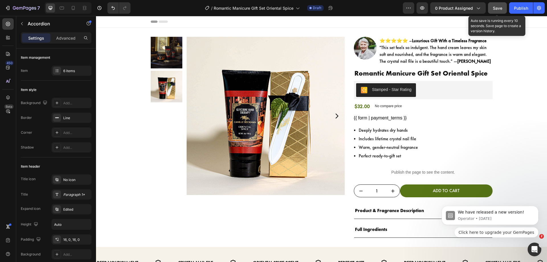
click at [500, 9] on span "Save" at bounding box center [497, 8] width 9 height 5
click at [503, 10] on button "button" at bounding box center [497, 7] width 19 height 11
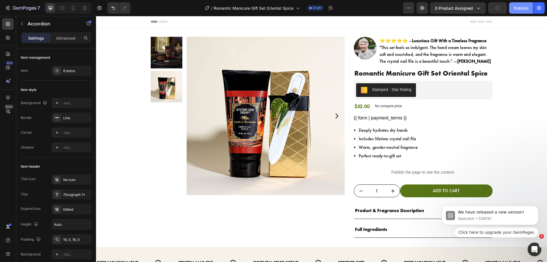
click at [520, 9] on div "Publish" at bounding box center [521, 8] width 14 height 6
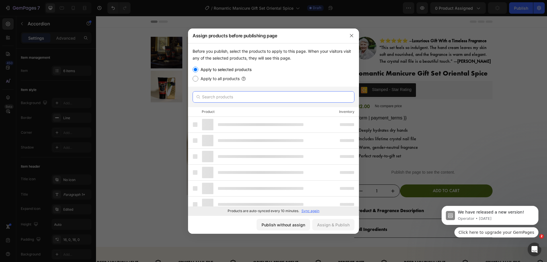
click at [291, 100] on input "text" at bounding box center [274, 96] width 162 height 11
click at [261, 66] on div "Apply to selected products" at bounding box center [274, 69] width 162 height 7
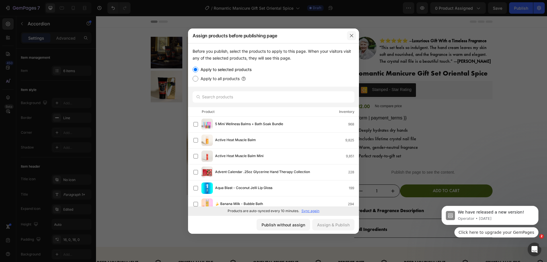
click at [350, 35] on icon "button" at bounding box center [352, 35] width 5 height 5
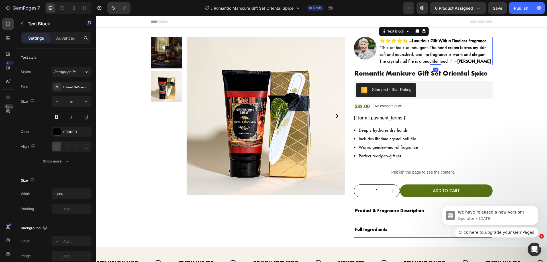
click at [454, 47] on p "⭐⭐⭐⭐⭐ – Luxurious Gift With a Timeless Fragrance "This set feels so indulgent. …" at bounding box center [436, 50] width 113 height 27
click at [450, 48] on p "⭐⭐⭐⭐⭐ – Luxurious Gift With a Timeless Fragrance "This set feels so indulgent. …" at bounding box center [436, 50] width 113 height 27
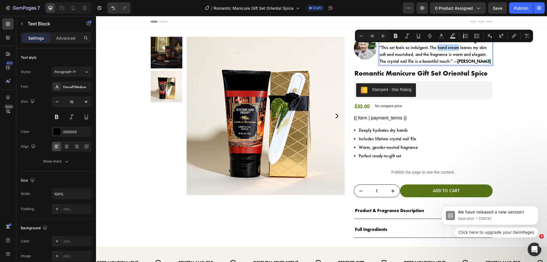
drag, startPoint x: 433, startPoint y: 47, endPoint x: 454, endPoint y: 48, distance: 20.5
click at [454, 48] on p "⭐⭐⭐⭐⭐ – Luxurious Gift With a Timeless Fragrance "This set feels so indulgent. …" at bounding box center [436, 50] width 113 height 27
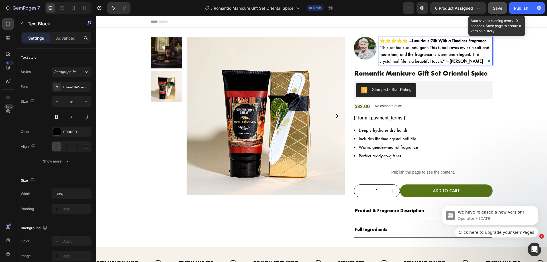
click at [503, 8] on button "Save" at bounding box center [497, 7] width 19 height 11
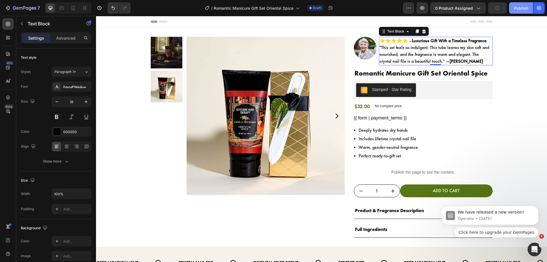
click at [514, 8] on button "Publish" at bounding box center [521, 7] width 24 height 11
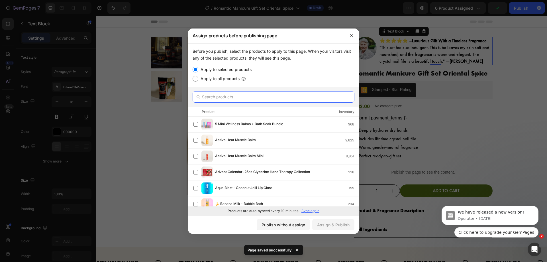
click at [295, 98] on input "text" at bounding box center [274, 96] width 162 height 11
paste input "Romantic Manicure Gift Set Oriental Spice"
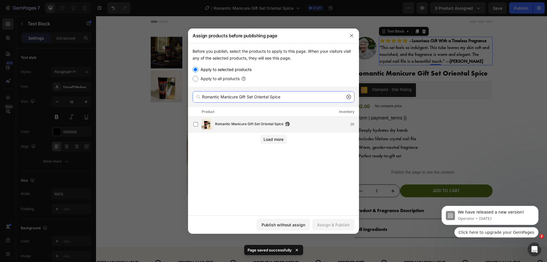
type input "Romantic Manicure Gift Set Oriental Spice"
click at [271, 126] on span "Romantic Manicure Gift Set Oriental Spice" at bounding box center [249, 124] width 68 height 6
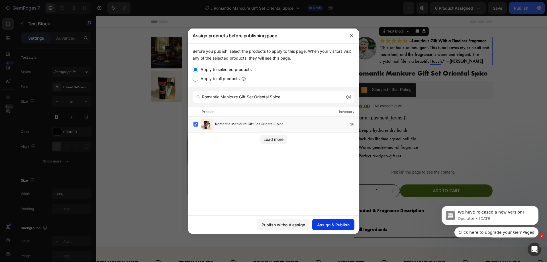
click at [335, 226] on div "Assign & Publish" at bounding box center [333, 225] width 33 height 6
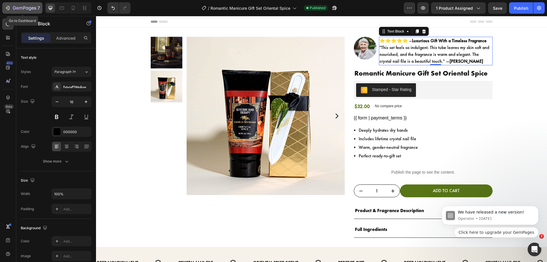
click at [5, 6] on icon "button" at bounding box center [8, 8] width 6 height 6
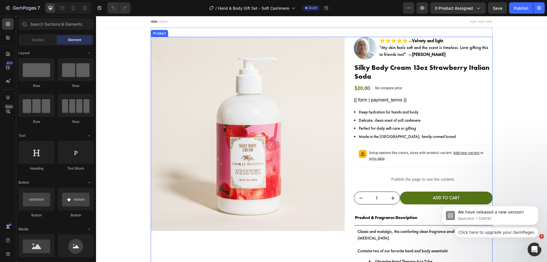
click at [344, 84] on div "Product Images Image ⭐⭐⭐⭐⭐ – Velvety and light. "My skin feels soft and the sce…" at bounding box center [322, 161] width 342 height 248
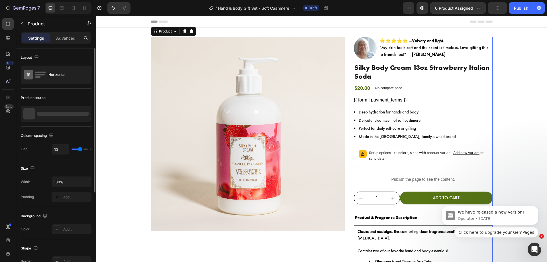
click at [85, 113] on div at bounding box center [63, 114] width 52 height 4
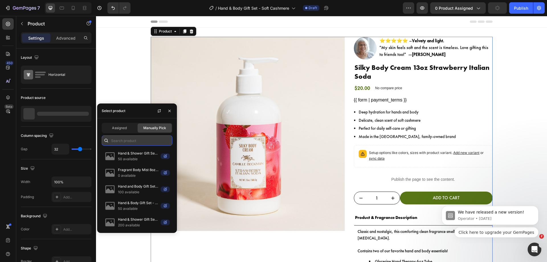
click at [124, 140] on input "text" at bounding box center [137, 140] width 71 height 10
paste input "Hand & Body Gift Set - Soft Cashmere"
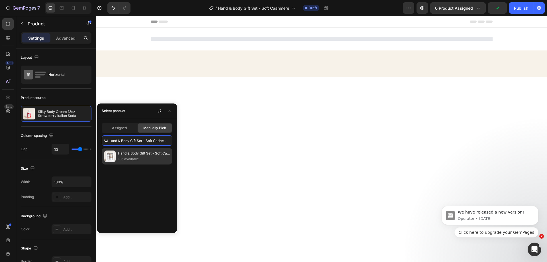
type input "Hand & Body Gift Set - Soft Cashmere"
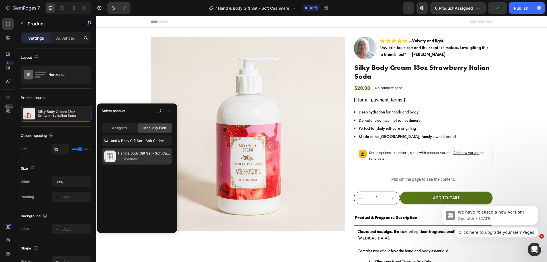
scroll to position [0, 0]
click at [127, 155] on p "Hand & Body Gift Set - Soft Cashmere" at bounding box center [144, 154] width 52 height 6
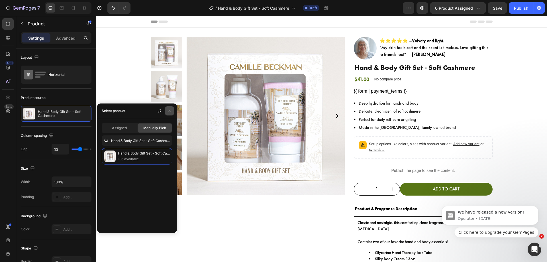
click at [170, 112] on icon "button" at bounding box center [169, 111] width 5 height 5
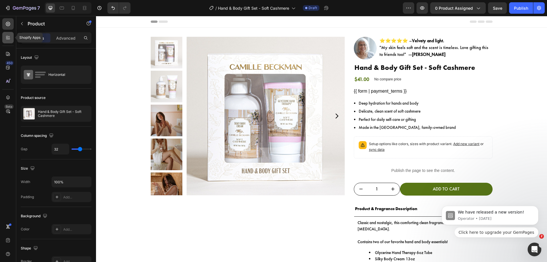
click at [5, 34] on div at bounding box center [7, 37] width 11 height 11
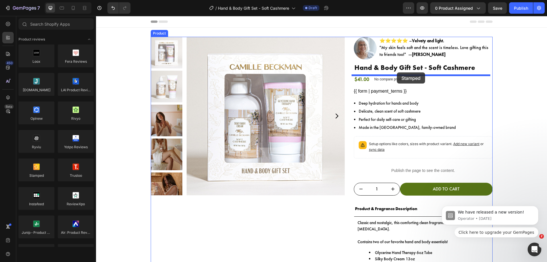
drag, startPoint x: 129, startPoint y: 180, endPoint x: 397, endPoint y: 72, distance: 288.5
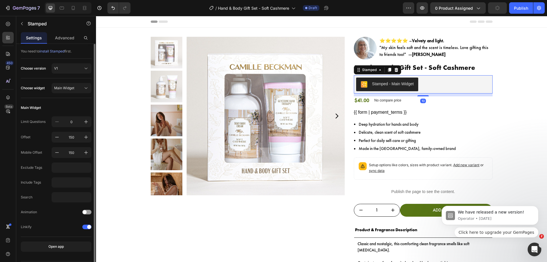
click at [70, 63] on div "You need to install Stamped first. Choose version V1 Choose widget Main Widget …" at bounding box center [56, 154] width 71 height 213
click at [70, 66] on div "V1" at bounding box center [71, 69] width 35 height 6
click at [71, 93] on div "V2" at bounding box center [70, 92] width 33 height 5
click at [74, 89] on span "Main Widget" at bounding box center [64, 88] width 20 height 5
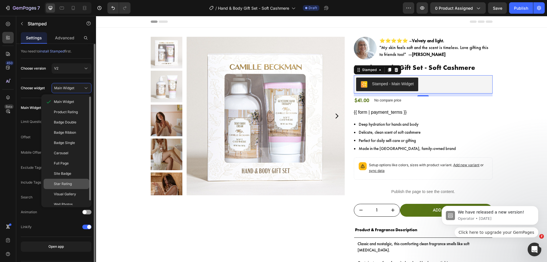
click at [72, 183] on div "Star Rating" at bounding box center [70, 183] width 33 height 5
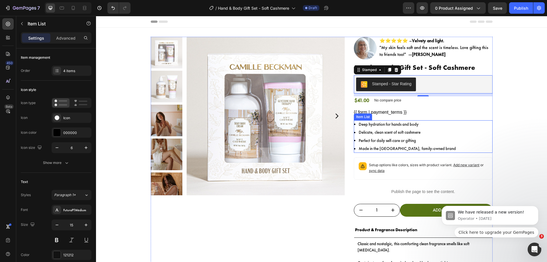
click at [432, 133] on div "Deep hydration for hands and body Delicate, clean scent of soft cashmere Perfec…" at bounding box center [423, 136] width 139 height 33
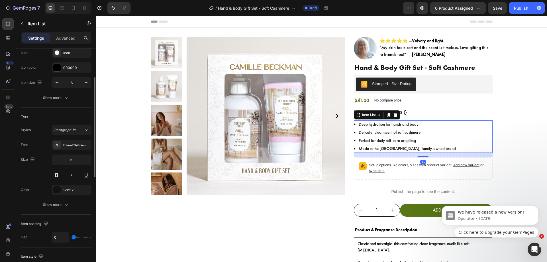
scroll to position [66, 0]
click at [86, 159] on icon "button" at bounding box center [86, 160] width 6 height 6
type input "16"
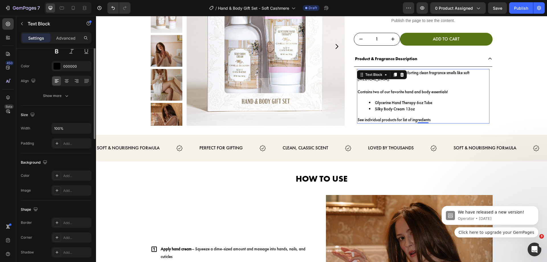
scroll to position [0, 0]
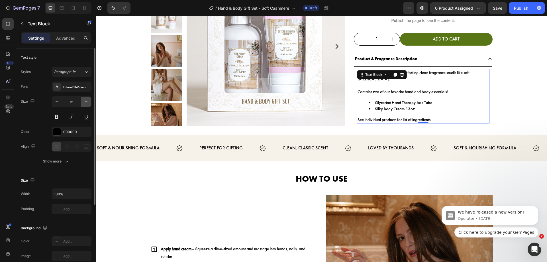
click at [84, 102] on icon "button" at bounding box center [86, 102] width 6 height 6
type input "16"
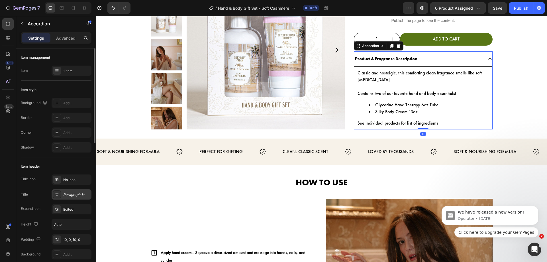
click at [66, 193] on div "Paragraph 1*" at bounding box center [76, 194] width 27 height 5
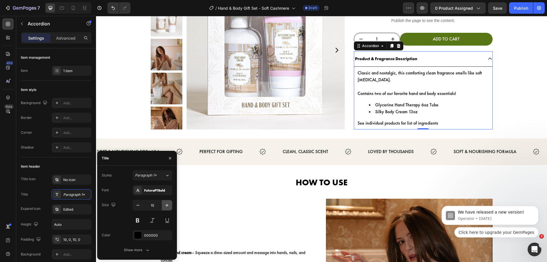
click at [165, 208] on icon "button" at bounding box center [167, 205] width 6 height 6
type input "16"
click at [171, 158] on icon "button" at bounding box center [170, 158] width 5 height 5
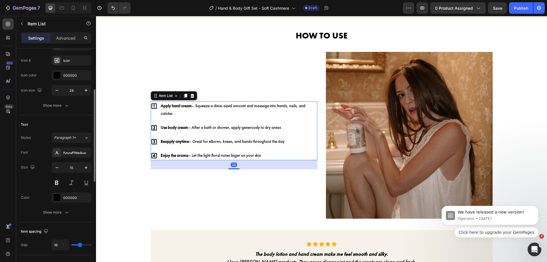
scroll to position [102, 0]
click at [86, 165] on icon "button" at bounding box center [86, 168] width 6 height 6
type input "16"
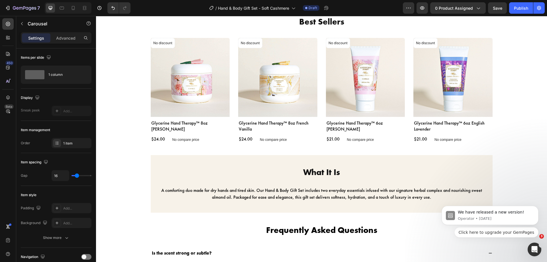
scroll to position [606, 0]
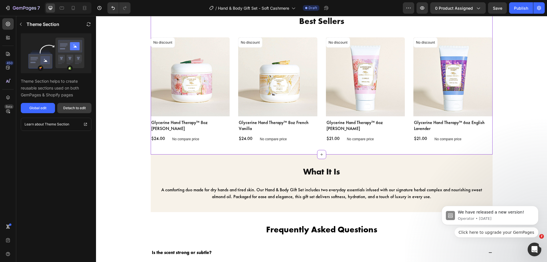
click at [77, 108] on div "Detach to edit" at bounding box center [74, 107] width 23 height 5
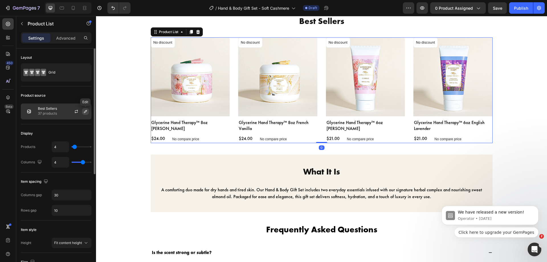
click at [83, 112] on icon "button" at bounding box center [85, 111] width 5 height 5
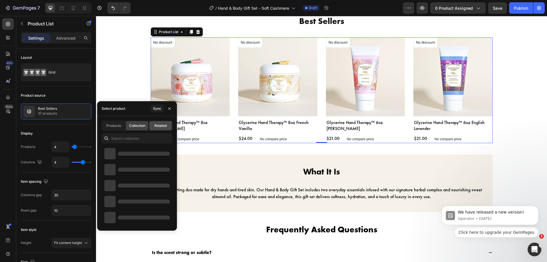
click at [159, 125] on span "Related" at bounding box center [161, 125] width 12 height 5
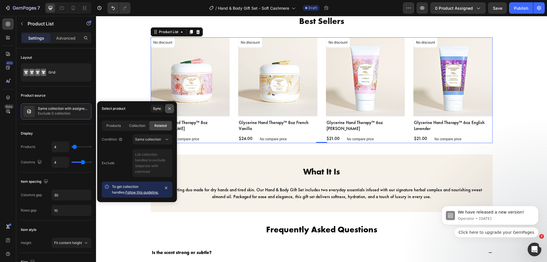
click at [170, 109] on icon "button" at bounding box center [169, 108] width 5 height 5
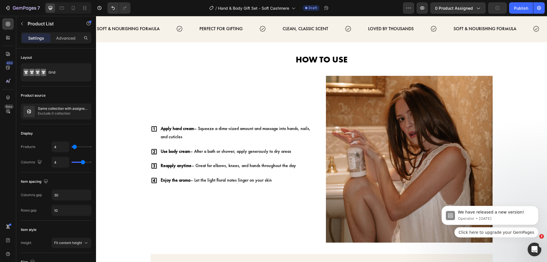
scroll to position [0, 0]
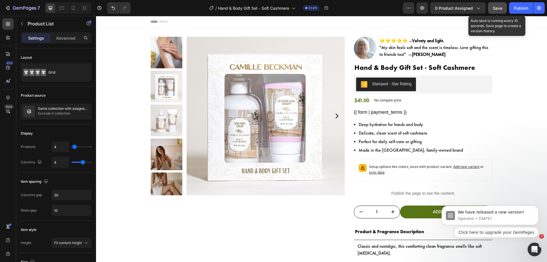
click at [496, 9] on span "Save" at bounding box center [497, 8] width 9 height 5
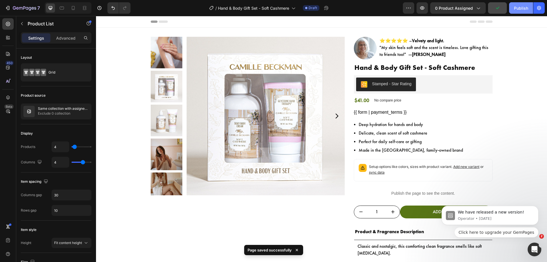
click at [519, 12] on button "Publish" at bounding box center [521, 7] width 24 height 11
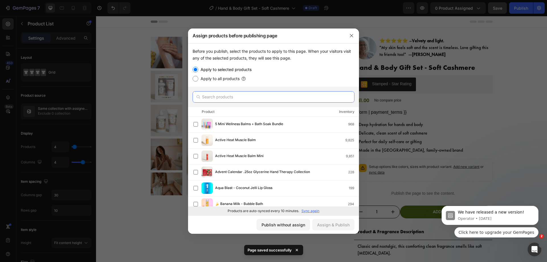
click at [275, 101] on input "text" at bounding box center [274, 96] width 162 height 11
paste input "Hand & Body Gift Set - Soft Cashmere"
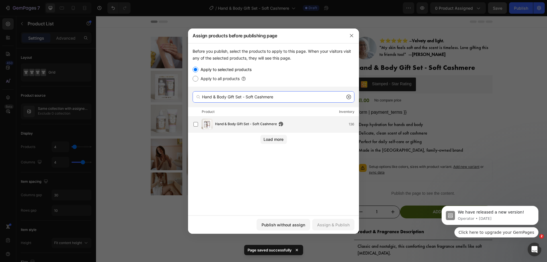
type input "Hand & Body Gift Set - Soft Cashmere"
click at [273, 120] on div "Hand & Body Gift Set - Soft Cashmere 136" at bounding box center [276, 124] width 165 height 11
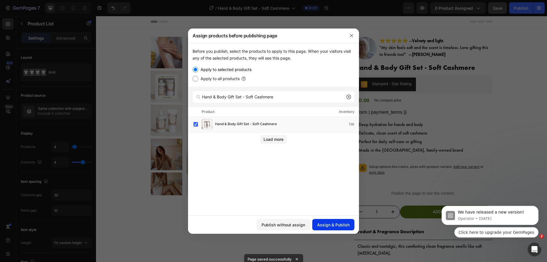
click at [327, 224] on div "Assign & Publish" at bounding box center [333, 225] width 33 height 6
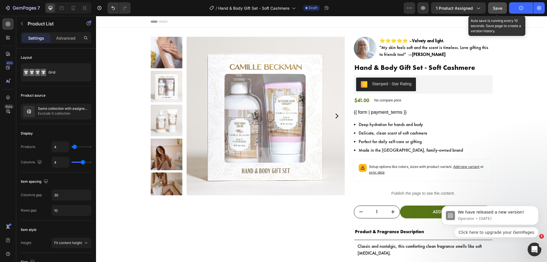
click at [506, 9] on button "Save" at bounding box center [497, 7] width 19 height 11
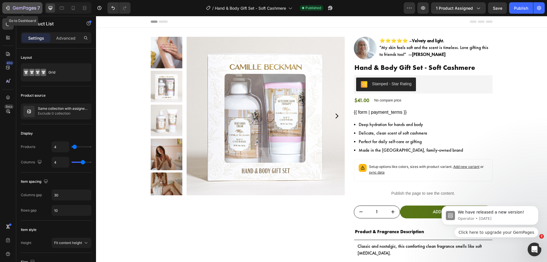
click at [9, 5] on div "7" at bounding box center [22, 8] width 35 height 7
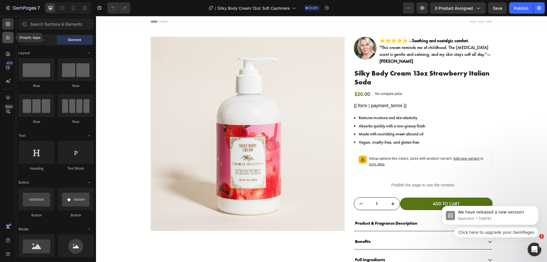
click at [3, 37] on div at bounding box center [7, 37] width 11 height 11
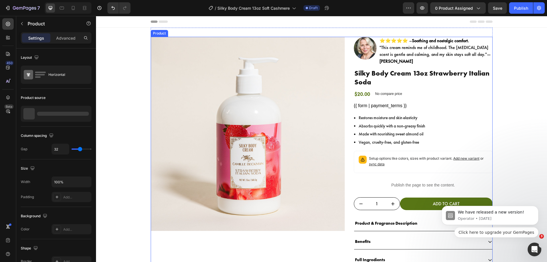
click at [345, 96] on div "Product Images Image ⭐⭐⭐⭐⭐ – Soothing and nostalgic comfort. "This cream remind…" at bounding box center [322, 152] width 342 height 231
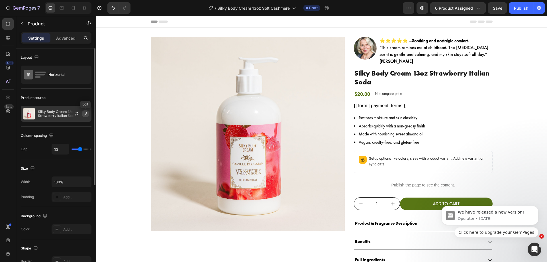
click at [86, 115] on icon "button" at bounding box center [85, 113] width 5 height 5
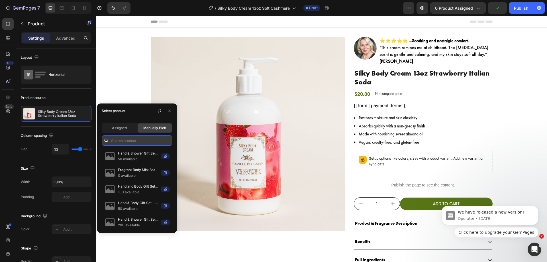
click at [144, 137] on input "text" at bounding box center [137, 140] width 71 height 10
paste input "Silky Body Cream 13oz Soft Cashmere"
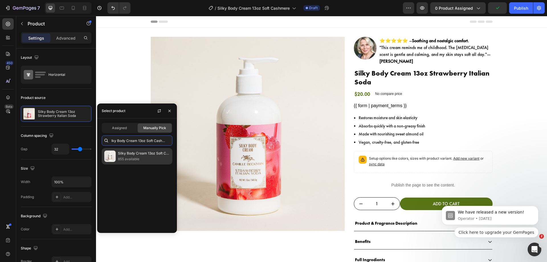
type input "Silky Body Cream 13oz Soft Cashmere"
click at [139, 156] on p "Silky Body Cream 13oz Soft Cashmere" at bounding box center [144, 154] width 52 height 6
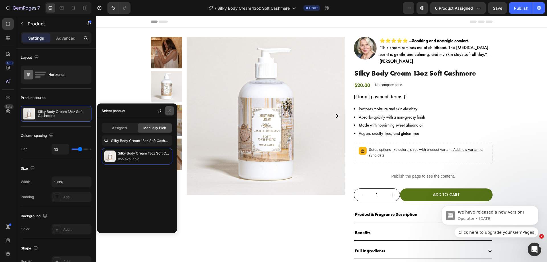
click at [171, 113] on icon "button" at bounding box center [169, 111] width 5 height 5
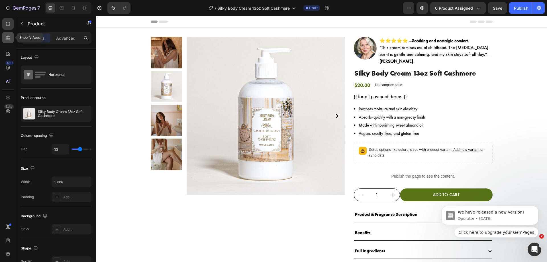
click at [5, 34] on div at bounding box center [7, 37] width 11 height 11
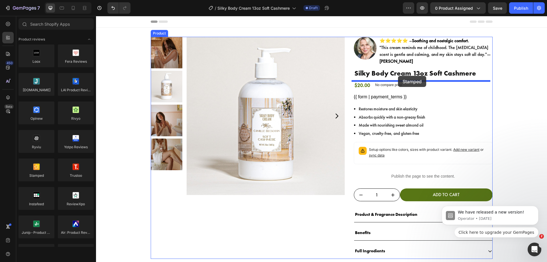
drag, startPoint x: 132, startPoint y: 185, endPoint x: 398, endPoint y: 76, distance: 288.2
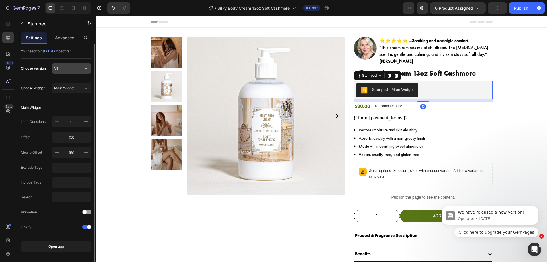
click at [70, 73] on button "V1" at bounding box center [72, 68] width 40 height 10
click at [75, 96] on div "V2" at bounding box center [67, 92] width 46 height 10
click at [78, 86] on div "Main Widget" at bounding box center [68, 88] width 28 height 5
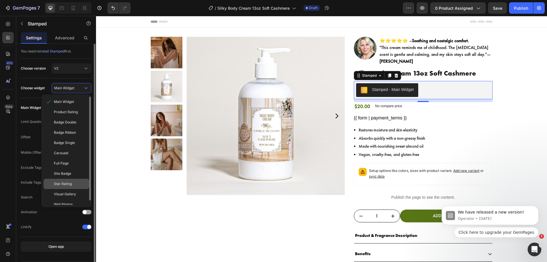
click at [69, 181] on span "Star Rating" at bounding box center [63, 183] width 18 height 5
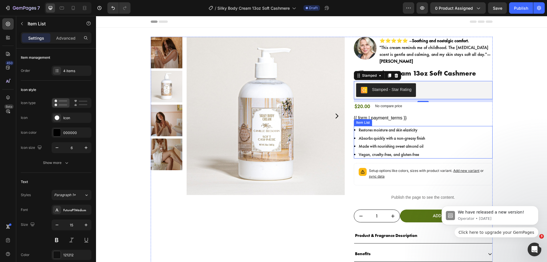
click at [460, 149] on div "Restores moisture and skin elasticity Absorbs quickly with a non-greasy finish …" at bounding box center [423, 142] width 139 height 33
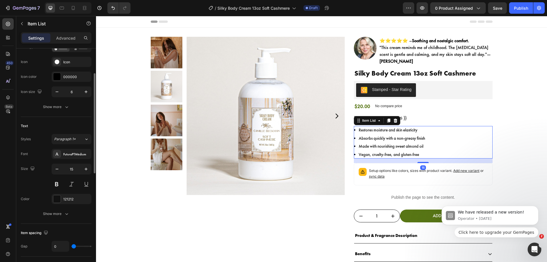
scroll to position [56, 0]
click at [86, 170] on icon "button" at bounding box center [86, 168] width 3 height 3
type input "16"
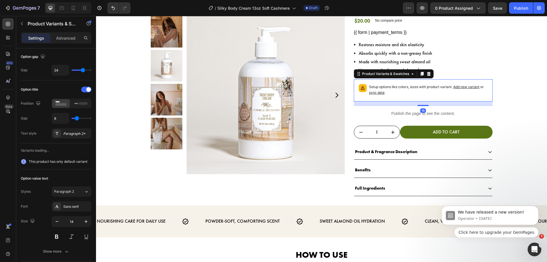
scroll to position [0, 0]
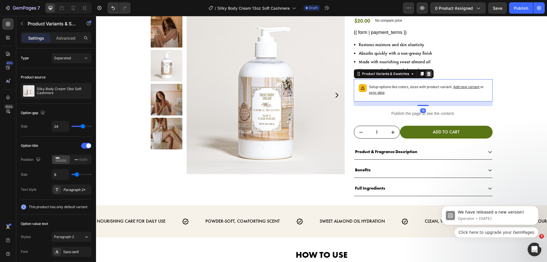
click at [427, 75] on icon at bounding box center [429, 74] width 4 height 4
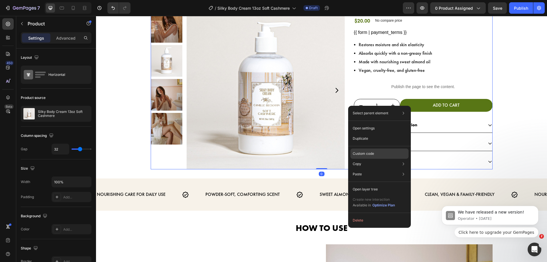
click at [361, 152] on p "Custom code" at bounding box center [363, 153] width 21 height 5
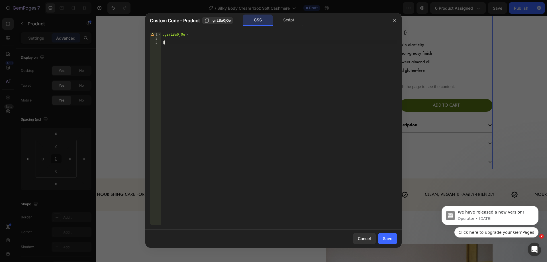
click at [239, 153] on div ".girLBa0jQe { }" at bounding box center [279, 133] width 236 height 200
click at [331, 90] on div ".girLBa0jQe { }" at bounding box center [279, 133] width 236 height 200
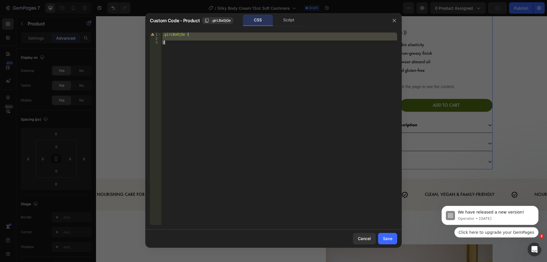
paste textarea
type textarea "}"
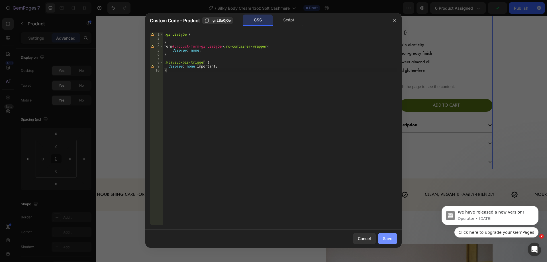
click at [391, 237] on div "Save" at bounding box center [387, 238] width 9 height 6
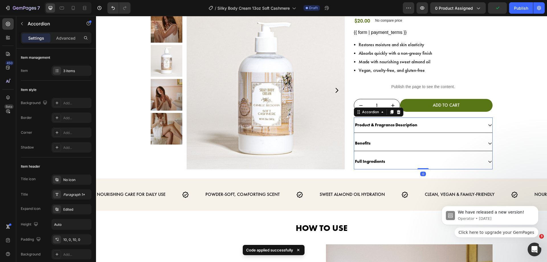
click at [413, 130] on div "Product & Fragrance Description" at bounding box center [386, 124] width 64 height 9
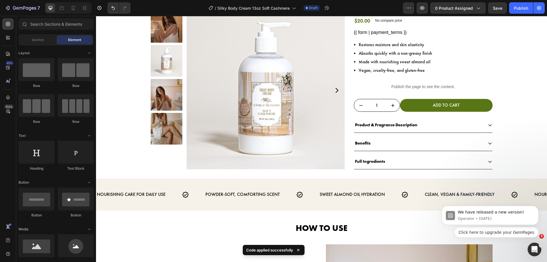
click at [409, 128] on div at bounding box center [409, 128] width 0 height 0
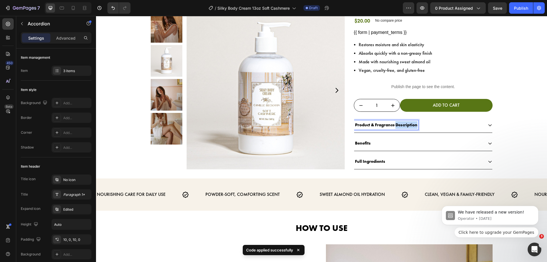
click at [412, 124] on p "Product & Fragrance Description" at bounding box center [386, 125] width 62 height 8
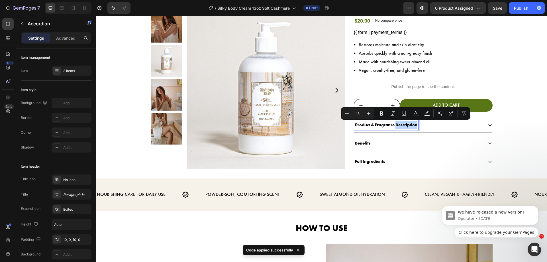
click at [423, 124] on div "Product & Fragrance Description" at bounding box center [418, 124] width 129 height 9
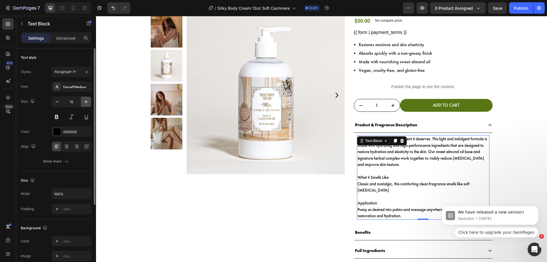
click at [88, 103] on icon "button" at bounding box center [86, 102] width 6 height 6
type input "16"
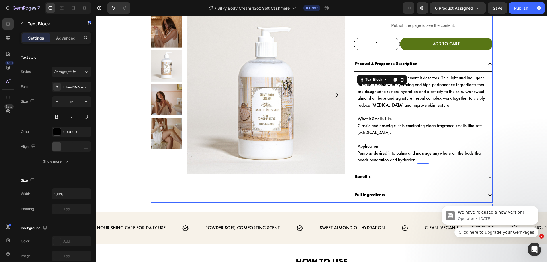
scroll to position [147, 0]
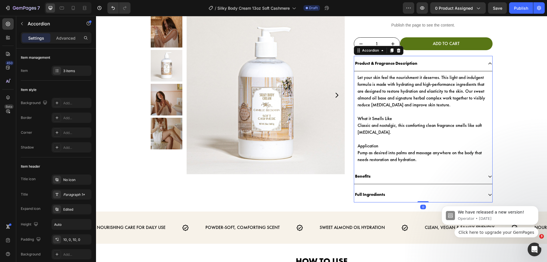
click at [364, 178] on p "Benefits" at bounding box center [363, 176] width 16 height 8
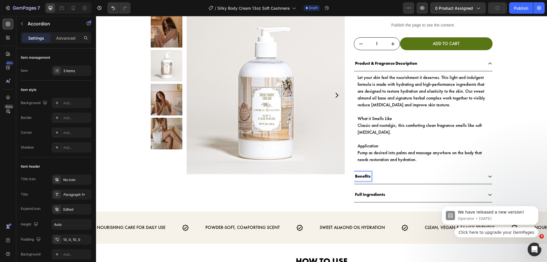
click at [369, 178] on div "Benefits" at bounding box center [362, 176] width 17 height 9
click at [372, 178] on div "Benefits" at bounding box center [418, 176] width 129 height 9
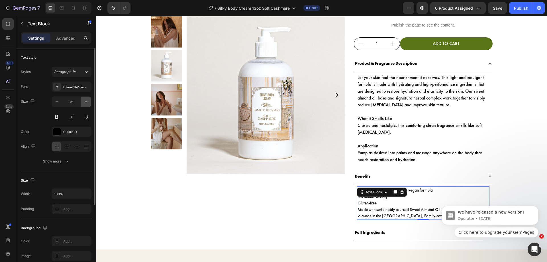
click at [88, 101] on icon "button" at bounding box center [86, 102] width 6 height 6
type input "16"
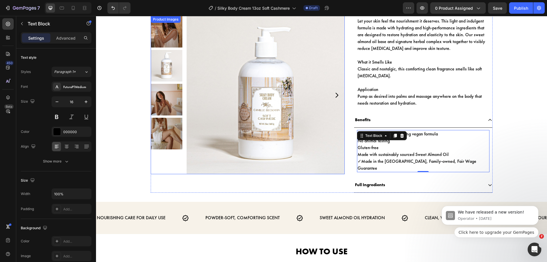
scroll to position [204, 0]
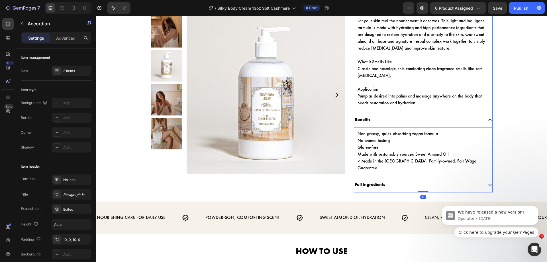
click at [369, 181] on p "Full Ingredients" at bounding box center [370, 185] width 30 height 8
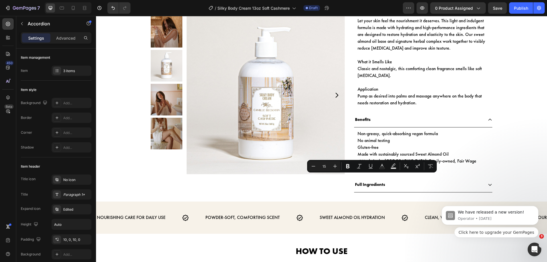
click at [401, 180] on div "Full Ingredients" at bounding box center [418, 184] width 129 height 9
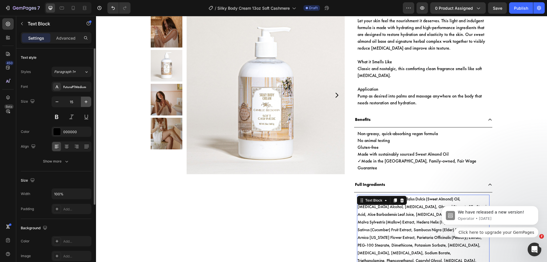
click at [87, 102] on icon "button" at bounding box center [86, 102] width 6 height 6
type input "16"
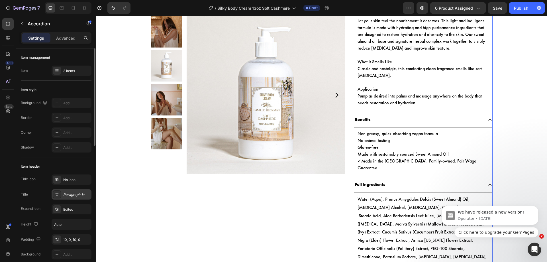
click at [63, 198] on div "Paragraph 1*" at bounding box center [72, 194] width 40 height 10
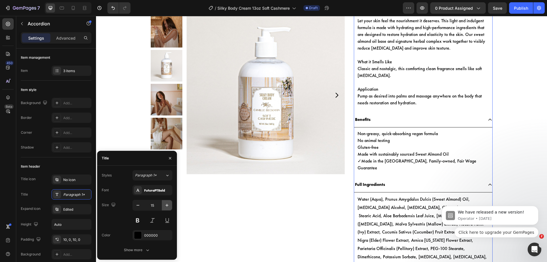
click at [165, 206] on icon "button" at bounding box center [167, 205] width 6 height 6
type input "16"
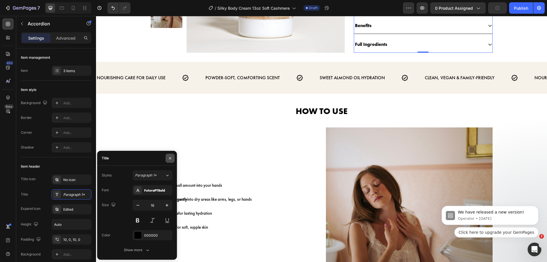
click at [169, 155] on button "button" at bounding box center [170, 158] width 9 height 9
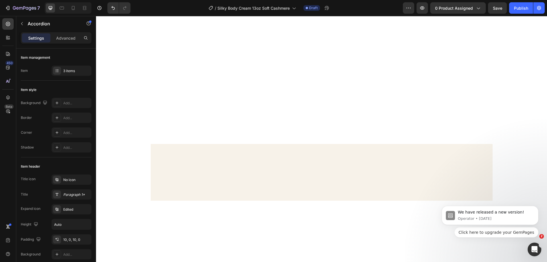
scroll to position [0, 0]
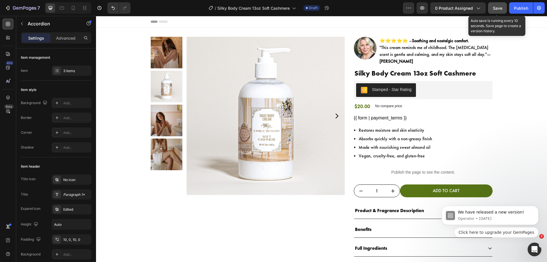
click at [502, 5] on div "Save" at bounding box center [497, 8] width 9 height 6
click at [496, 8] on span "Save" at bounding box center [497, 8] width 9 height 5
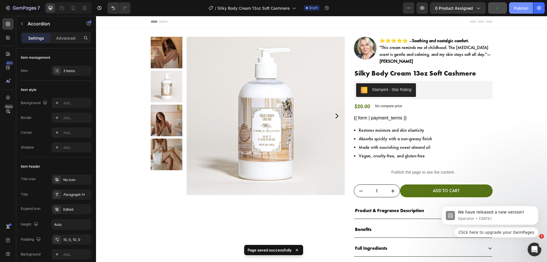
click at [527, 8] on div "Publish" at bounding box center [521, 8] width 14 height 6
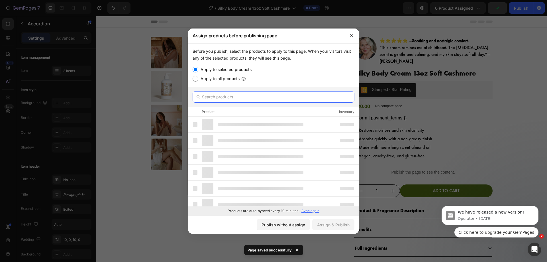
click at [287, 94] on input "text" at bounding box center [274, 96] width 162 height 11
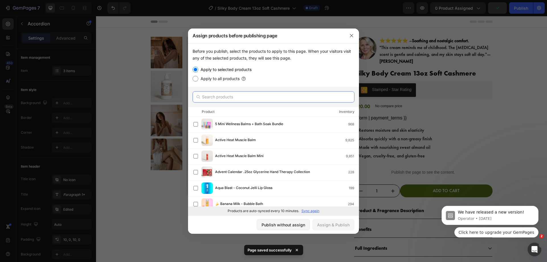
paste input "Silky Body Cream 13oz Soft Cashmere"
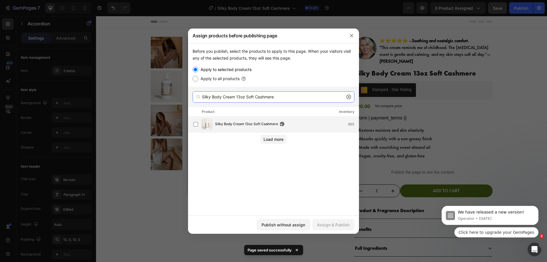
type input "Silky Body Cream 13oz Soft Cashmere"
click at [242, 118] on div "Silky Body Cream 13oz Soft Cashmere 855" at bounding box center [273, 125] width 171 height 16
click at [348, 222] on div "Assign & Publish" at bounding box center [333, 225] width 33 height 6
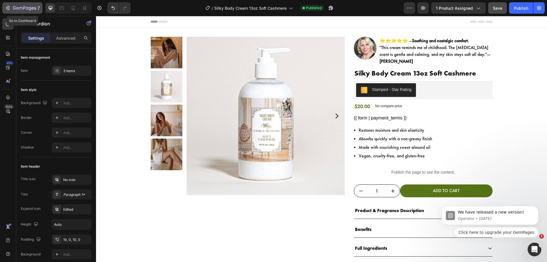
click at [6, 6] on icon "button" at bounding box center [8, 8] width 6 height 6
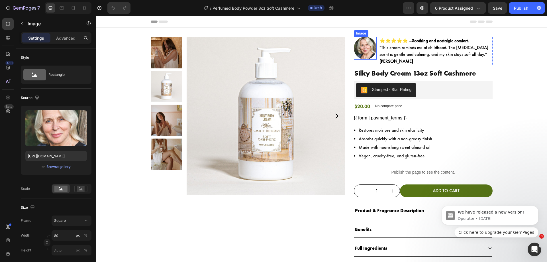
click at [356, 53] on img at bounding box center [365, 48] width 23 height 23
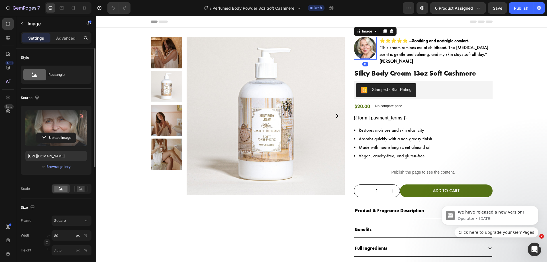
click at [64, 121] on label at bounding box center [56, 128] width 62 height 36
click at [64, 133] on input "file" at bounding box center [55, 138] width 39 height 10
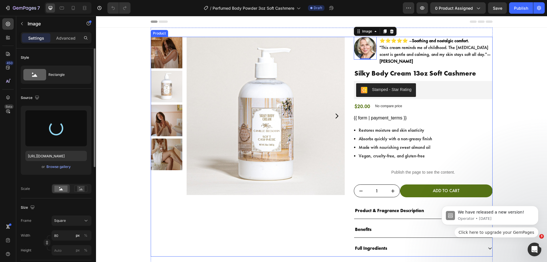
type input "[URL][DOMAIN_NAME]"
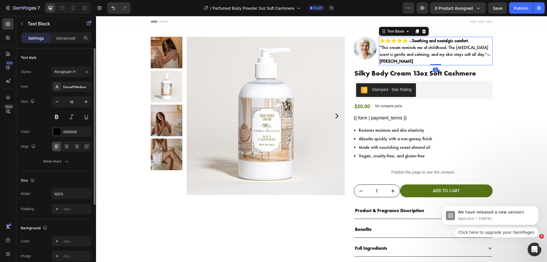
click at [383, 49] on p "⭐⭐⭐⭐⭐ – Soothing and nostalgic comfort. "This cream reminds me of childhood. Th…" at bounding box center [436, 50] width 113 height 27
click at [381, 48] on p "⭐⭐⭐⭐⭐ – Soothing and nostalgic comfort. "This cream reminds me of childhood. Th…" at bounding box center [436, 50] width 113 height 27
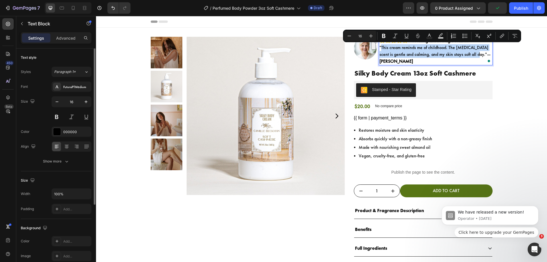
drag, startPoint x: 380, startPoint y: 48, endPoint x: 472, endPoint y: 56, distance: 92.8
click at [472, 56] on p "⭐⭐⭐⭐⭐ – Soothing and nostalgic comfort. "This cream reminds me of childhood. Th…" at bounding box center [436, 50] width 113 height 27
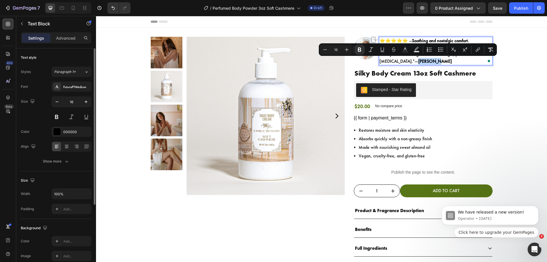
drag, startPoint x: 419, startPoint y: 61, endPoint x: 399, endPoint y: 62, distance: 19.4
click at [399, 62] on p "⭐⭐⭐⭐⭐ – Soothing and nostalgic comfort. "This body powder feels silky on my ski…" at bounding box center [436, 50] width 113 height 27
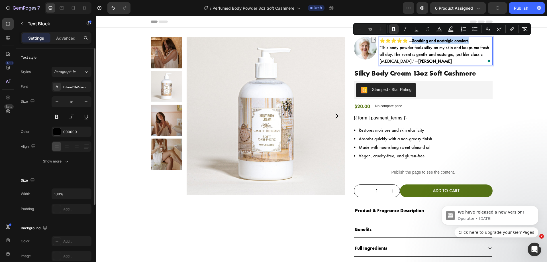
drag, startPoint x: 475, startPoint y: 42, endPoint x: 414, endPoint y: 41, distance: 60.7
click at [414, 41] on p "⭐⭐⭐⭐⭐ – Soothing and nostalgic comfort. "This body powder feels silky on my ski…" at bounding box center [436, 50] width 113 height 27
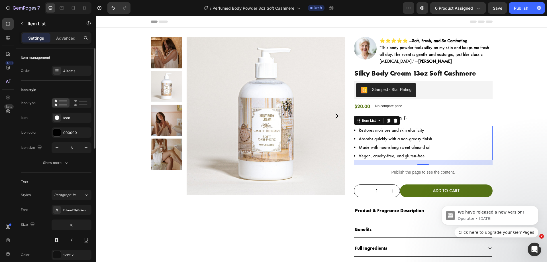
click at [400, 130] on p "Restores moisture and skin elasticity" at bounding box center [396, 130] width 74 height 7
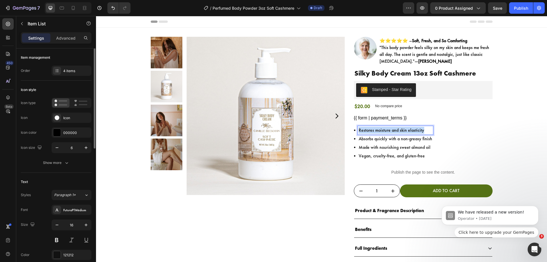
click at [400, 130] on p "Restores moisture and skin elasticity" at bounding box center [396, 130] width 74 height 7
click at [378, 138] on p "Absorbs quickly with a non-greasy finish" at bounding box center [396, 138] width 74 height 7
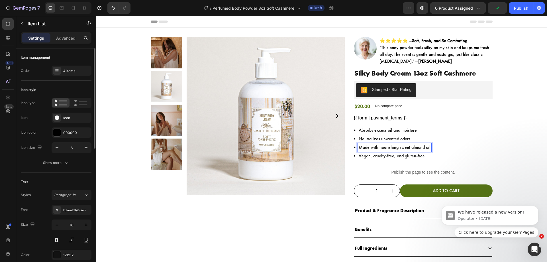
click at [376, 149] on p "Made with nourishing sweet almond oil" at bounding box center [395, 147] width 72 height 7
click at [401, 157] on p "Vegan, cruelty-free, and gluten-free" at bounding box center [392, 156] width 66 height 7
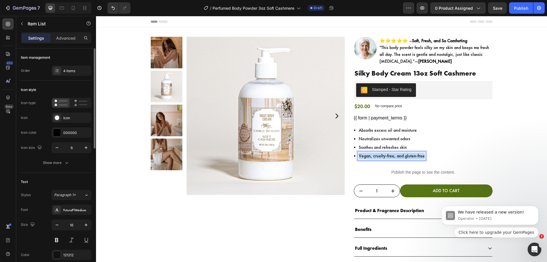
click at [401, 157] on p "Vegan, cruelty-free, and gluten-free" at bounding box center [392, 156] width 66 height 7
click at [438, 154] on div "Absorbs excess oil and moisture Neutralizes unwanted odors Soothes and refreshe…" at bounding box center [423, 143] width 139 height 34
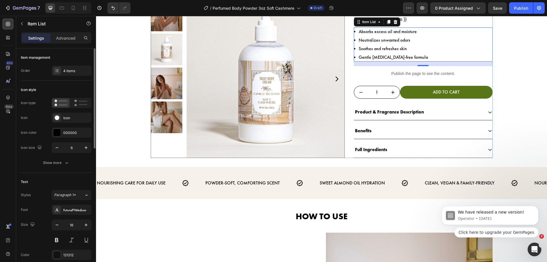
scroll to position [102, 0]
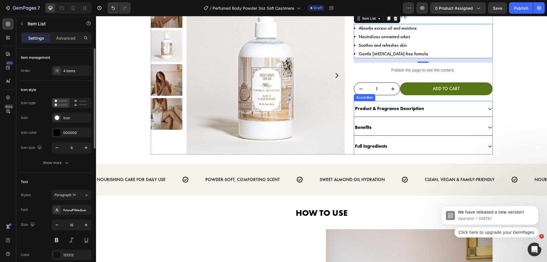
click at [379, 110] on p "Product & Fragrance Description" at bounding box center [389, 109] width 69 height 8
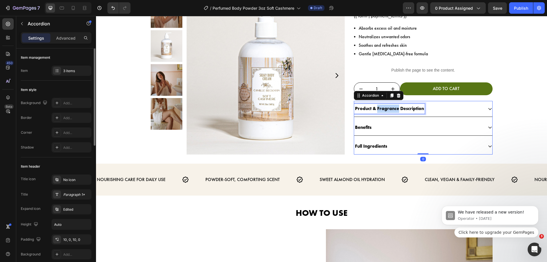
click at [379, 110] on p "Product & Fragrance Description" at bounding box center [389, 109] width 69 height 8
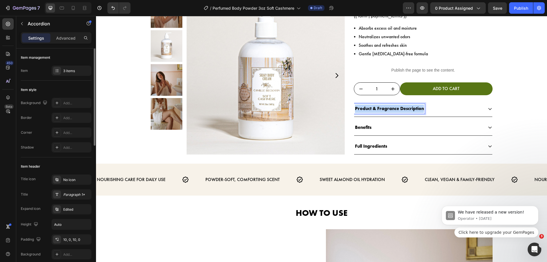
click at [379, 110] on p "Product & Fragrance Description" at bounding box center [389, 109] width 69 height 8
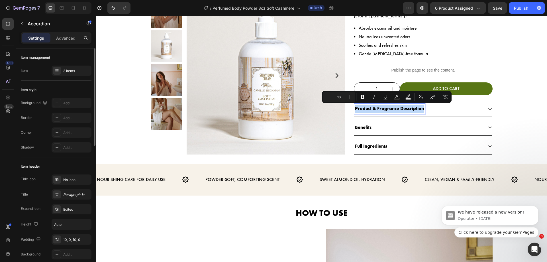
click at [416, 109] on p "Product & Fragrance Description" at bounding box center [389, 109] width 69 height 8
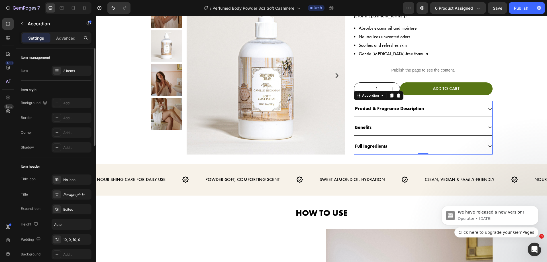
click at [427, 107] on div "Product & Fragrance Description" at bounding box center [418, 109] width 129 height 10
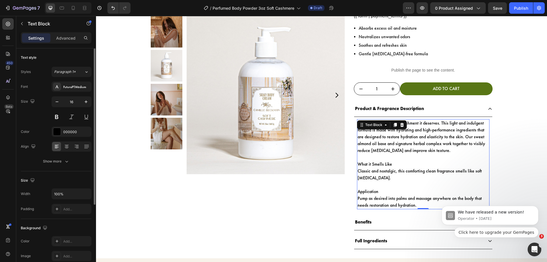
click at [431, 144] on p "Let your skin feel the nourishment it deserves. This light and indulgent formul…" at bounding box center [423, 137] width 131 height 34
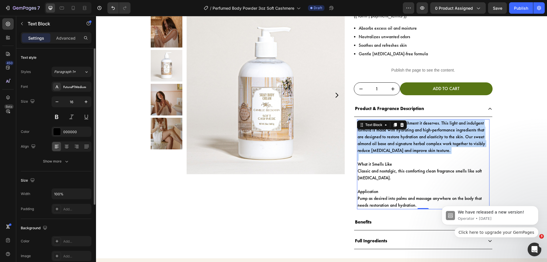
click at [431, 144] on p "Let your skin feel the nourishment it deserves. This light and indulgent formul…" at bounding box center [423, 137] width 131 height 34
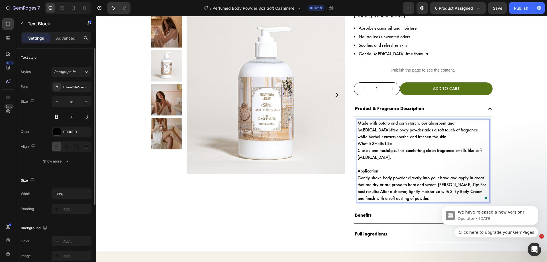
click at [401, 139] on p "Made with potato and corn starch, our absorbent and talc-free body powder adds …" at bounding box center [423, 130] width 131 height 21
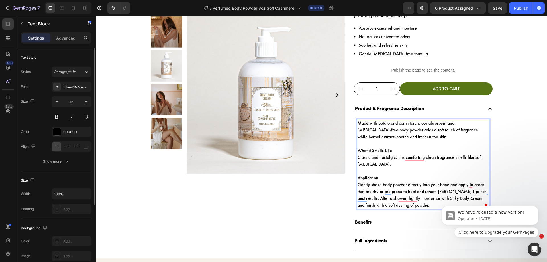
click at [371, 172] on p "Classic and nostalgic, this comforting clean fragrance smells like soft baby po…" at bounding box center [423, 164] width 131 height 21
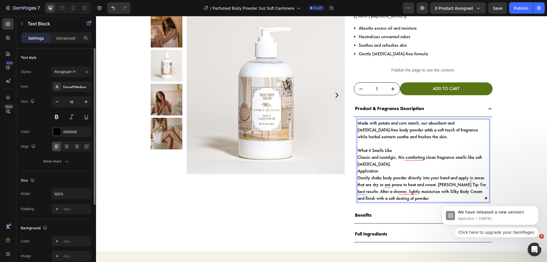
click at [371, 172] on p "Application" at bounding box center [423, 171] width 131 height 7
click at [358, 171] on p "Application" at bounding box center [423, 171] width 131 height 7
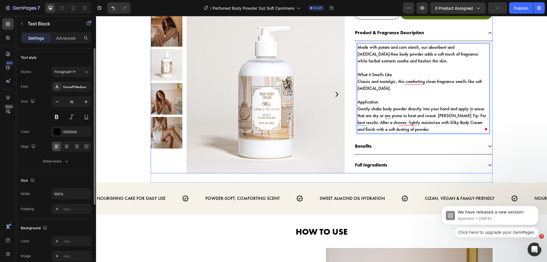
scroll to position [180, 0]
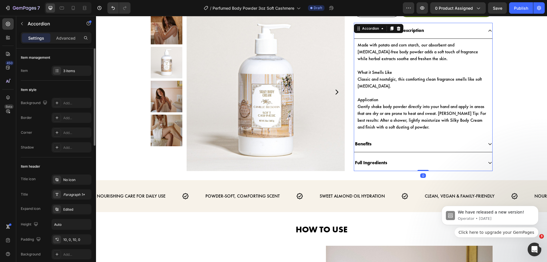
click at [382, 144] on div "Benefits" at bounding box center [418, 144] width 129 height 10
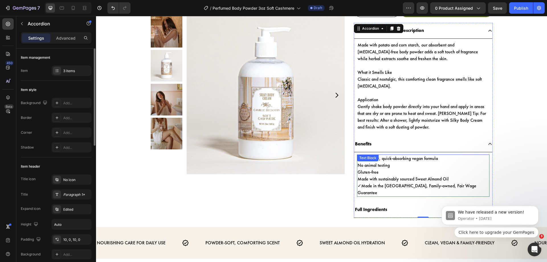
click at [390, 169] on p "Gluten-free" at bounding box center [423, 172] width 131 height 7
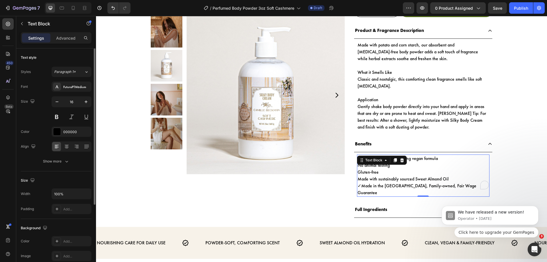
click at [390, 169] on p "Gluten-free" at bounding box center [423, 172] width 131 height 7
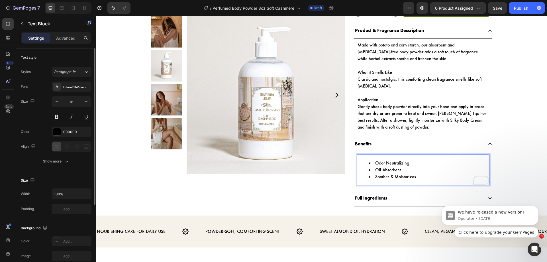
click at [374, 163] on li "Odor Neutralizing" at bounding box center [429, 163] width 120 height 7
click at [375, 168] on li "Oil Absorbent" at bounding box center [429, 170] width 120 height 7
click at [373, 176] on li "Soothes & Moisturizes" at bounding box center [429, 176] width 120 height 7
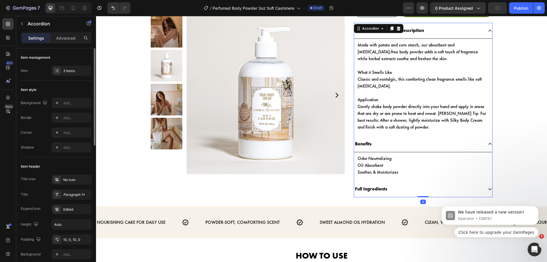
click at [384, 189] on p "Full Ingredients" at bounding box center [371, 189] width 32 height 8
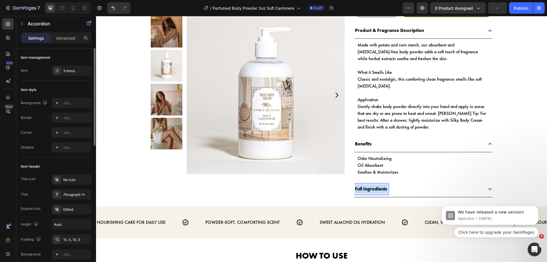
click at [384, 189] on p "Full Ingredients" at bounding box center [371, 189] width 32 height 8
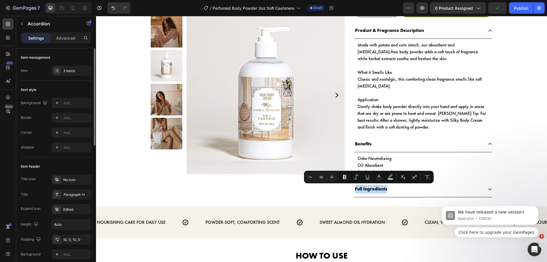
click at [390, 190] on div "Full Ingredients" at bounding box center [418, 189] width 129 height 10
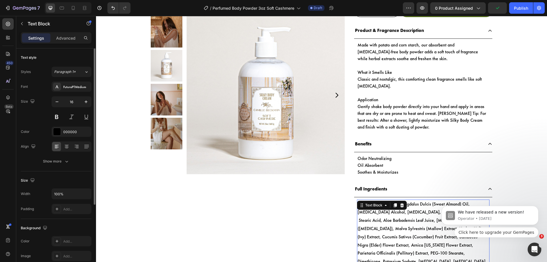
click at [394, 219] on p "Water (Aqua), Prunus Amygdalus Dulcis (Sweet Almond) Oil, Cetyl Alcohol, Glycer…" at bounding box center [423, 241] width 131 height 82
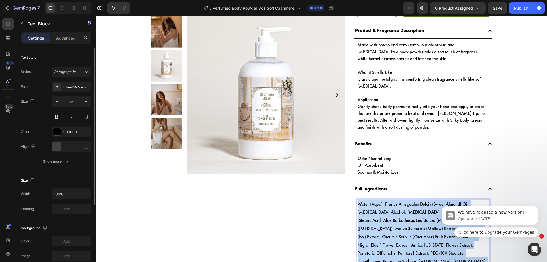
click at [394, 219] on p "Water (Aqua), Prunus Amygdalus Dulcis (Sweet Almond) Oil, Cetyl Alcohol, Glycer…" at bounding box center [423, 241] width 131 height 82
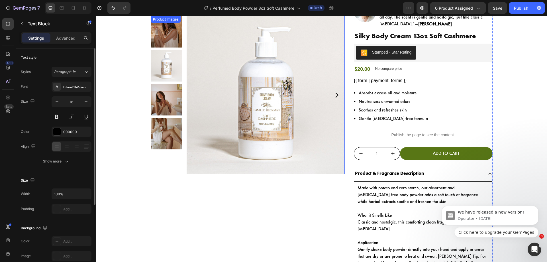
scroll to position [0, 0]
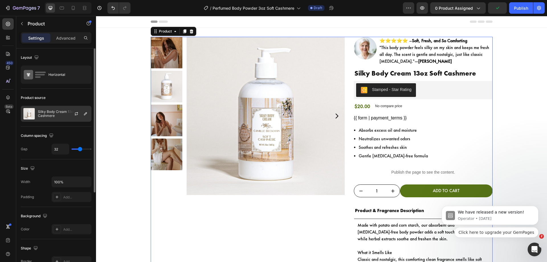
click at [82, 108] on div at bounding box center [78, 113] width 25 height 15
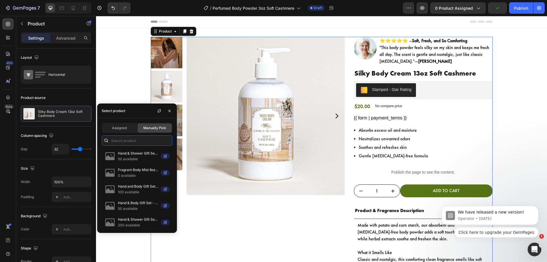
click at [137, 140] on input "text" at bounding box center [137, 140] width 71 height 10
paste input "Perfumed Body Powder 3oz Soft Cashmere"
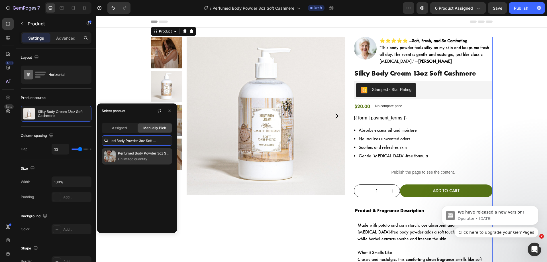
type input "Perfumed Body Powder 3oz Soft Cashmere"
click at [135, 155] on p "Perfumed Body Powder 3oz Soft Cashmere" at bounding box center [144, 154] width 52 height 6
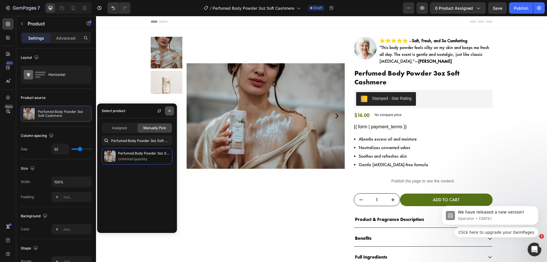
click at [170, 110] on icon "button" at bounding box center [169, 111] width 5 height 5
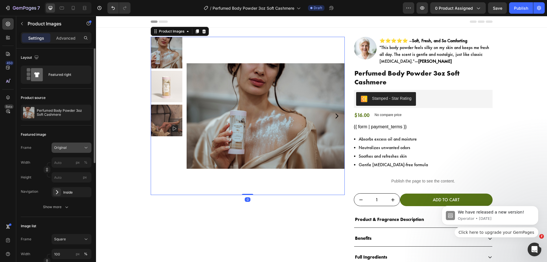
click at [64, 149] on span "Original" at bounding box center [60, 147] width 13 height 5
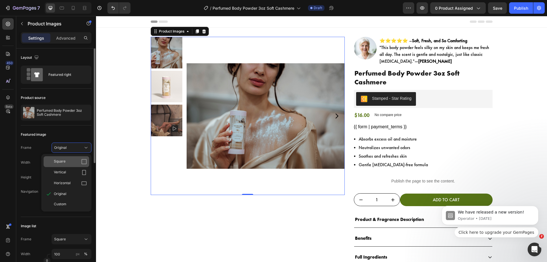
click at [79, 160] on div "Square" at bounding box center [70, 162] width 33 height 6
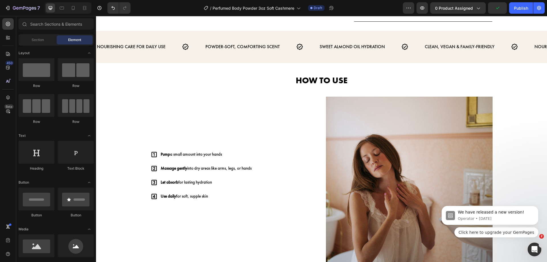
scroll to position [198, 0]
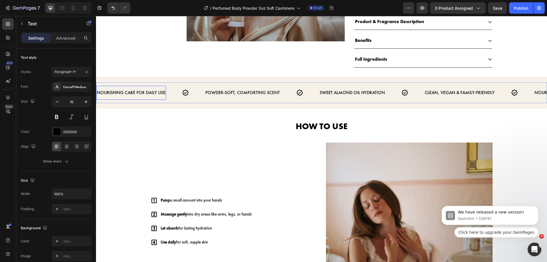
click at [143, 89] on p "NOURISHING CARE FOR DAILY USE" at bounding box center [131, 93] width 69 height 8
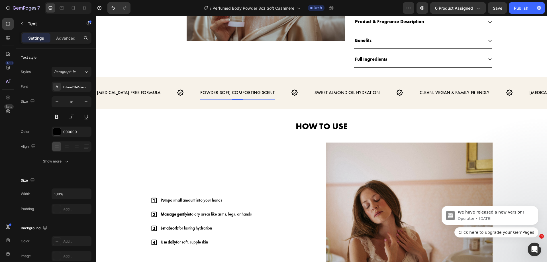
click at [200, 89] on p "POWDER-SOFT, COMFORTING SCENT" at bounding box center [237, 93] width 74 height 8
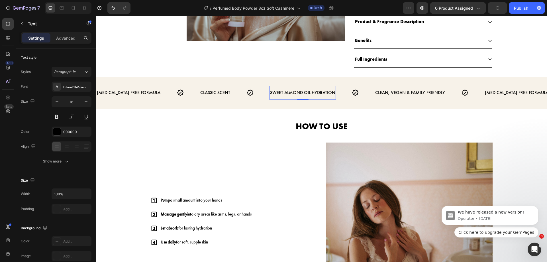
click at [270, 89] on p "SWEET ALMOND OIL HYDRATION" at bounding box center [302, 93] width 65 height 8
click at [344, 89] on p "CLEAN, VEGAN & FAMILY-FRIENDLY" at bounding box center [378, 93] width 70 height 8
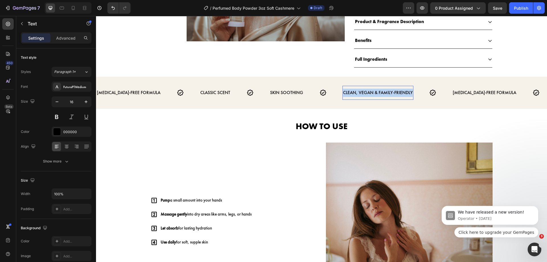
click at [344, 89] on p "CLEAN, VEGAN & FAMILY-FRIENDLY" at bounding box center [378, 93] width 70 height 8
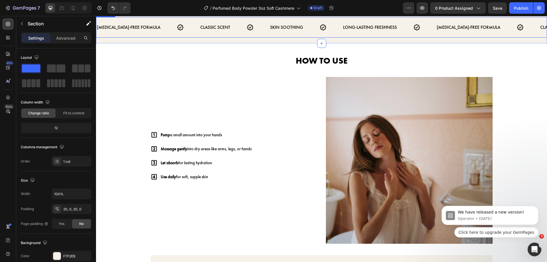
scroll to position [255, 0]
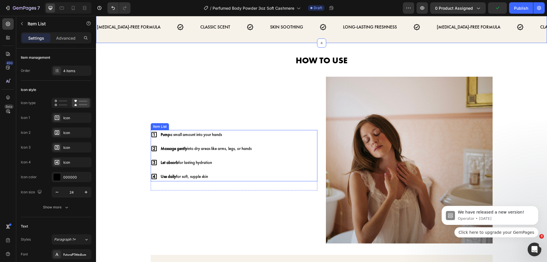
click at [201, 131] on p "Pump a small amount into your hands" at bounding box center [206, 135] width 91 height 8
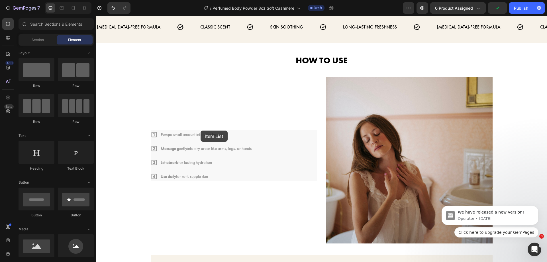
click at [197, 124] on div at bounding box center [197, 124] width 0 height 0
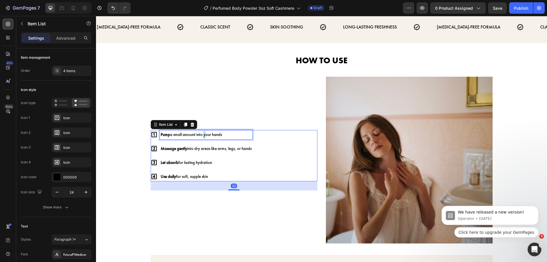
click at [201, 135] on p "Pump a small amount into your hands" at bounding box center [206, 135] width 91 height 8
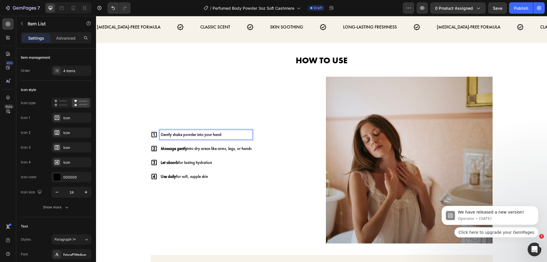
click at [233, 147] on p "Massage gently into dry areas like arms, legs, or hands" at bounding box center [206, 149] width 91 height 8
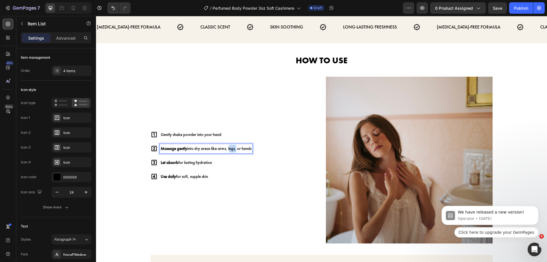
click at [233, 147] on p "Massage gently into dry areas like arms, legs, or hands" at bounding box center [206, 149] width 91 height 8
click at [205, 162] on p "Let absorb for lasting hydration" at bounding box center [199, 163] width 76 height 8
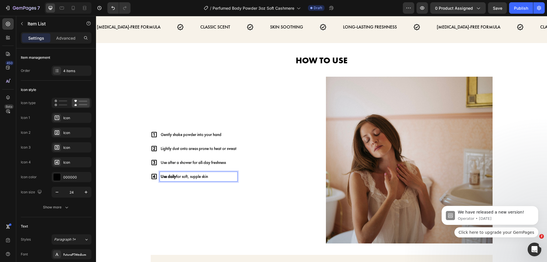
click at [204, 176] on p "Use daily for soft, supple skin" at bounding box center [199, 177] width 76 height 8
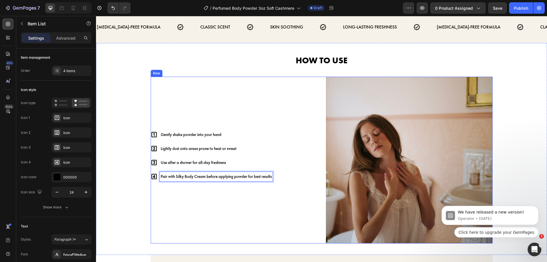
click at [251, 107] on div "Gently shake powder into your hand Lightly dust onto areas prone to heat or swe…" at bounding box center [234, 160] width 167 height 167
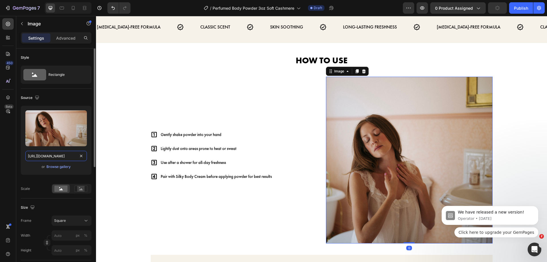
click at [52, 159] on input "https://camillebeckman.com/cdn/shop/files/silky-body-cream-13oz-soft-cashmere-1…" at bounding box center [56, 156] width 62 height 10
paste input "CAMILLEBECKMAN_NOVEMBER2024_JAYDESILBERNAGELCREATIONS_LIT1563_900x.jpg?v=175047…"
type input "https://camillebeckman.com/cdn/shop/files/CAMILLEBECKMAN_NOVEMBER2024_JAYDESILB…"
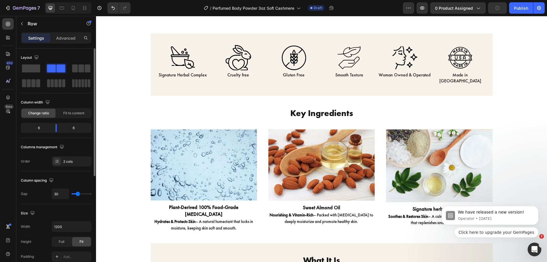
scroll to position [531, 0]
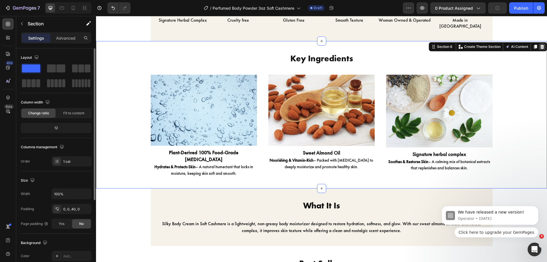
click at [541, 45] on icon at bounding box center [543, 47] width 4 height 4
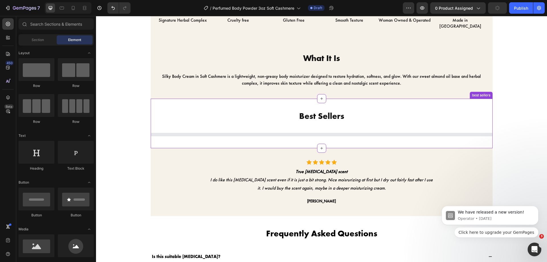
scroll to position [509, 0]
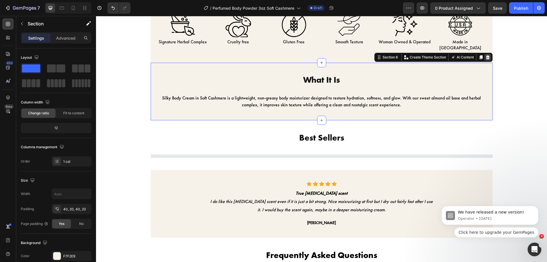
click at [486, 55] on icon at bounding box center [488, 57] width 4 height 4
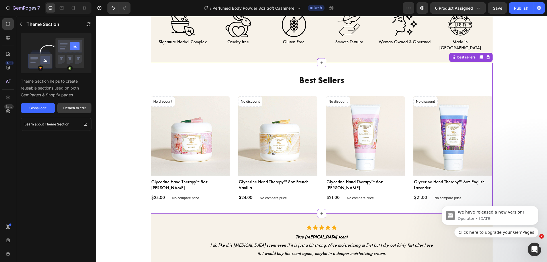
click at [75, 109] on div "Detach to edit" at bounding box center [74, 107] width 23 height 5
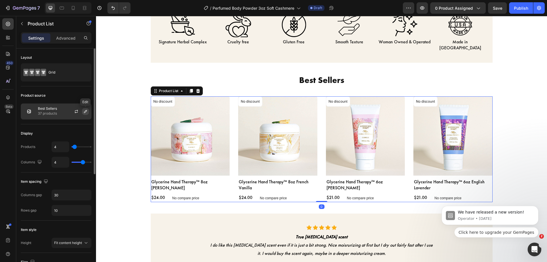
click at [85, 111] on icon "button" at bounding box center [85, 111] width 3 height 3
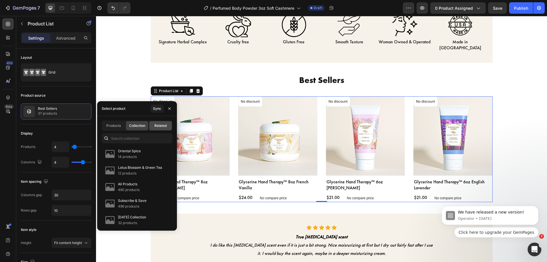
click at [155, 124] on span "Related" at bounding box center [161, 125] width 12 height 5
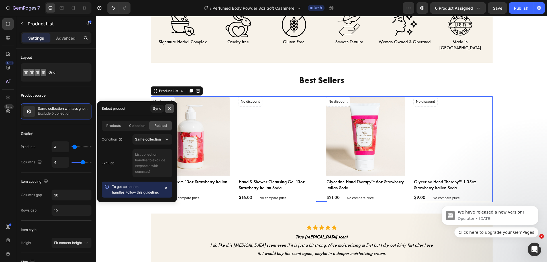
click at [167, 108] on button "button" at bounding box center [169, 108] width 9 height 9
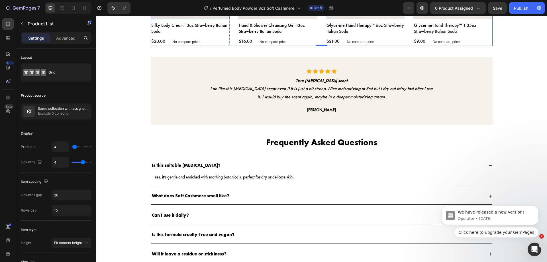
scroll to position [660, 0]
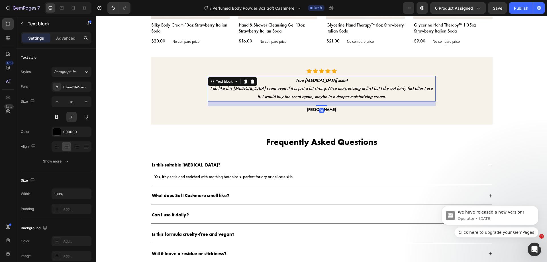
click at [319, 82] on strong "True baby powder scent" at bounding box center [322, 80] width 52 height 6
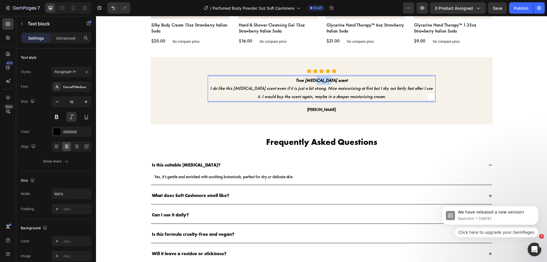
click at [319, 82] on strong "True baby powder scent" at bounding box center [322, 80] width 52 height 6
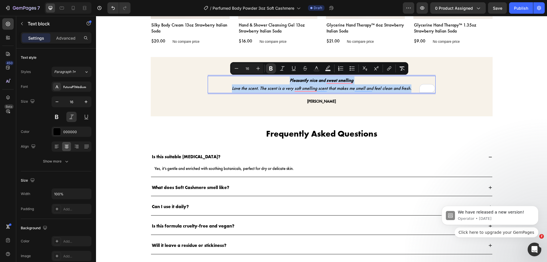
click at [273, 91] on p "Love the scent. The scent is a very soft smelling scent that makes me smell and…" at bounding box center [321, 88] width 227 height 8
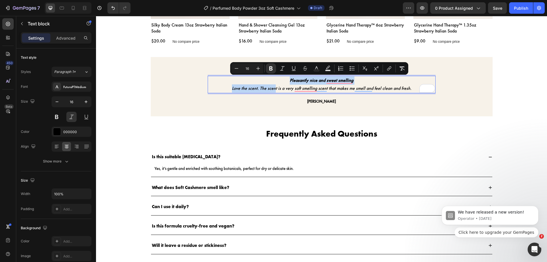
click at [273, 91] on p "Love the scent. The scent is a very soft smelling scent that makes me smell and…" at bounding box center [321, 88] width 227 height 8
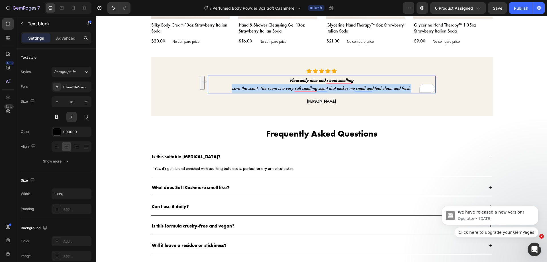
click at [273, 91] on p "Love the scent. The scent is a very soft smelling scent that makes me smell and…" at bounding box center [321, 88] width 227 height 8
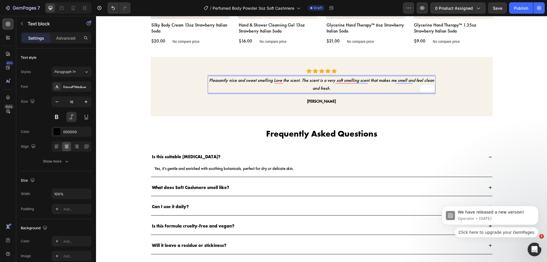
click at [301, 79] on p "Pleasantly nice and sweet smelling Love the scent. The scent is a very soft sme…" at bounding box center [321, 84] width 227 height 17
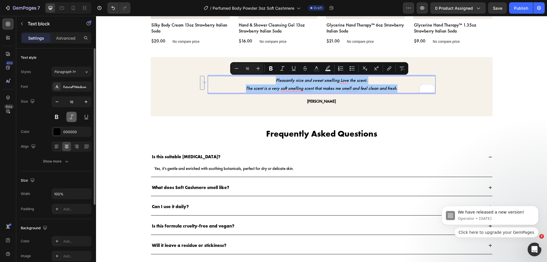
click at [71, 117] on button at bounding box center [71, 117] width 10 height 10
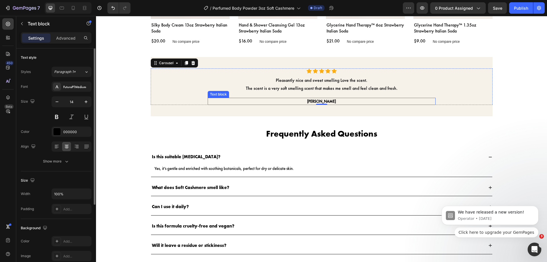
click at [328, 98] on p "Melody G." at bounding box center [321, 101] width 227 height 6
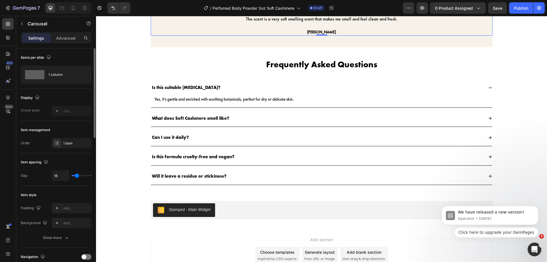
scroll to position [730, 0]
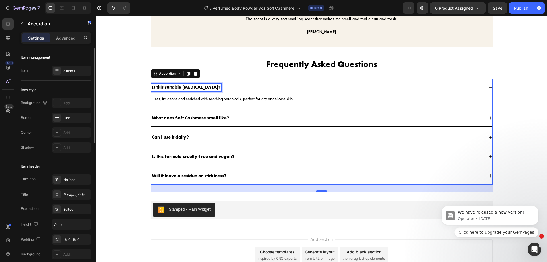
click at [180, 88] on strong "Is this suitable for sensitive skin?" at bounding box center [186, 87] width 69 height 6
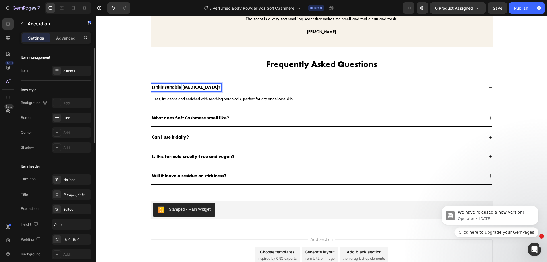
click at [180, 88] on strong "Is this suitable for sensitive skin?" at bounding box center [186, 87] width 69 height 6
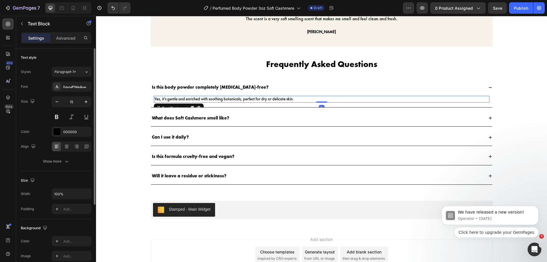
click at [201, 99] on p "Yes, it’s gentle and enriched with soothing botanicals, perfect for dry or deli…" at bounding box center [322, 99] width 335 height 6
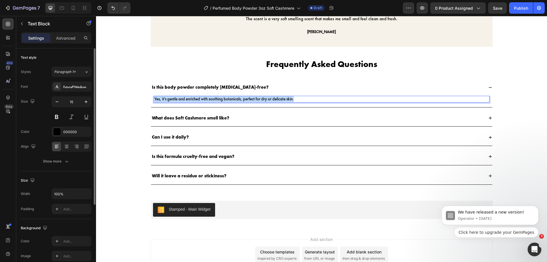
click at [201, 99] on p "Yes, it’s gentle and enriched with soothing botanicals, perfect for dry or deli…" at bounding box center [322, 99] width 335 height 6
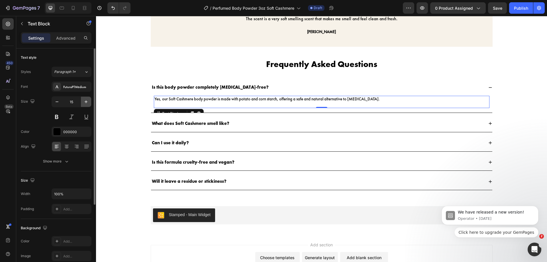
click at [81, 101] on button "button" at bounding box center [86, 102] width 10 height 10
type input "16"
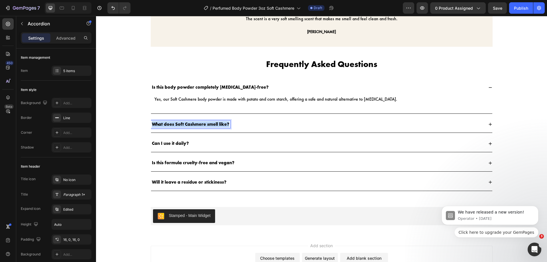
click at [233, 122] on div "Can I use this powder every day?" at bounding box center [317, 125] width 333 height 8
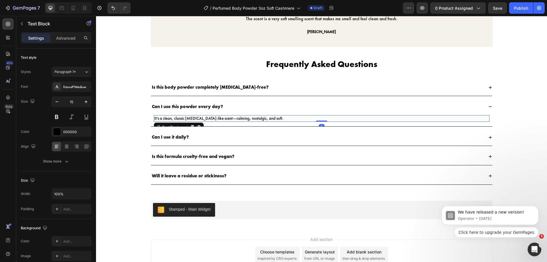
click at [239, 118] on p "It’s a clean, classic baby powder-like scent—calming, nostalgic, and soft." at bounding box center [322, 119] width 335 height 6
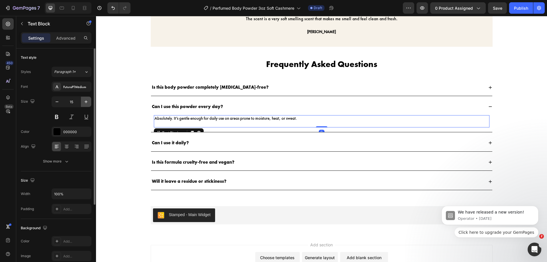
click at [83, 106] on button "button" at bounding box center [86, 102] width 10 height 10
type input "16"
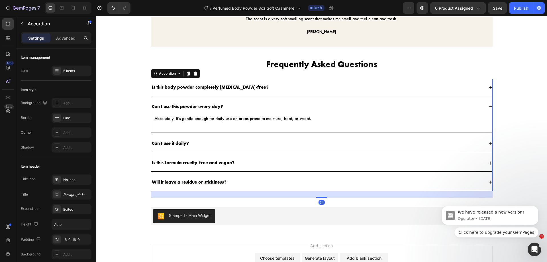
click at [184, 145] on strong "Can I use it daily?" at bounding box center [170, 143] width 37 height 6
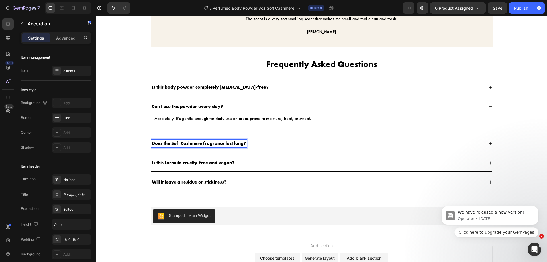
click at [250, 150] on div "Does the Soft Cashmere fragrance last long?" at bounding box center [322, 143] width 342 height 17
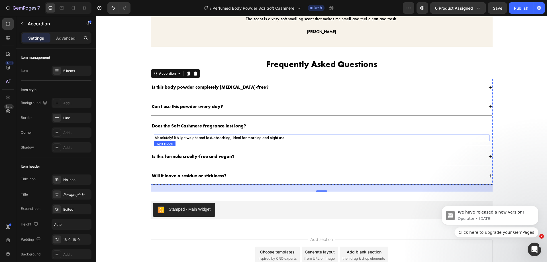
click at [260, 139] on p "Absolutely! It’s lightweight and fast-absorbing, ideal for morning and night us…" at bounding box center [322, 138] width 335 height 6
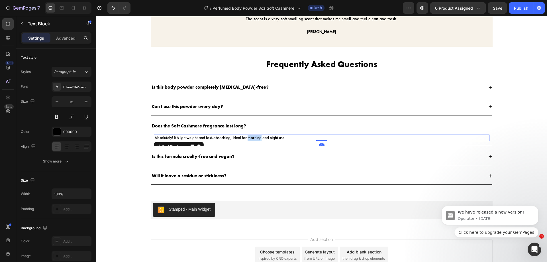
click at [260, 139] on p "Absolutely! It’s lightweight and fast-absorbing, ideal for morning and night us…" at bounding box center [322, 138] width 335 height 6
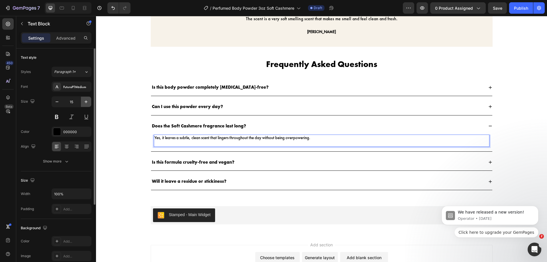
click at [87, 102] on icon "button" at bounding box center [86, 102] width 6 height 6
type input "16"
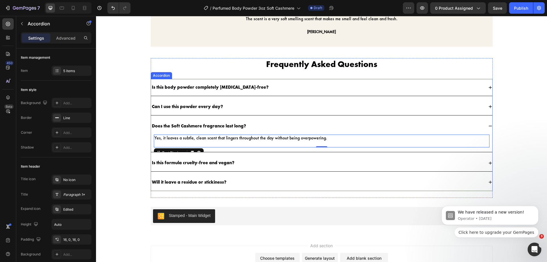
click at [174, 162] on strong "Is this formula cruelty-free and vegan?" at bounding box center [193, 163] width 83 height 6
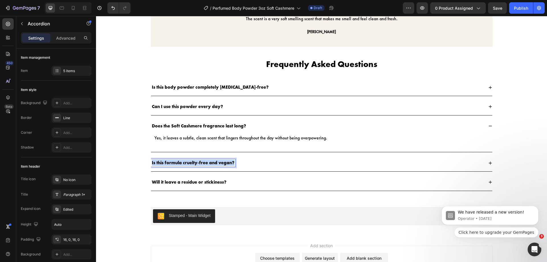
click at [174, 162] on strong "Is this formula cruelty-free and vegan?" at bounding box center [193, 163] width 83 height 6
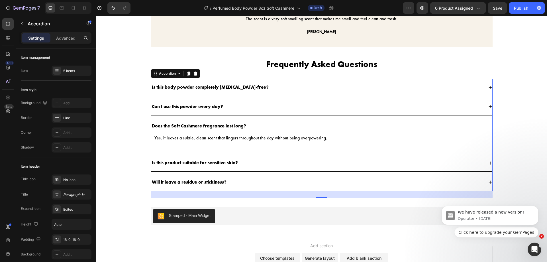
click at [254, 164] on div "Is this product suitable for sensitive skin?" at bounding box center [317, 163] width 333 height 8
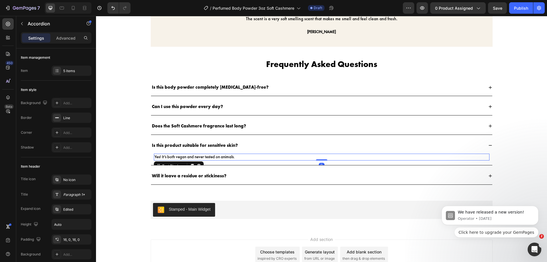
click at [220, 155] on p "Yes! It’s both vegan and never tested on animals." at bounding box center [322, 157] width 335 height 6
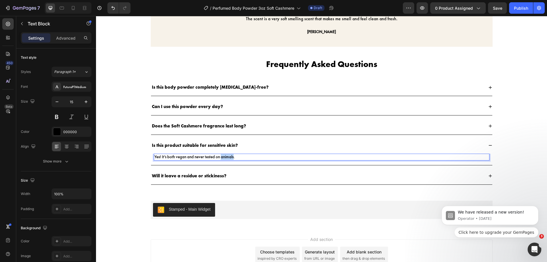
click at [220, 155] on p "Yes! It’s both vegan and never tested on animals." at bounding box center [322, 157] width 335 height 6
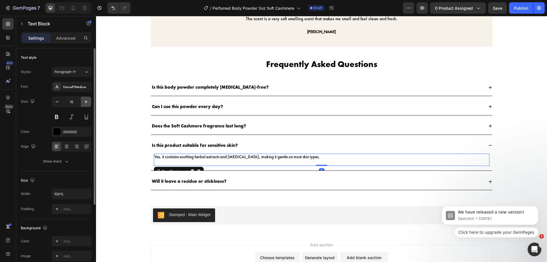
click at [85, 99] on button "button" at bounding box center [86, 102] width 10 height 10
type input "16"
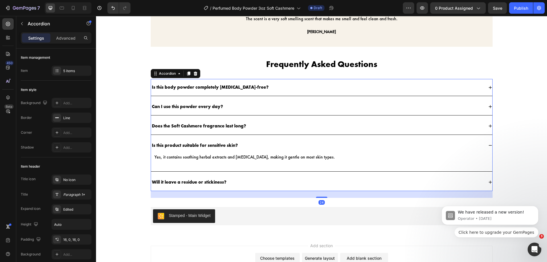
click at [206, 131] on div "Does the Soft Cashmere fragrance last long?" at bounding box center [322, 126] width 342 height 17
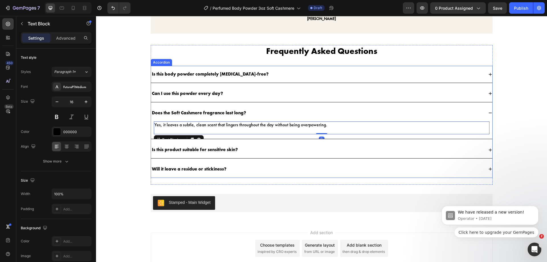
scroll to position [746, 0]
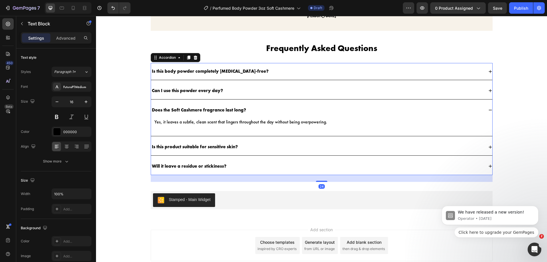
click at [182, 147] on strong "Is this product suitable for sensitive skin?" at bounding box center [195, 147] width 86 height 6
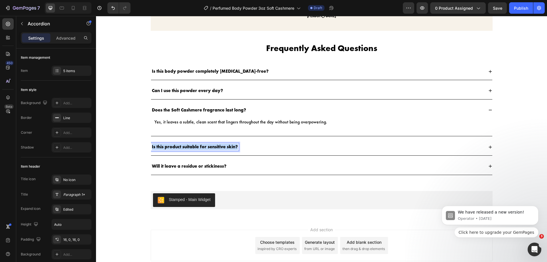
click at [182, 147] on strong "Is this product suitable for sensitive skin?" at bounding box center [195, 147] width 86 height 6
click at [274, 147] on div "How does this compare to traditional baby powder?" at bounding box center [317, 147] width 333 height 8
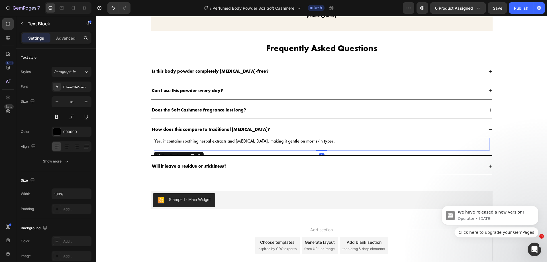
click at [279, 142] on p "Yes, it contains soothing herbal extracts and zinc oxide, making it gentle on m…" at bounding box center [322, 141] width 335 height 6
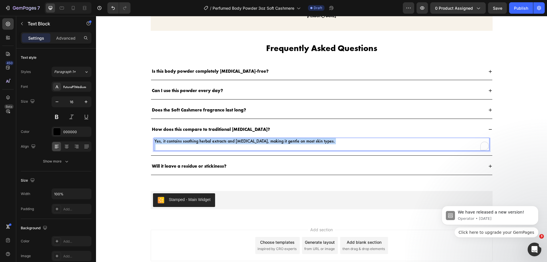
click at [279, 142] on p "Yes, it contains soothing herbal extracts and zinc oxide, making it gentle on m…" at bounding box center [322, 141] width 335 height 6
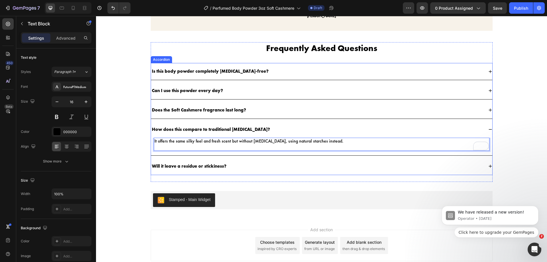
click at [190, 165] on strong "Will it leave a residue or stickiness?" at bounding box center [189, 166] width 75 height 6
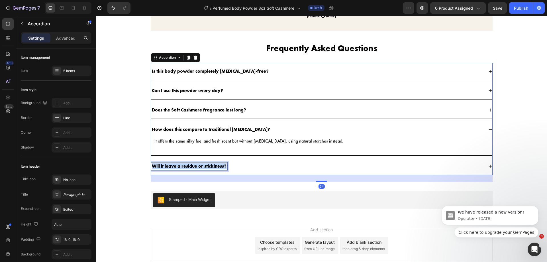
click at [190, 165] on strong "Will it leave a residue or stickiness?" at bounding box center [189, 166] width 75 height 6
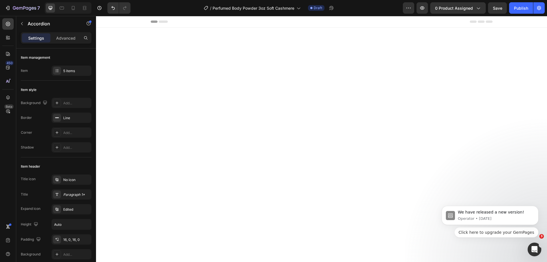
scroll to position [746, 0]
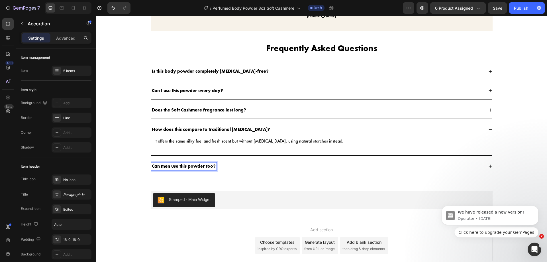
click at [226, 167] on div "Can men use this powder too?" at bounding box center [317, 167] width 333 height 8
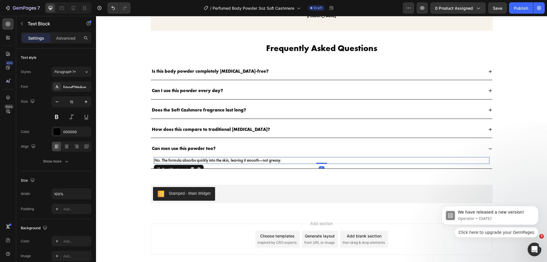
click at [231, 160] on p "No. The formula absorbs quickly into the skin, leaving it smooth—not greasy." at bounding box center [322, 161] width 335 height 6
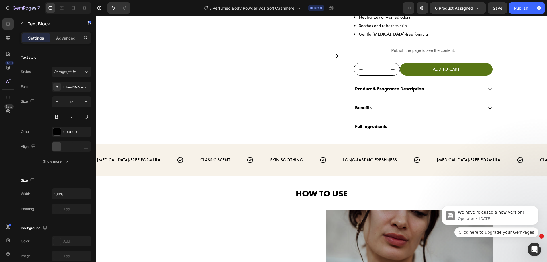
scroll to position [0, 0]
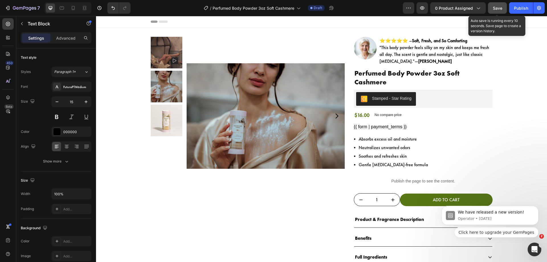
click at [497, 6] on span "Save" at bounding box center [497, 8] width 9 height 5
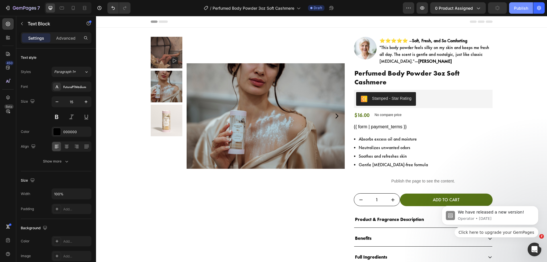
click at [512, 9] on button "Publish" at bounding box center [521, 7] width 24 height 11
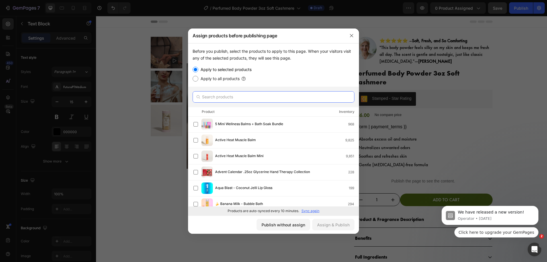
click at [305, 98] on input "text" at bounding box center [274, 96] width 162 height 11
paste input "Perfumed Body Powder 3oz Soft Cashmere"
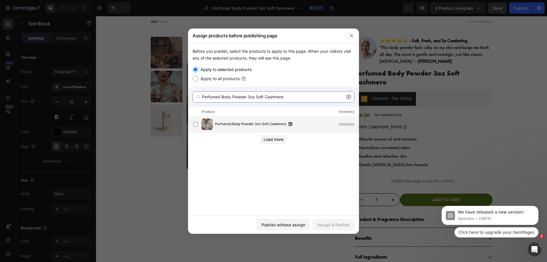
type input "Perfumed Body Powder 3oz Soft Cashmere"
click at [242, 123] on span "Perfumed Body Powder 3oz Soft Cashmere" at bounding box center [250, 124] width 71 height 6
click at [333, 222] on div "Assign & Publish" at bounding box center [333, 225] width 33 height 6
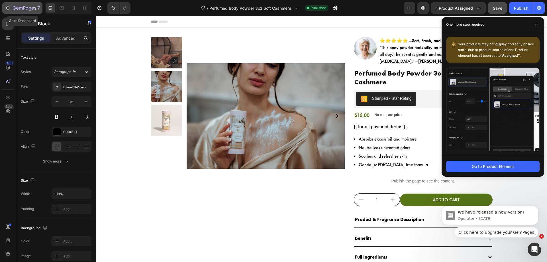
click at [7, 9] on icon "button" at bounding box center [8, 8] width 6 height 6
